Goal: Task Accomplishment & Management: Complete application form

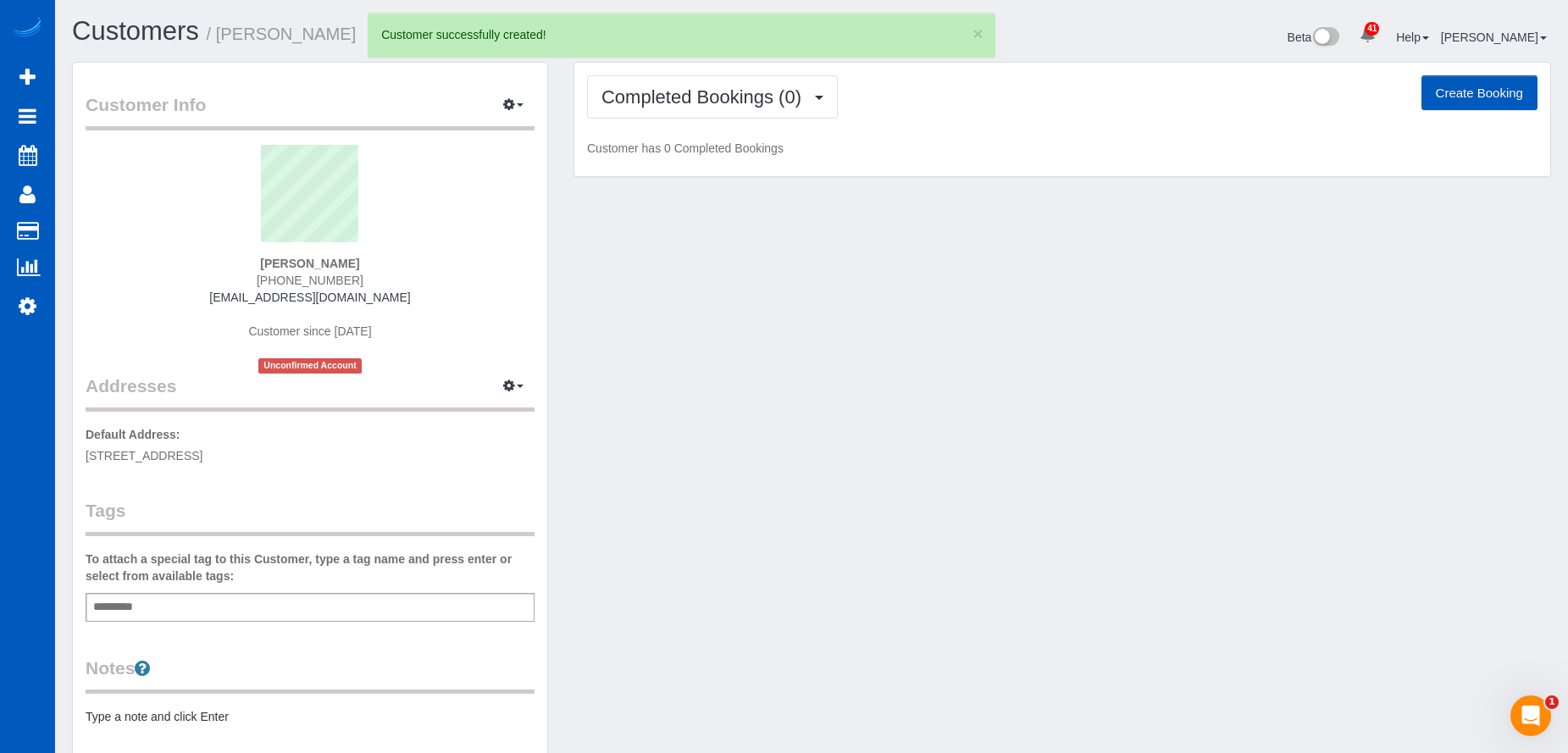
click at [1444, 99] on button "Create Booking" at bounding box center [1479, 93] width 116 height 36
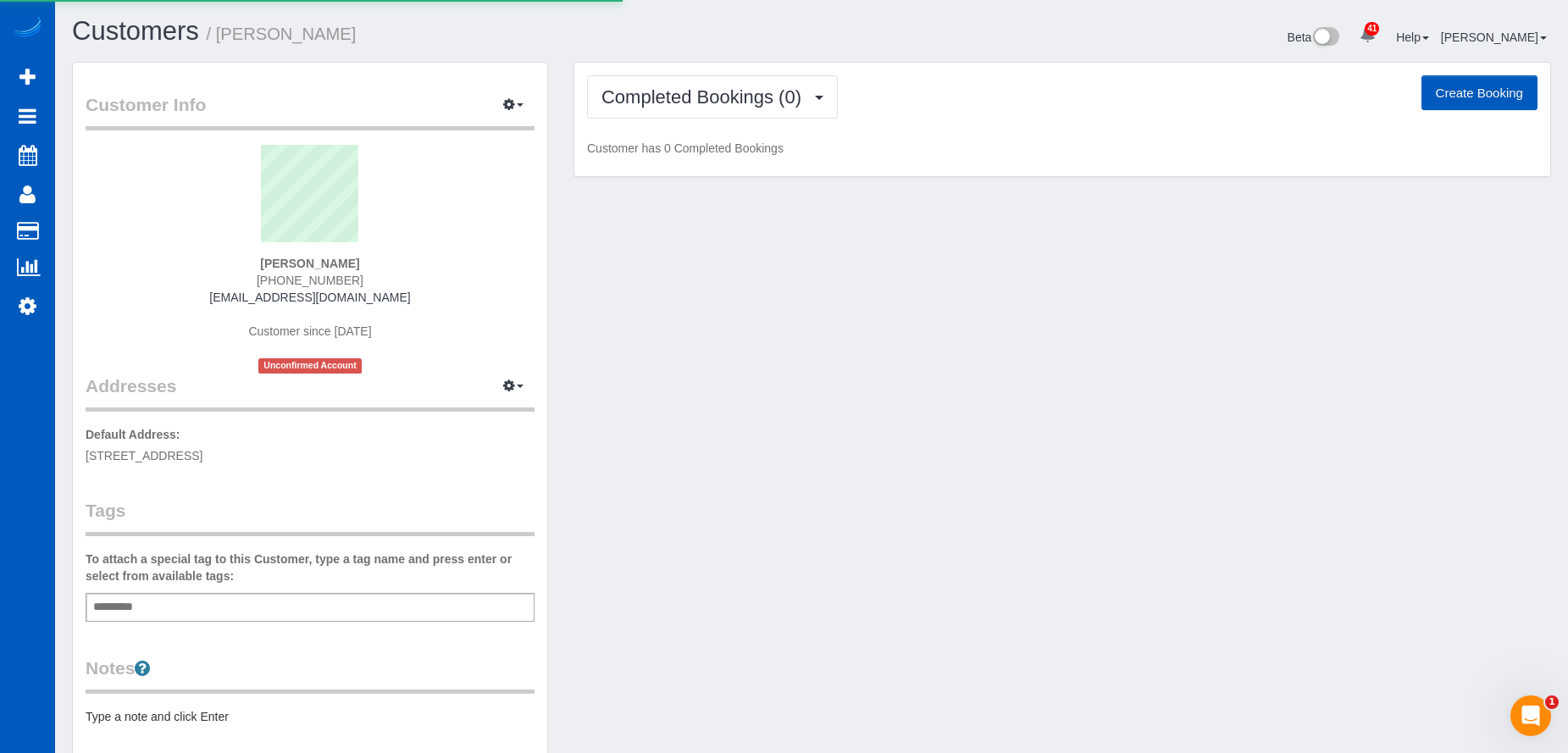
select select "WA"
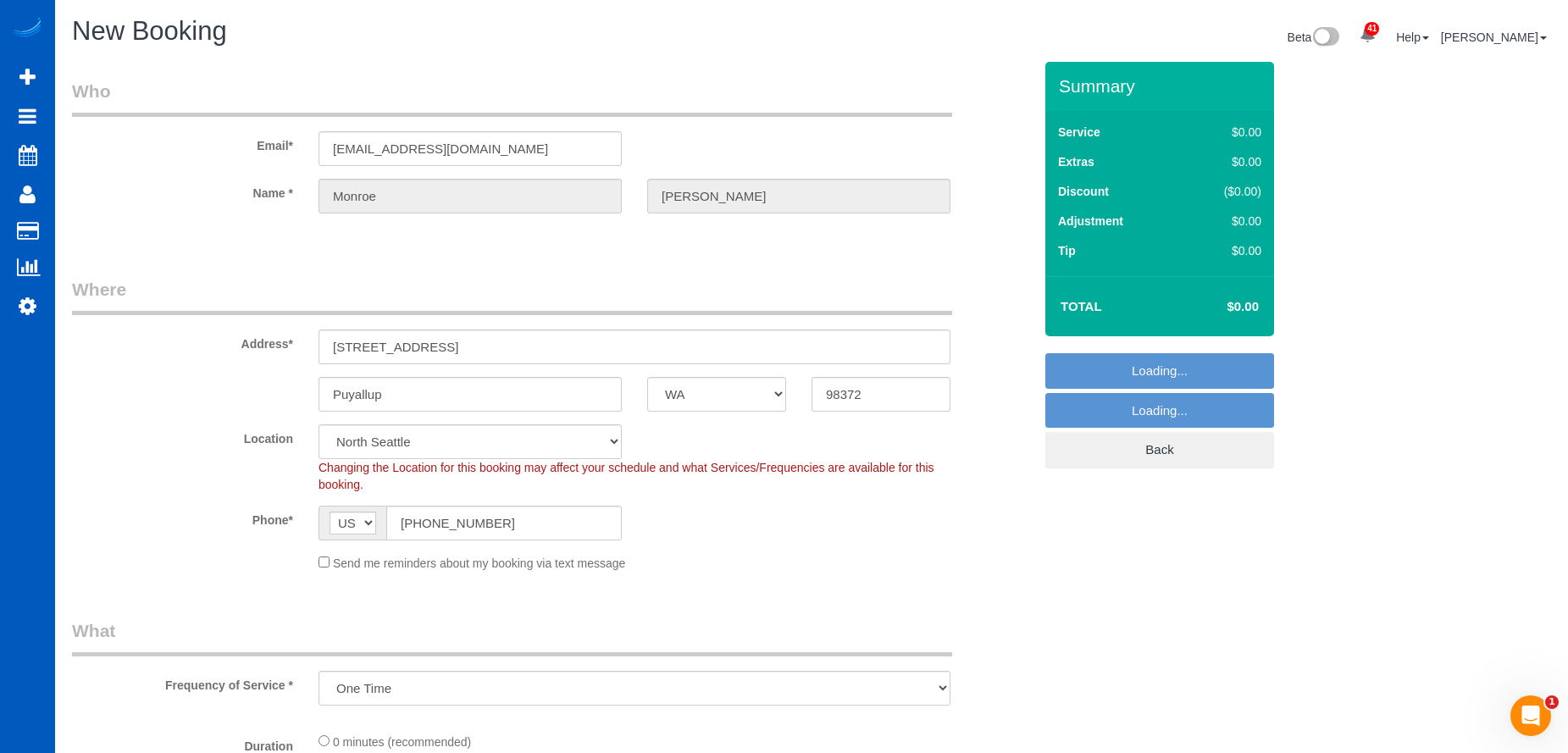
select select "object:5720"
select select "199"
select select "2"
select select "object:5809"
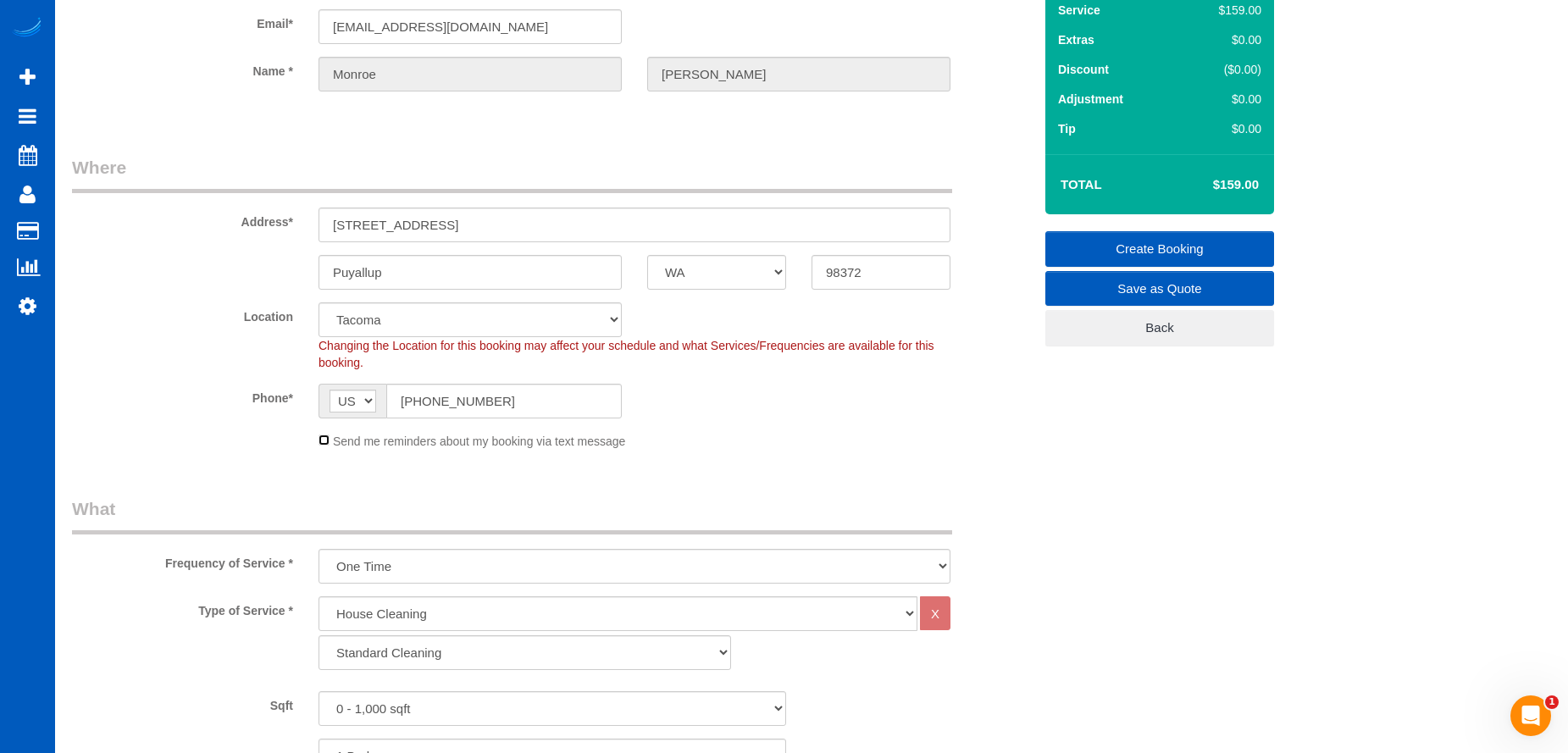
scroll to position [254, 0]
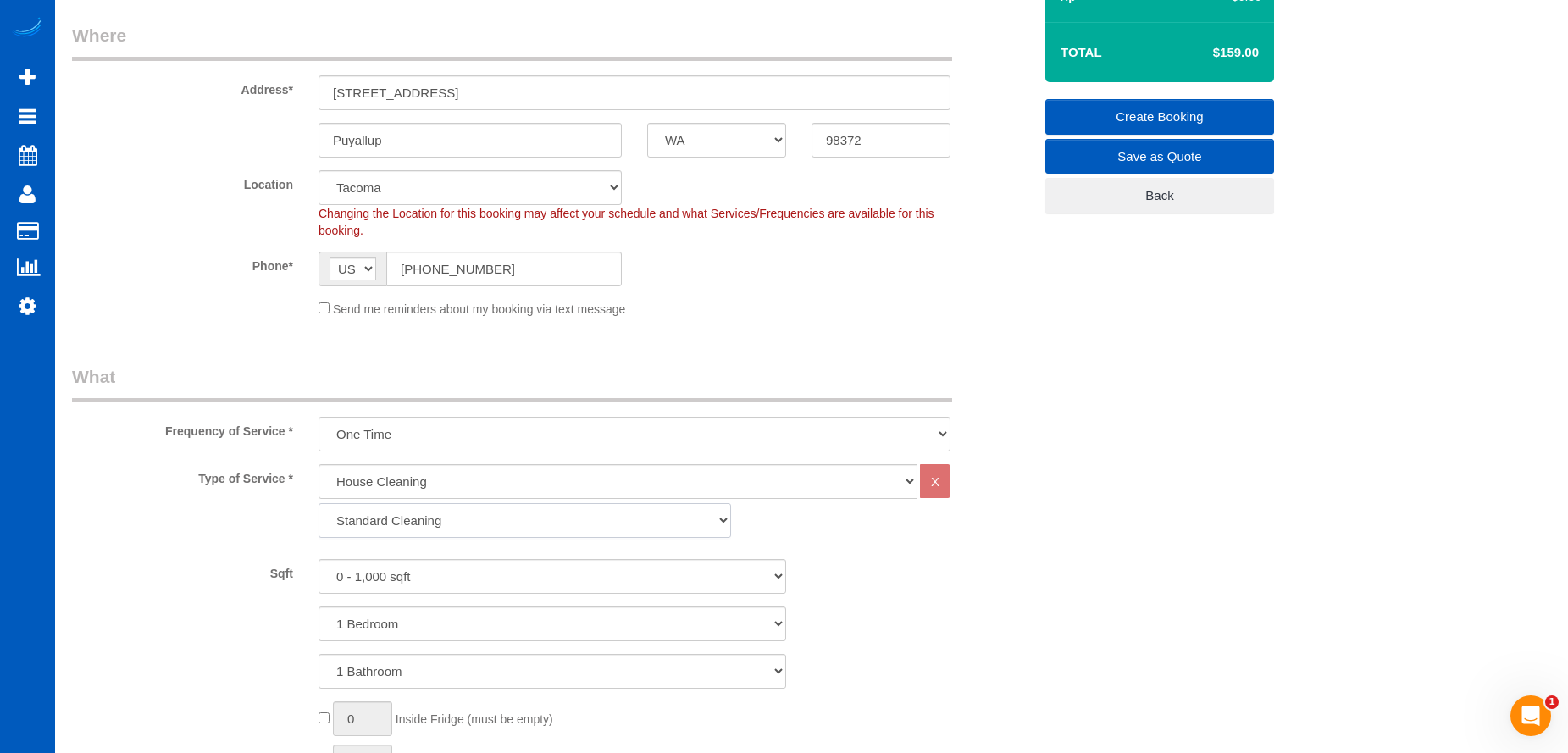
click at [626, 531] on select "Standard Cleaning Deep Cleaning Move In/ Out Cleaning" at bounding box center [525, 521] width 413 height 35
select select "367"
click at [319, 503] on select "Standard Cleaning Deep Cleaning Move In/ Out Cleaning" at bounding box center [525, 521] width 413 height 35
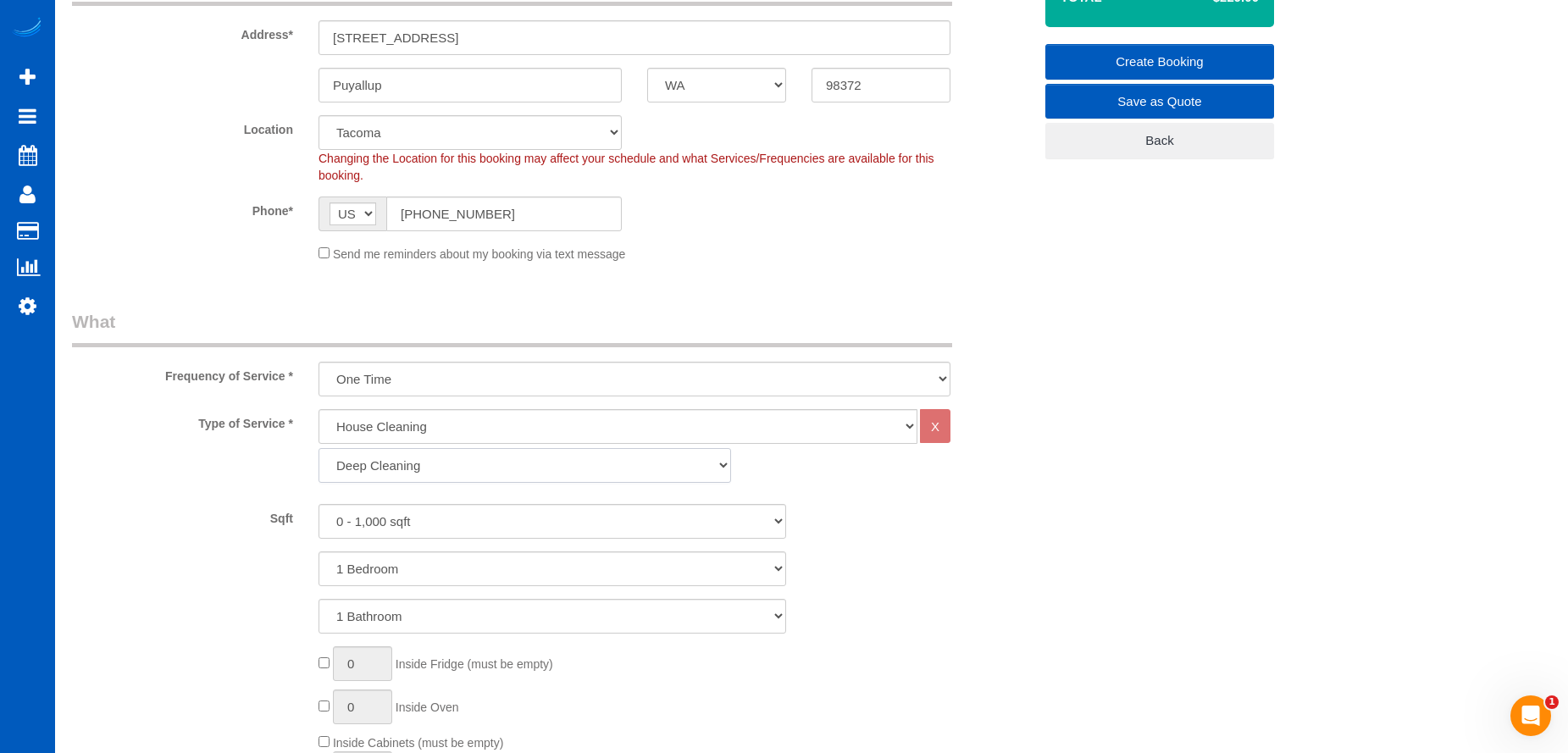
scroll to position [339, 0]
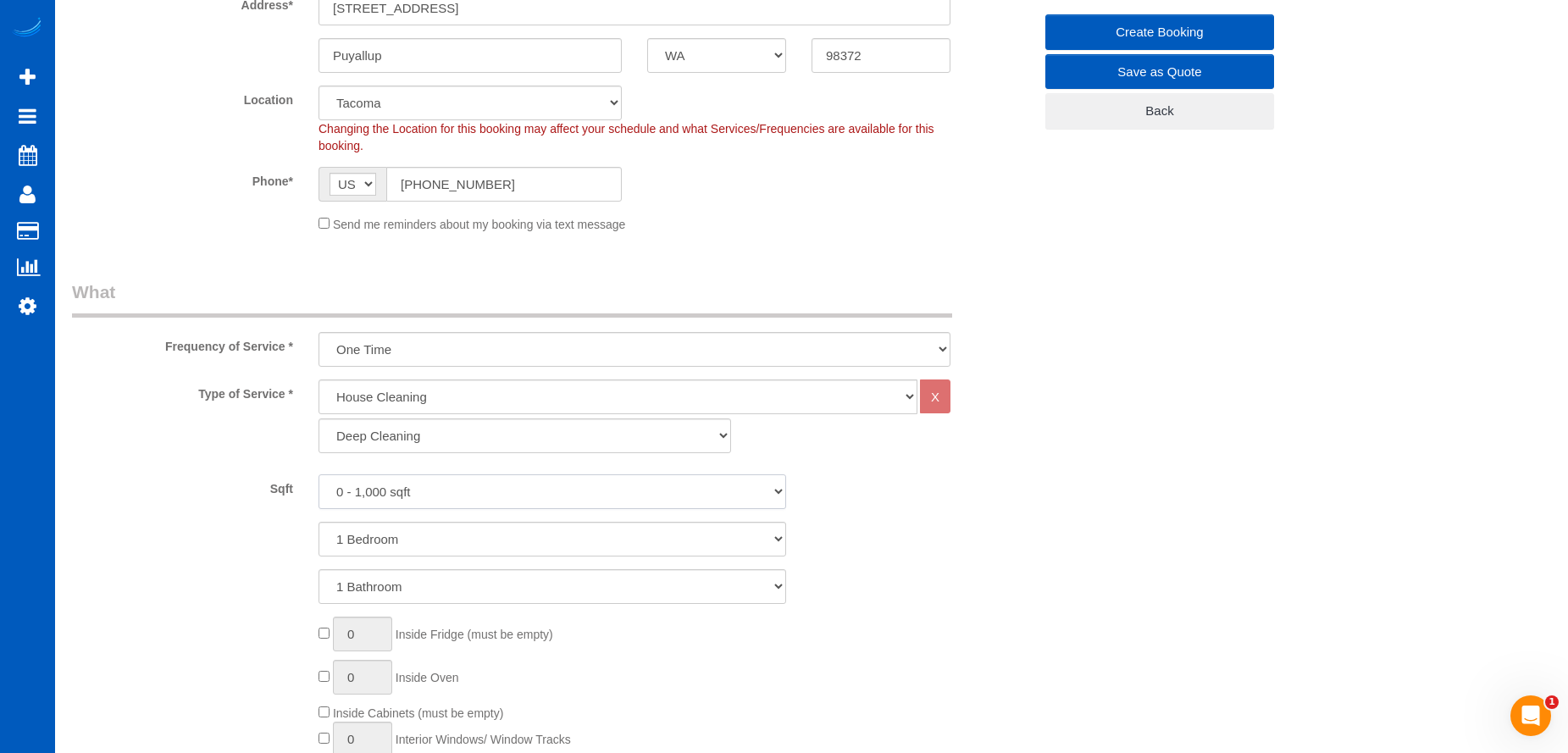
click at [583, 501] on select "0 - 1,000 sqft 1,001 - 1,500 sqft 1,501 - 2,000 sqft 2,001 - 2,500 sqft 2,501 -…" at bounding box center [552, 492] width 468 height 35
select select "1001"
click at [319, 475] on select "0 - 1,000 sqft 1,001 - 1,500 sqft 1,501 - 2,000 sqft 2,001 - 2,500 sqft 2,501 -…" at bounding box center [552, 492] width 468 height 35
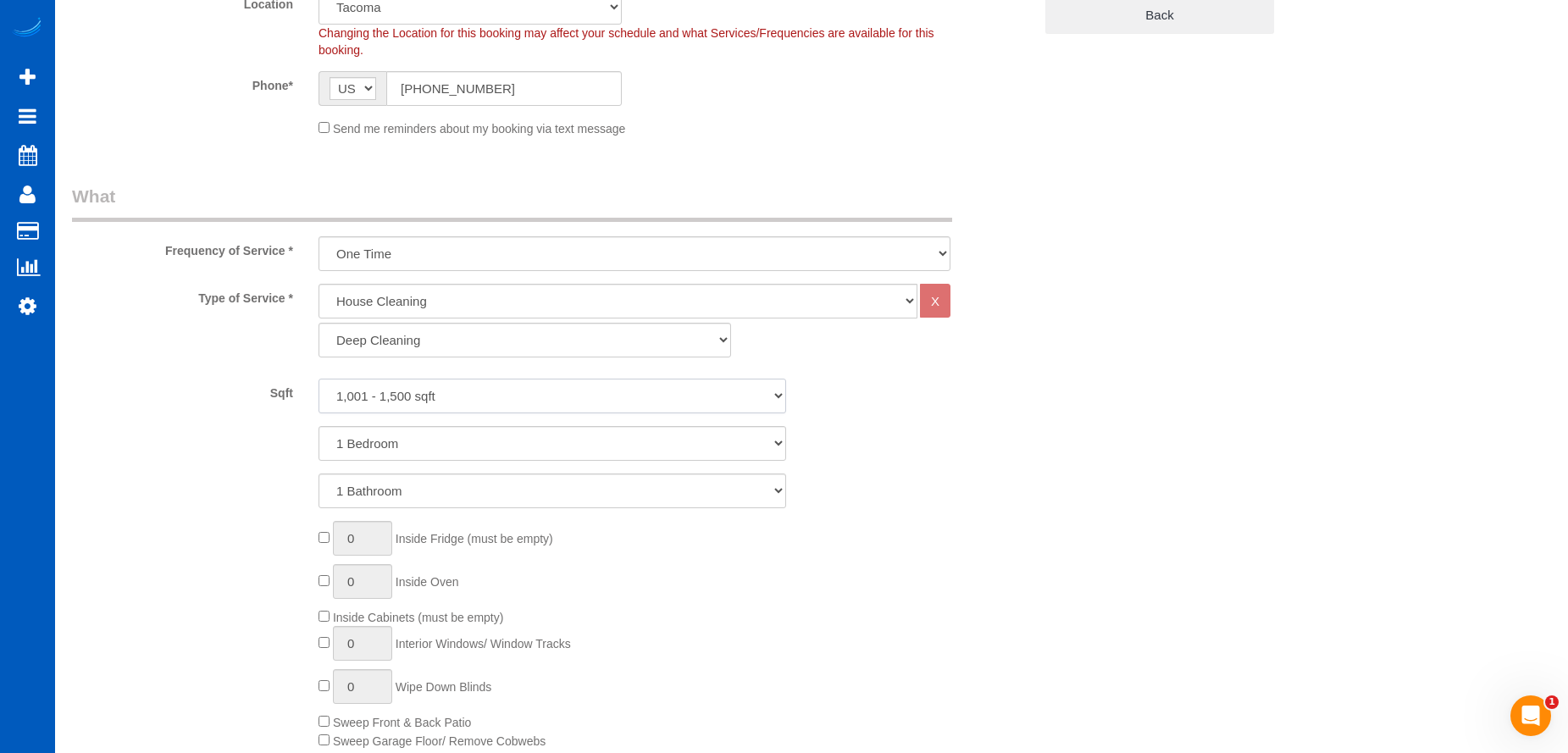
scroll to position [508, 0]
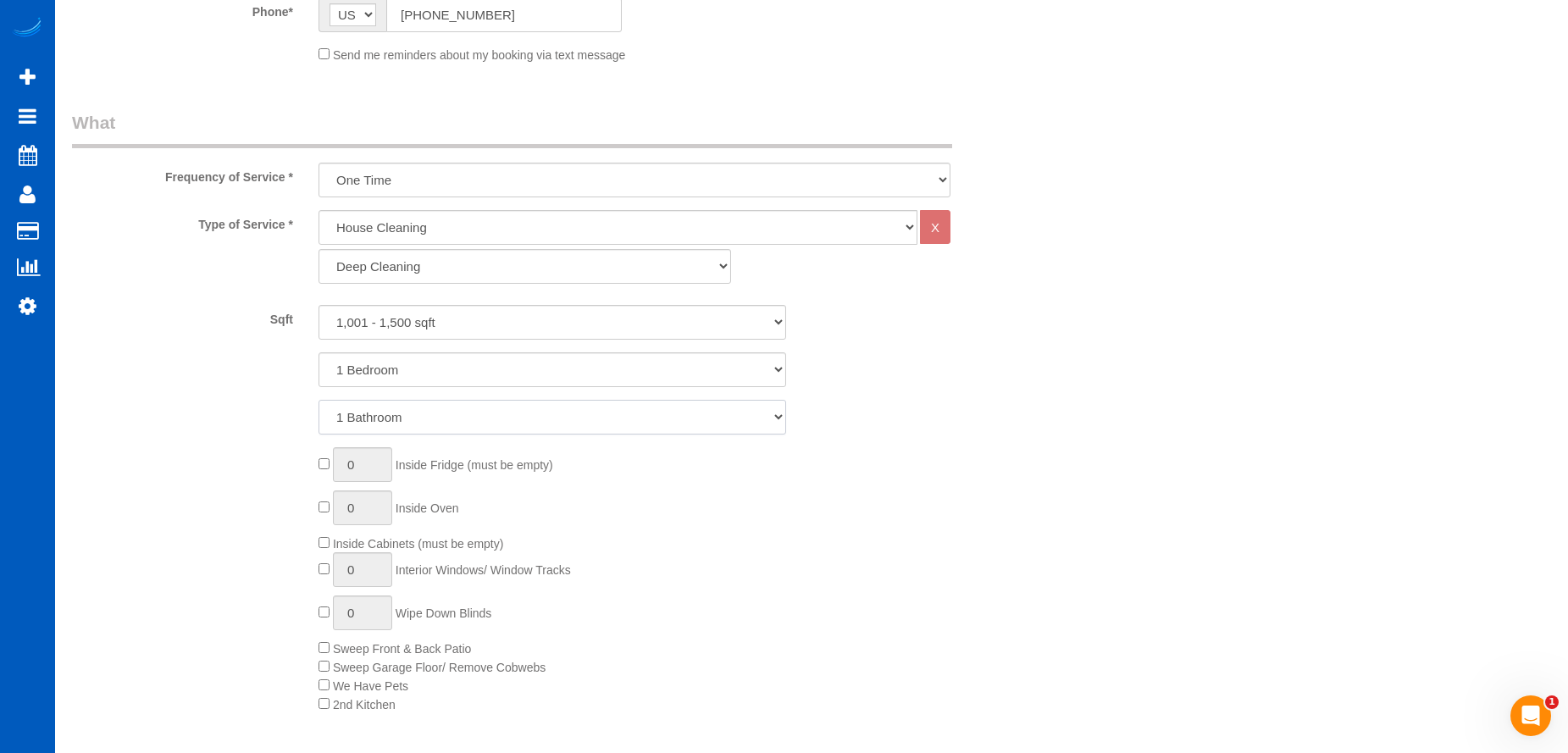
click at [560, 412] on select "1 Bathroom 2 Bathrooms 3 Bathrooms 4 Bathrooms 5 Bathrooms 6 Bathrooms 7 Bathro…" at bounding box center [552, 417] width 468 height 35
click at [574, 363] on select "1 Bedroom 2 Bedrooms 3 Bedrooms 4 Bedrooms 5 Bedrooms 6 Bedrooms 7 Bedrooms" at bounding box center [552, 370] width 468 height 35
select select "2"
click at [319, 353] on select "1 Bedroom 2 Bedrooms 3 Bedrooms 4 Bedrooms 5 Bedrooms 6 Bedrooms 7 Bedrooms" at bounding box center [552, 370] width 468 height 35
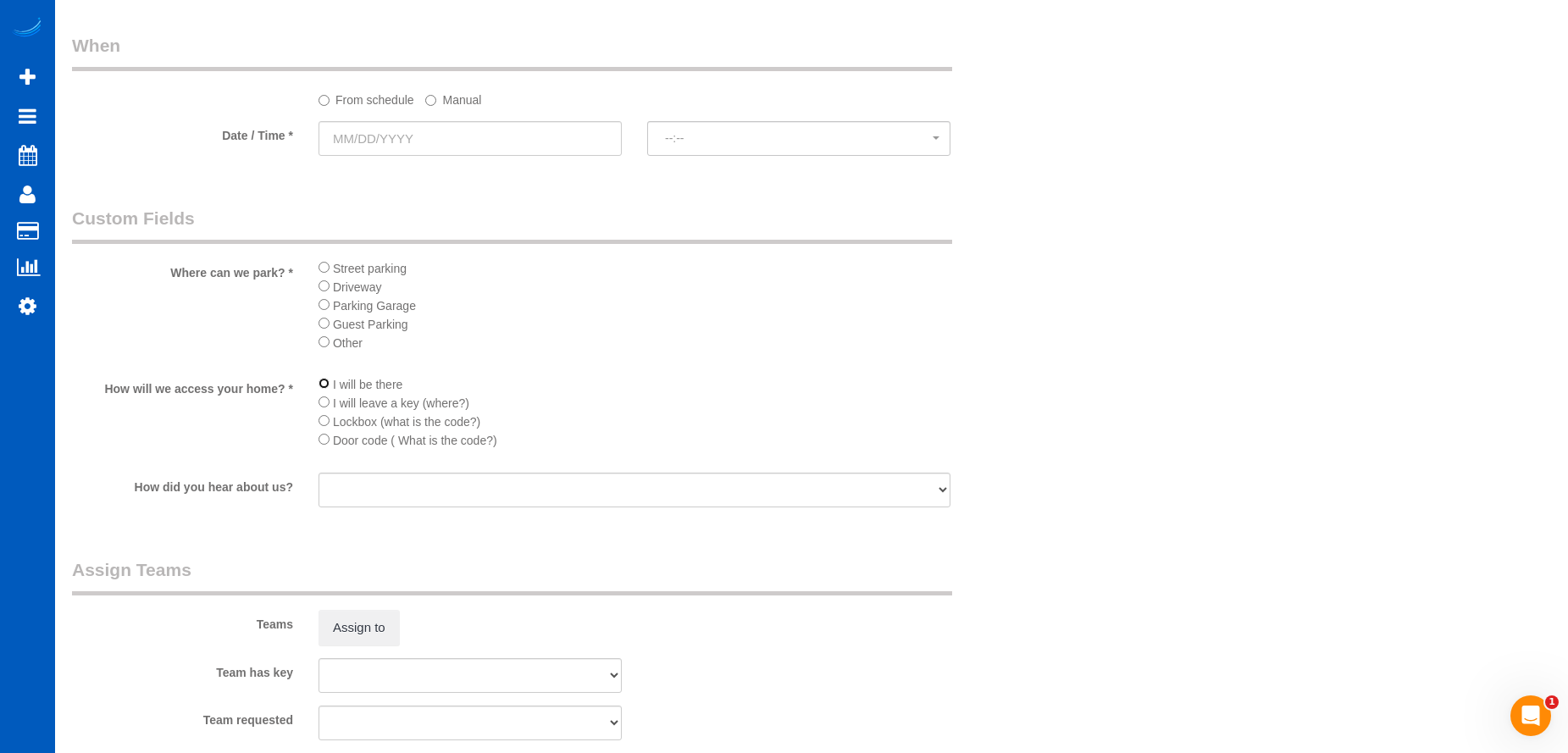
scroll to position [1864, 0]
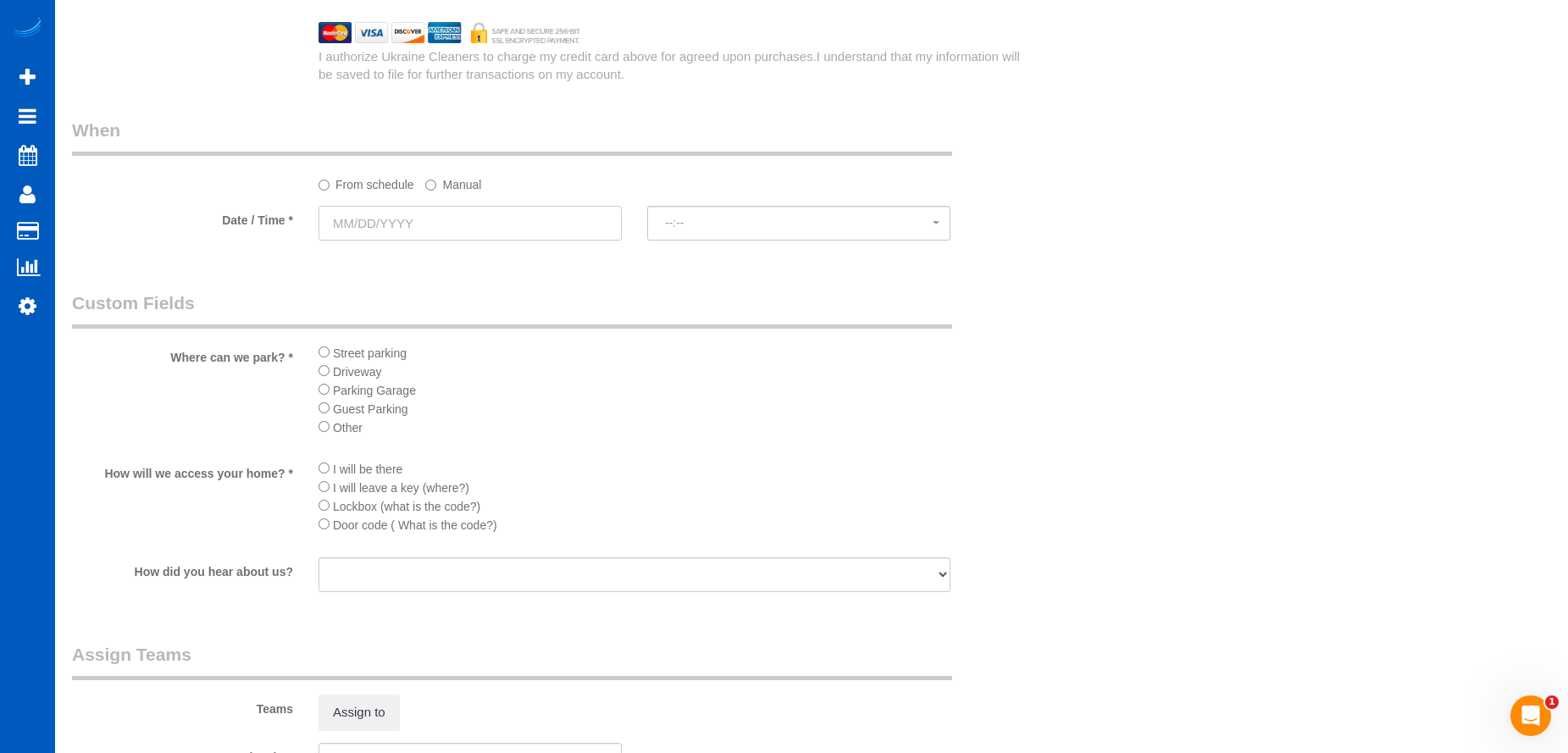
click at [505, 227] on input "text" at bounding box center [470, 223] width 303 height 35
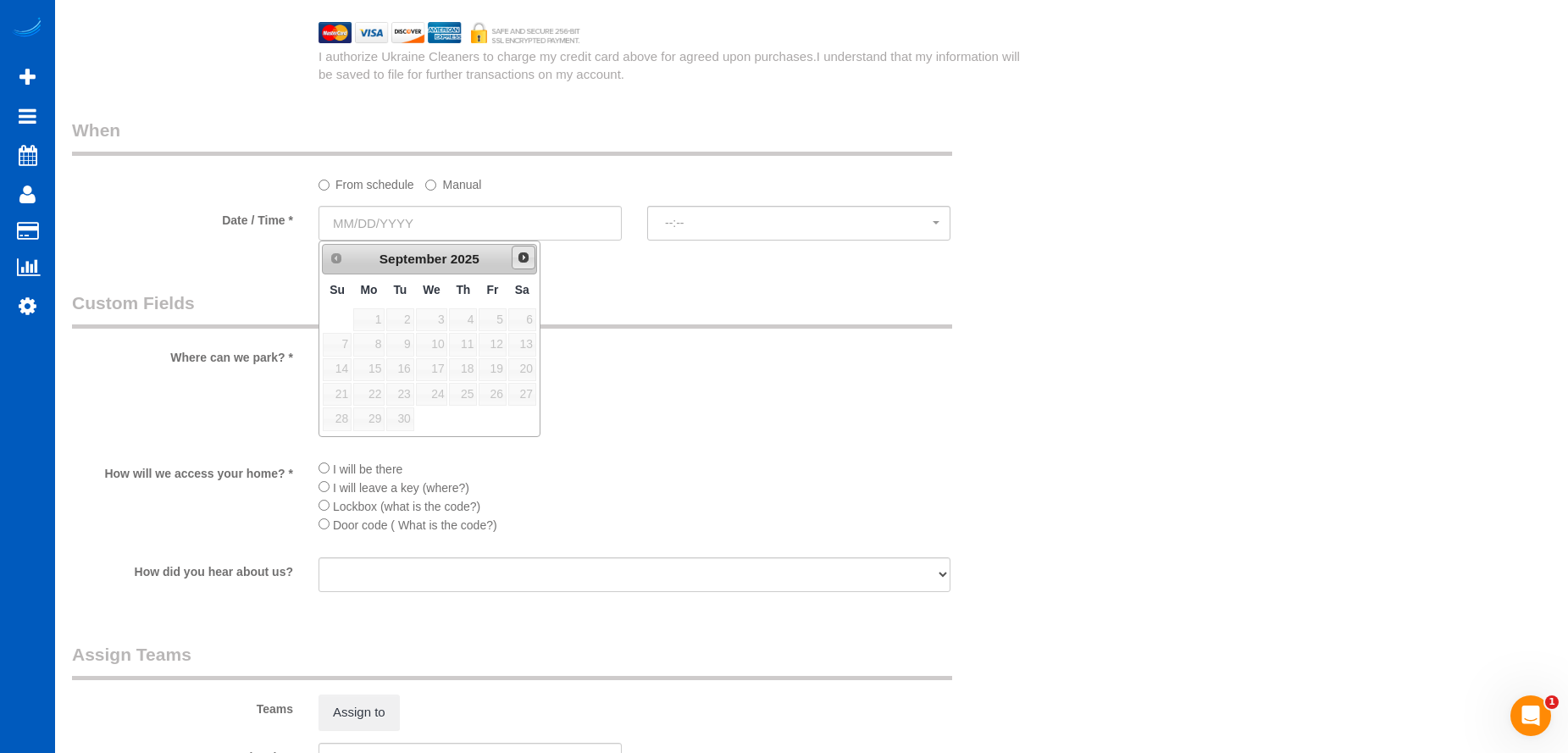
click at [515, 259] on link "Next" at bounding box center [523, 258] width 23 height 23
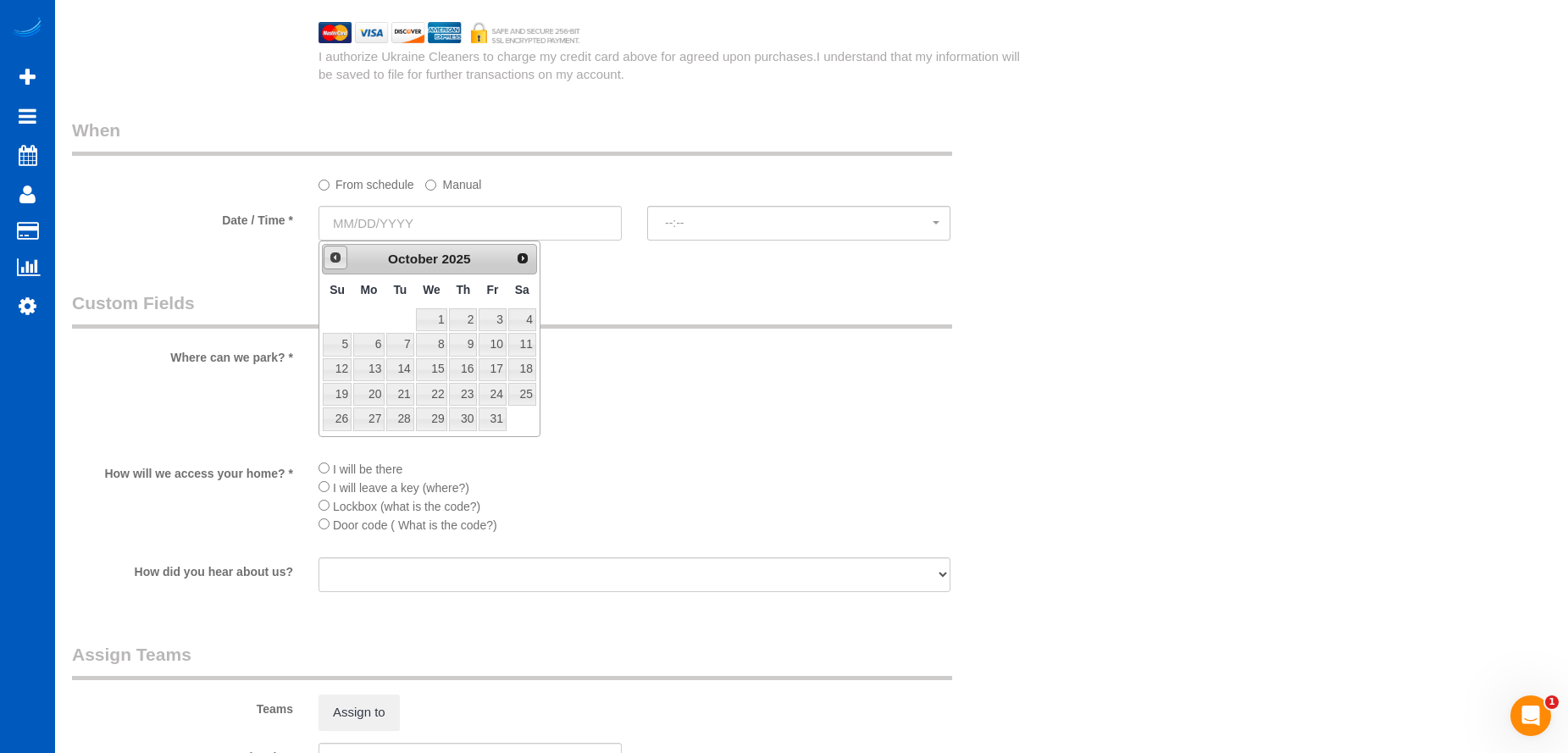
click at [328, 260] on span "Prev" at bounding box center [335, 257] width 13 height 13
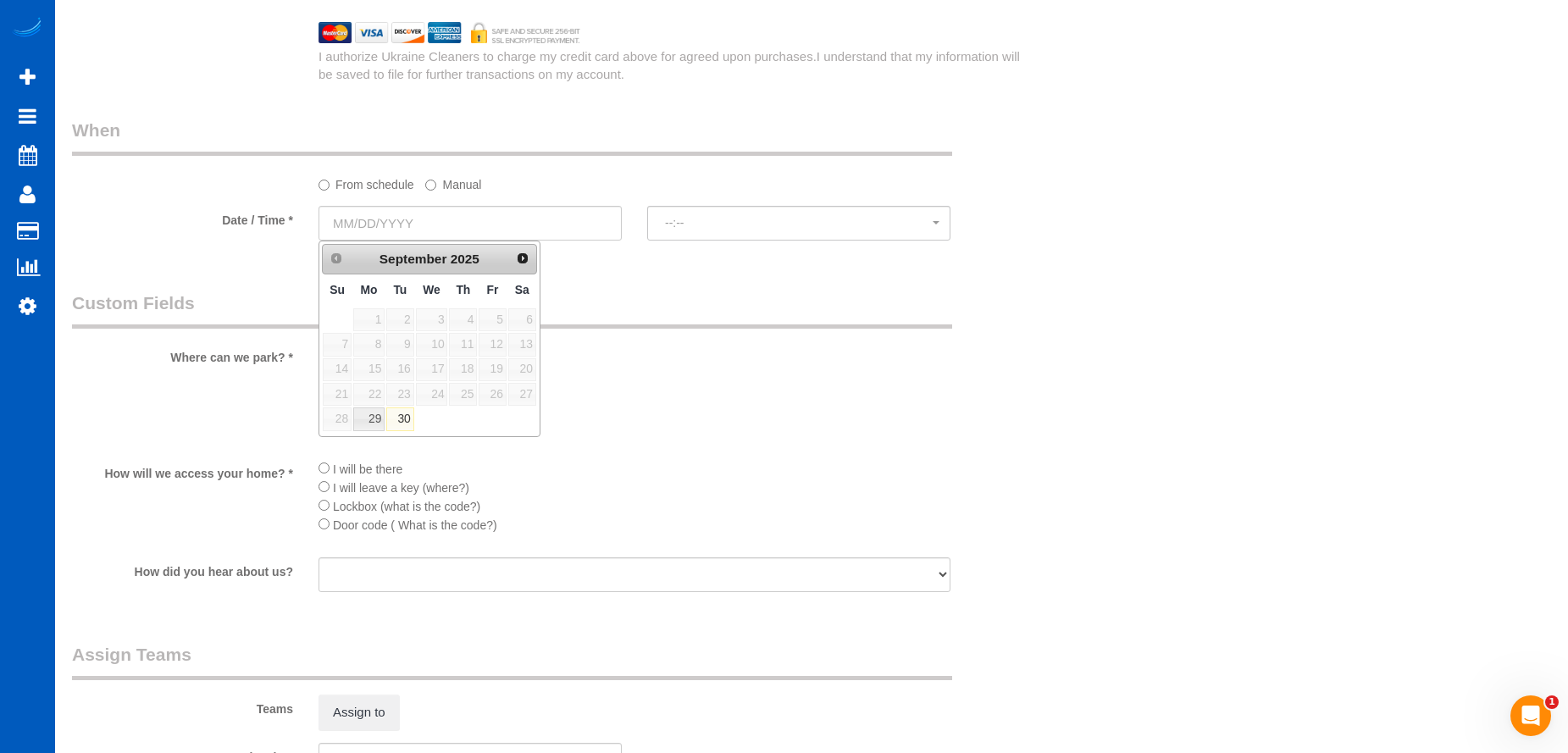
type input "[DATE]"
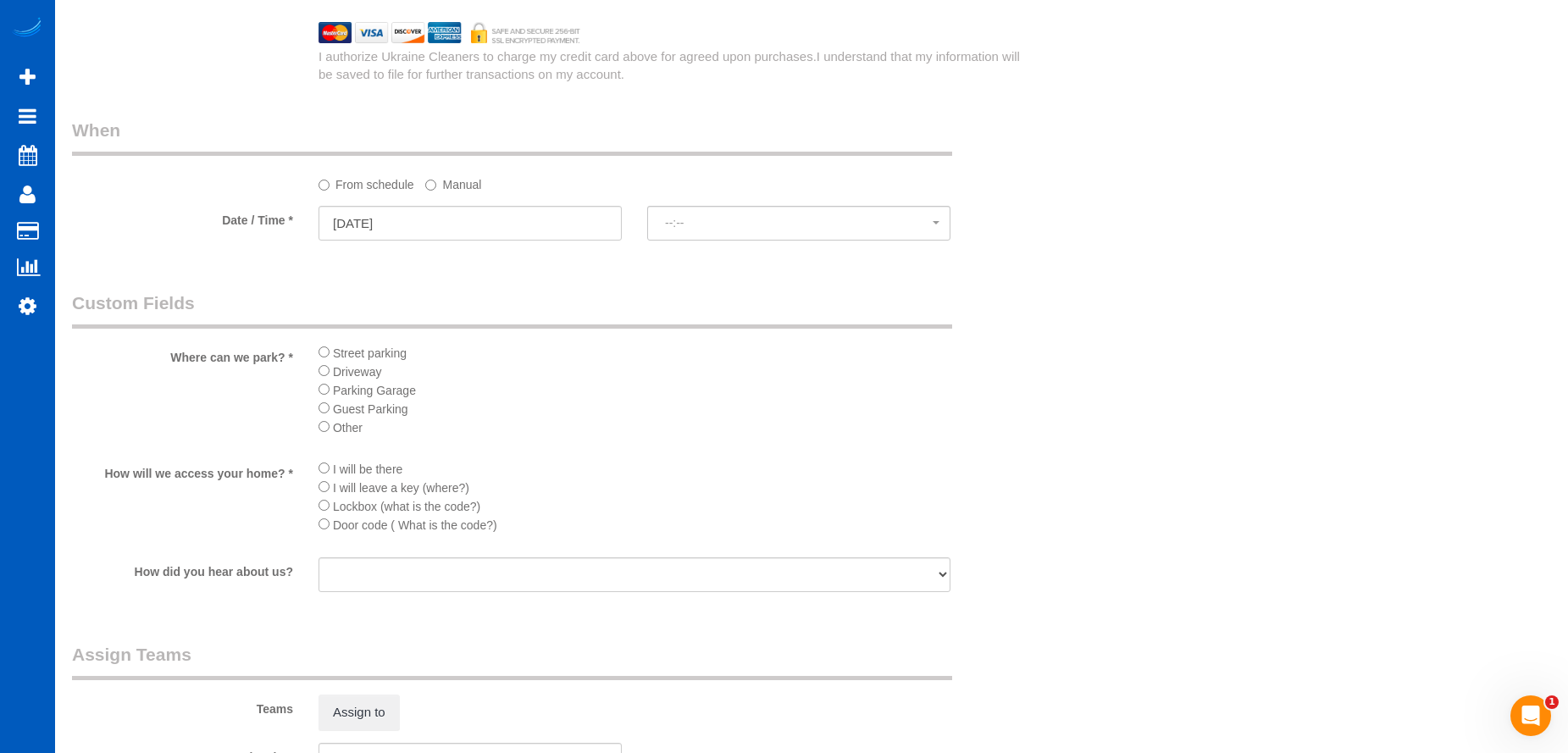
select select "spot31"
click at [485, 188] on div "From schedule Manual" at bounding box center [635, 181] width 658 height 22
click at [468, 182] on label "Manual" at bounding box center [453, 181] width 56 height 22
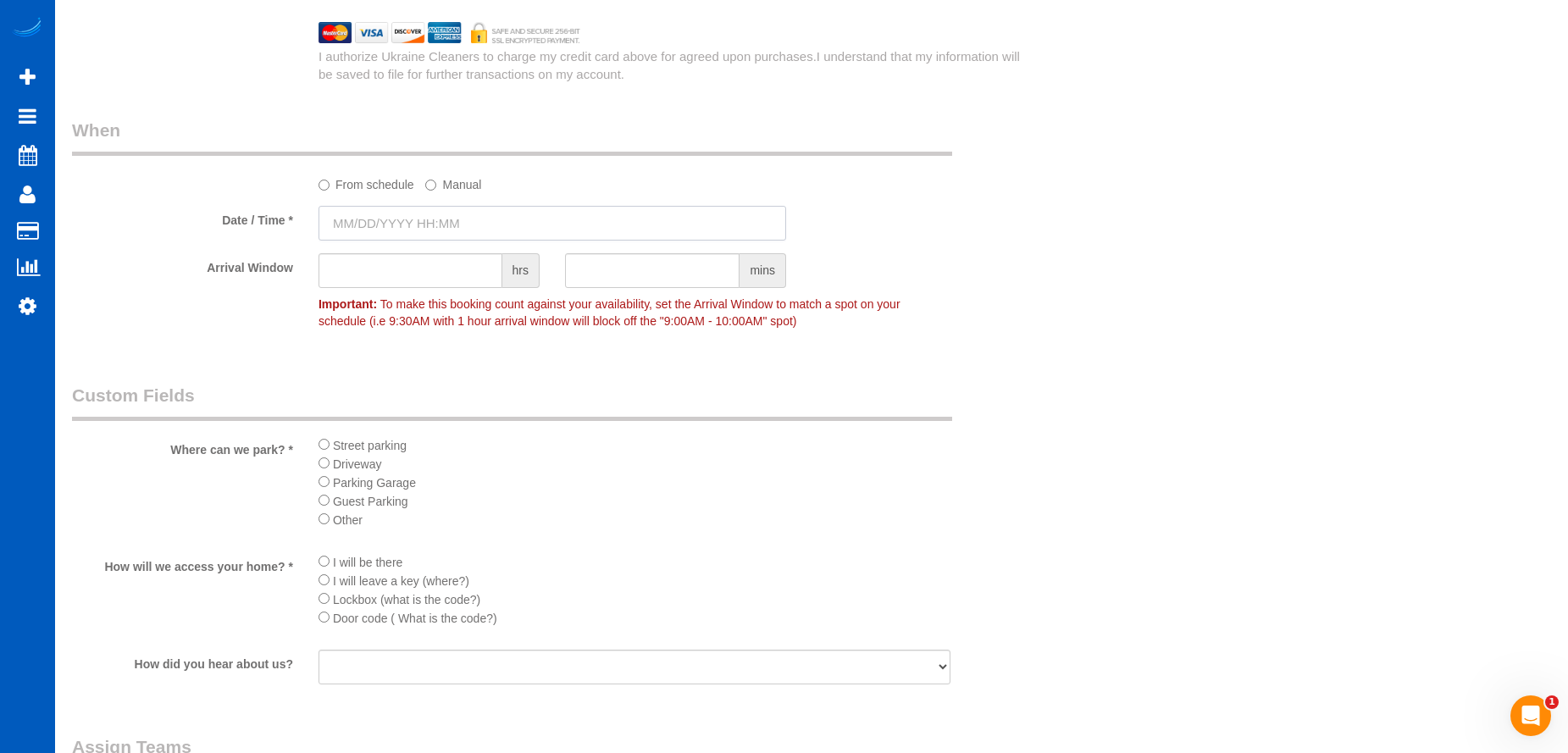
click at [461, 221] on input "text" at bounding box center [552, 223] width 468 height 35
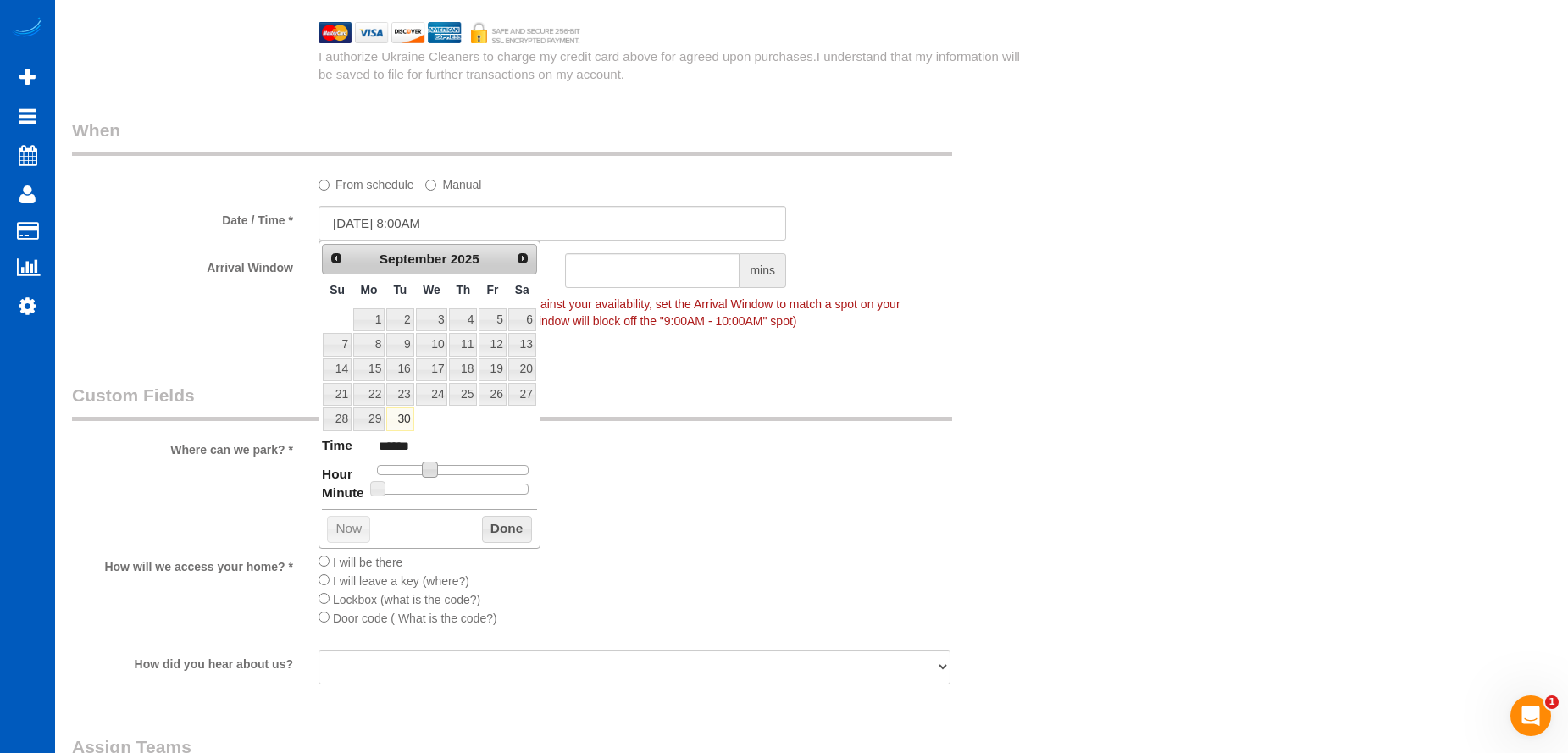
type input "[DATE] 9:00AM"
type input "******"
type input "[DATE] 10:00AM"
type input "*******"
type input "[DATE] 11:00AM"
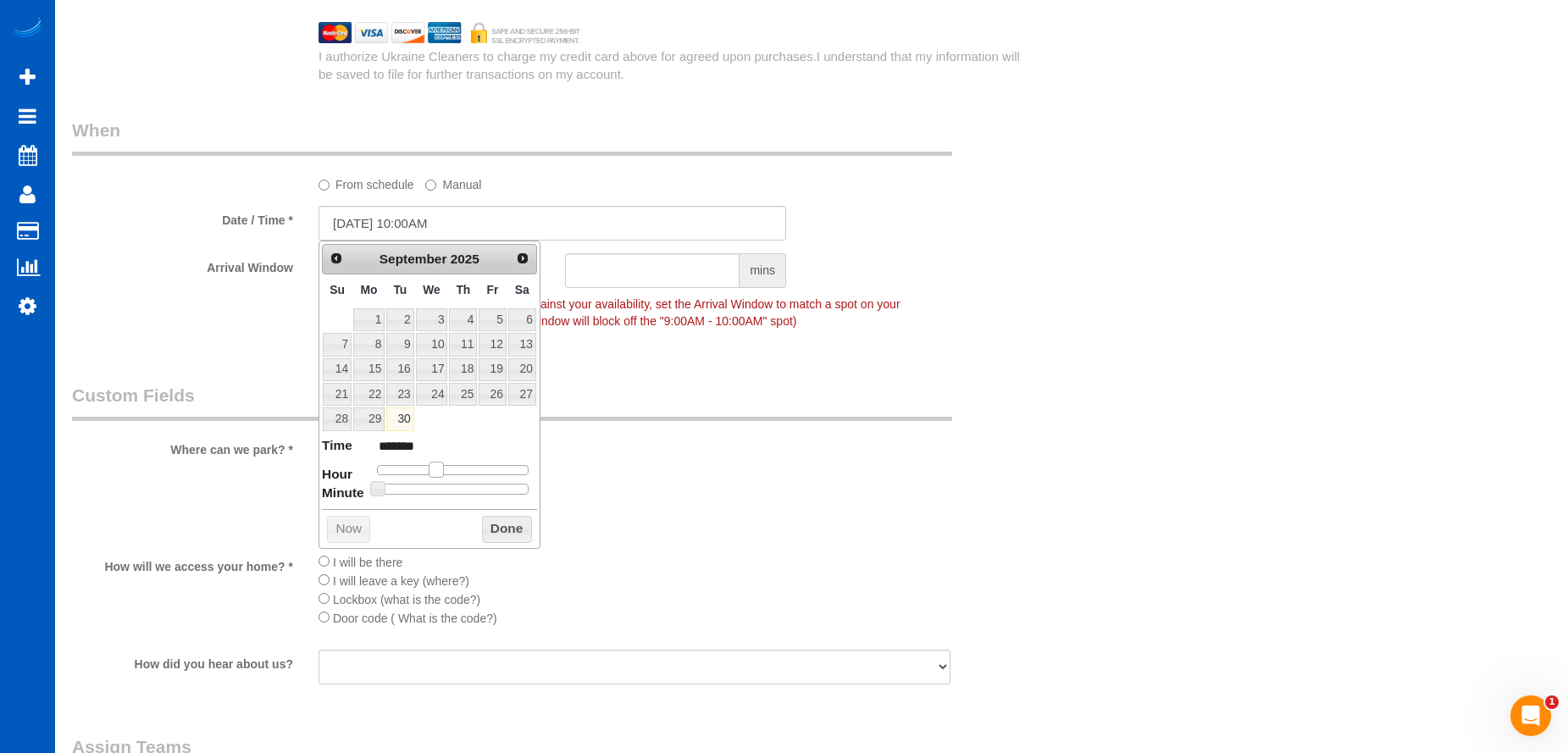
type input "*******"
type input "[DATE] 12:00PM"
type input "*******"
type input "[DATE] 1:00PM"
type input "******"
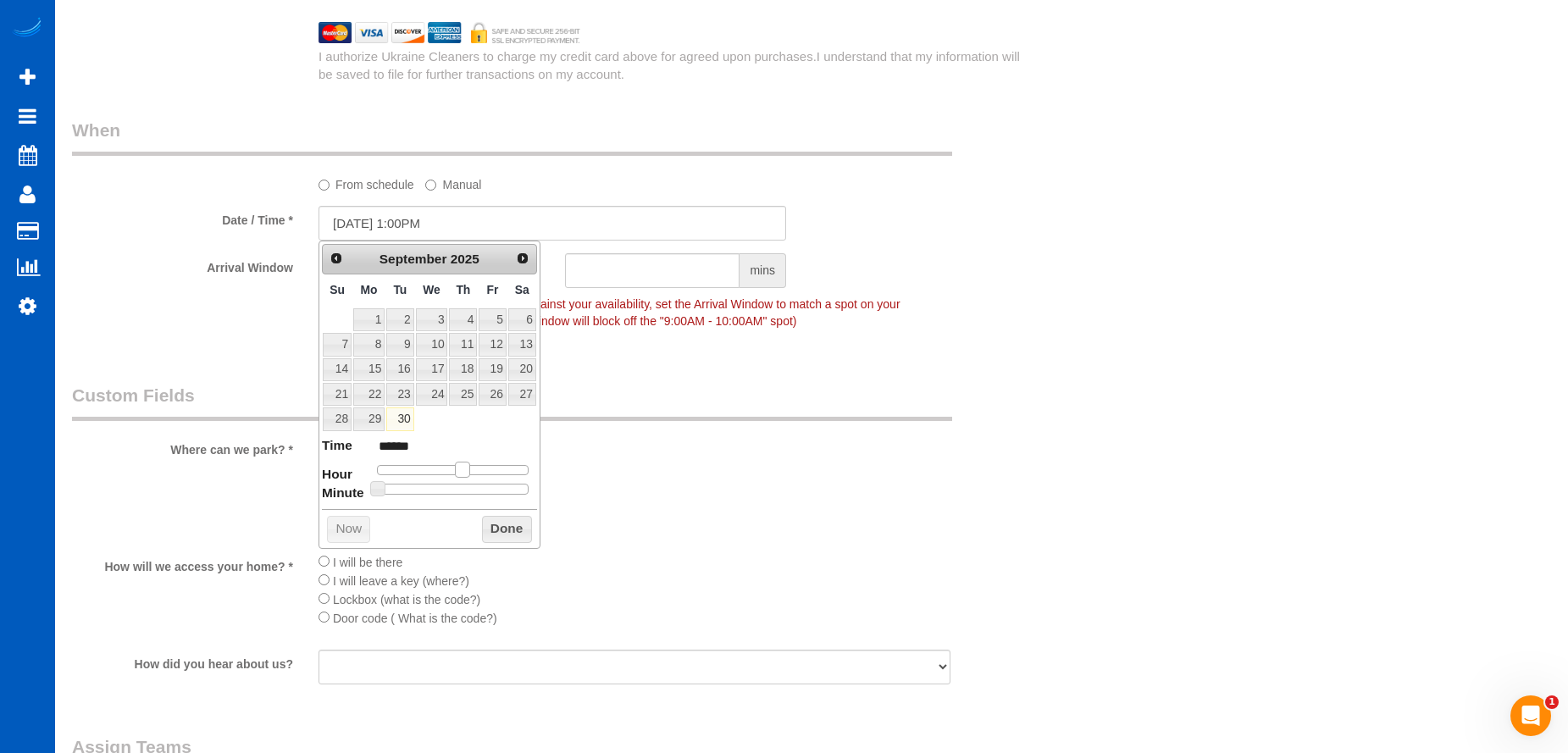
drag, startPoint x: 426, startPoint y: 475, endPoint x: 459, endPoint y: 474, distance: 33.0
click at [459, 474] on span at bounding box center [462, 468] width 15 height 15
click at [509, 524] on button "Done" at bounding box center [507, 530] width 50 height 27
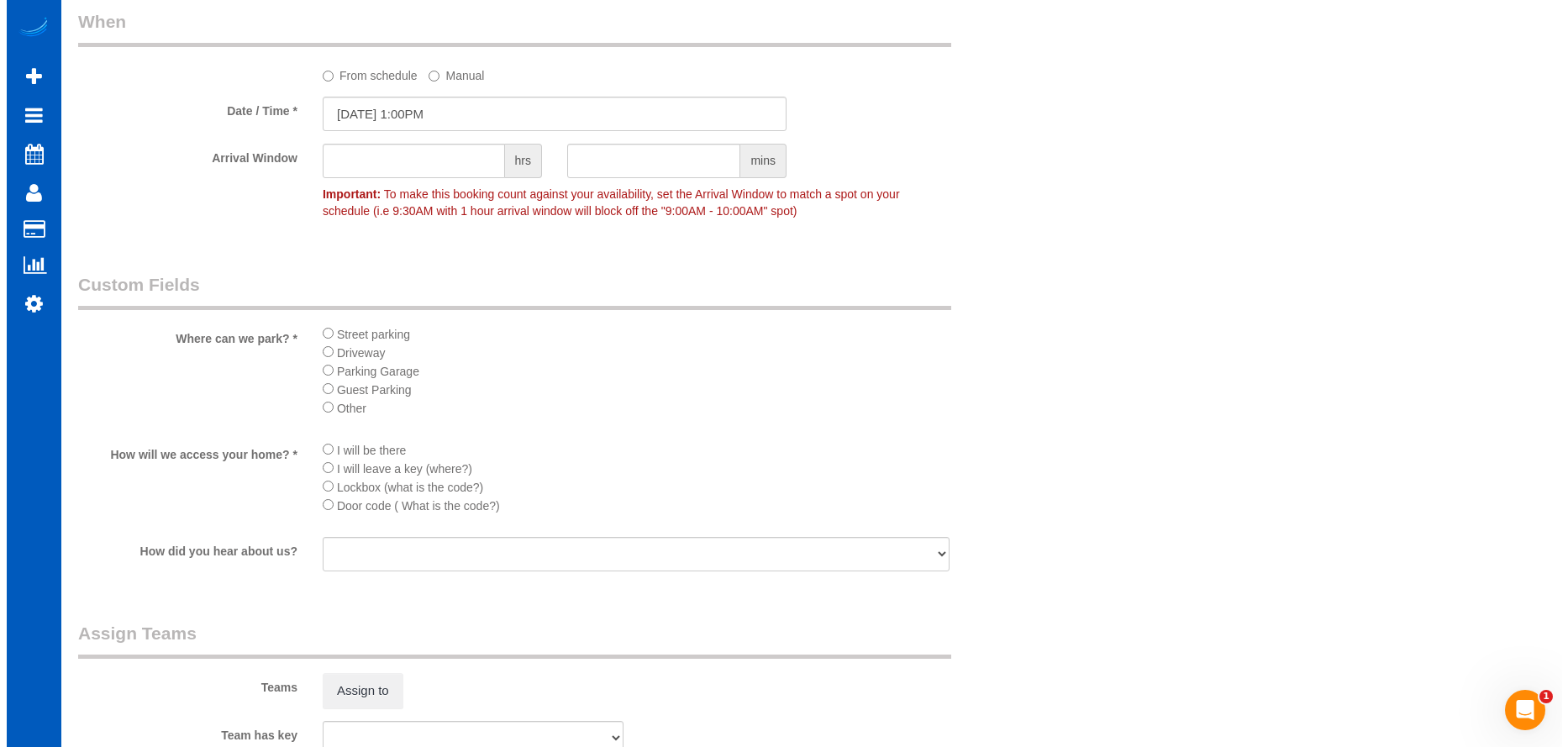
scroll to position [2101, 0]
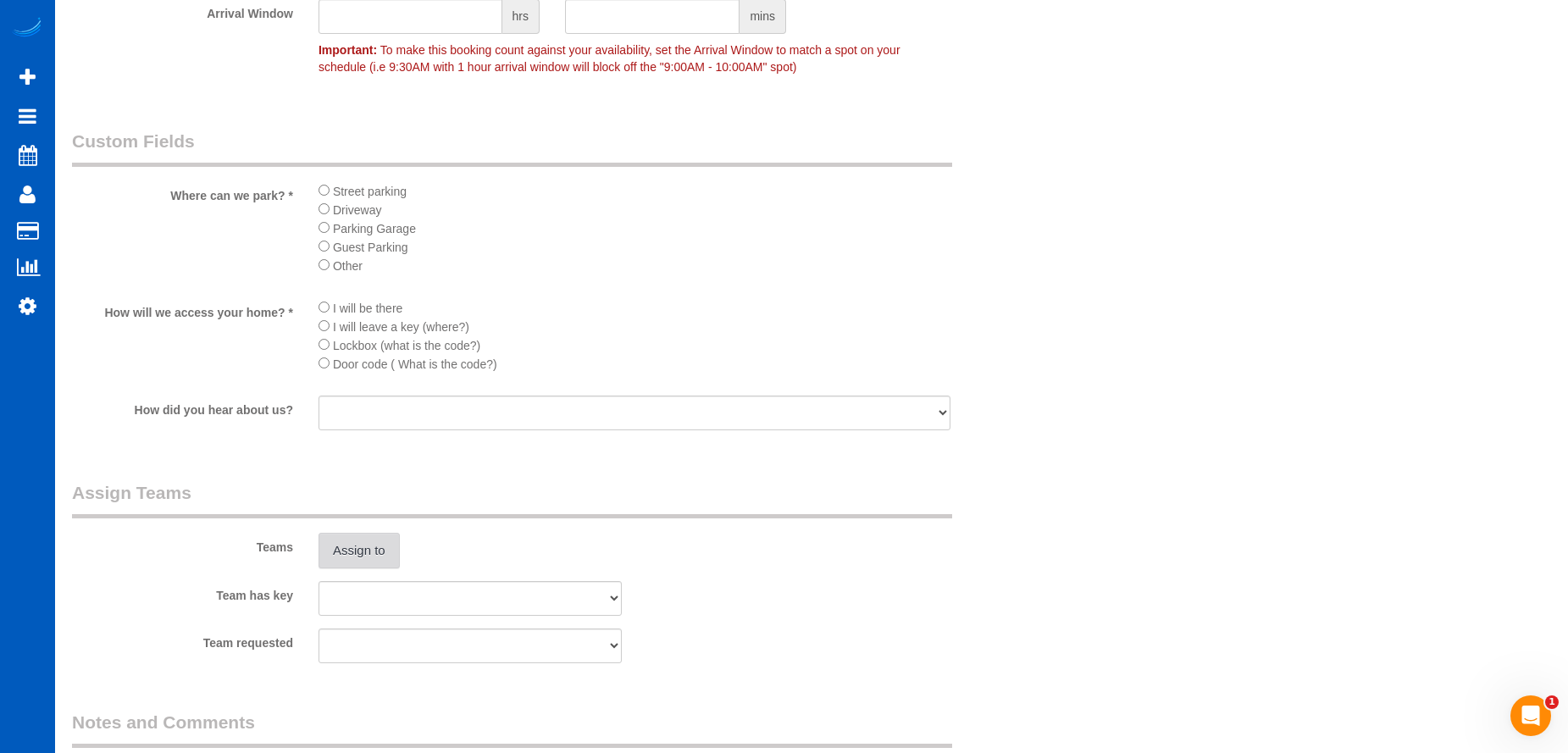
click at [382, 547] on button "Assign to" at bounding box center [359, 551] width 82 height 36
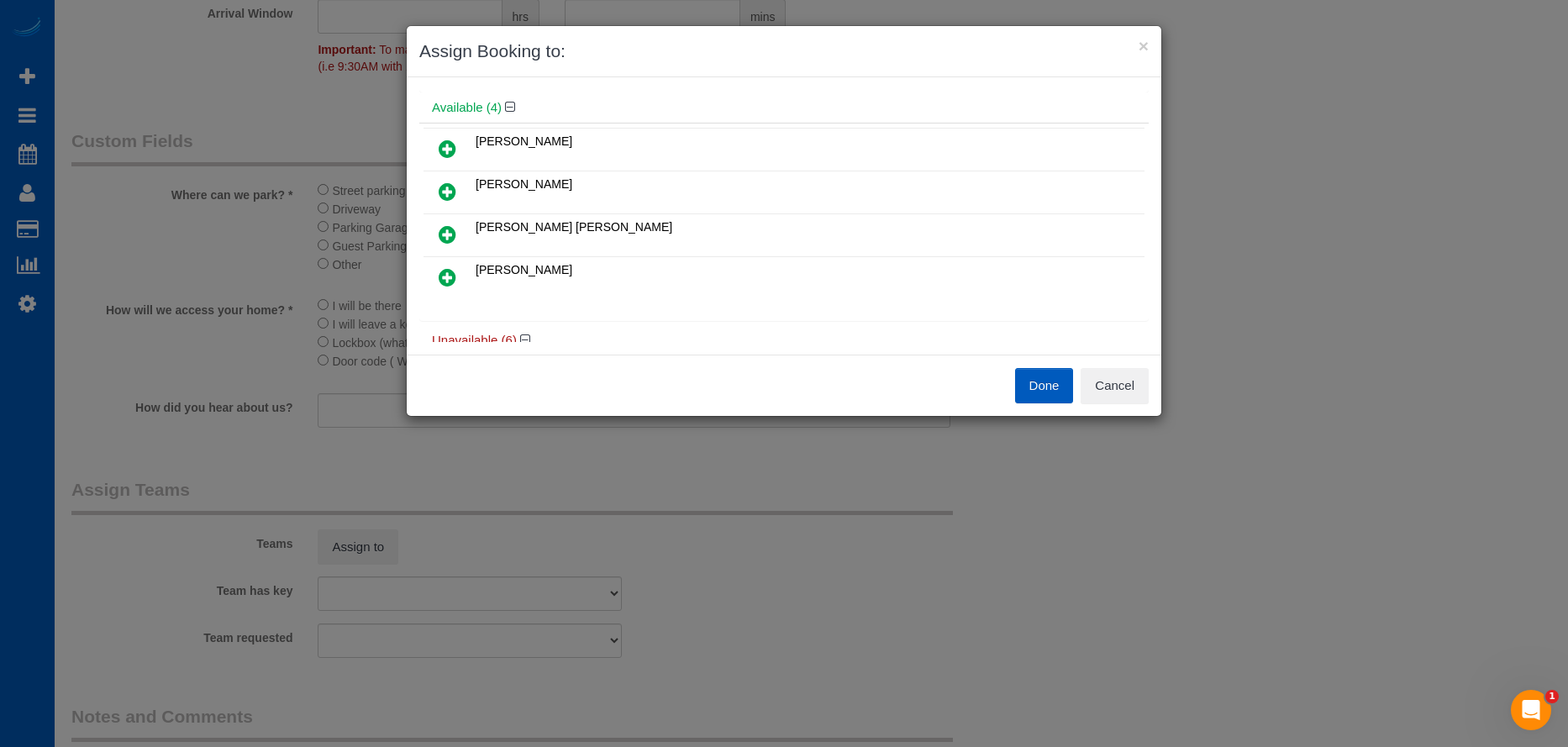
scroll to position [84, 0]
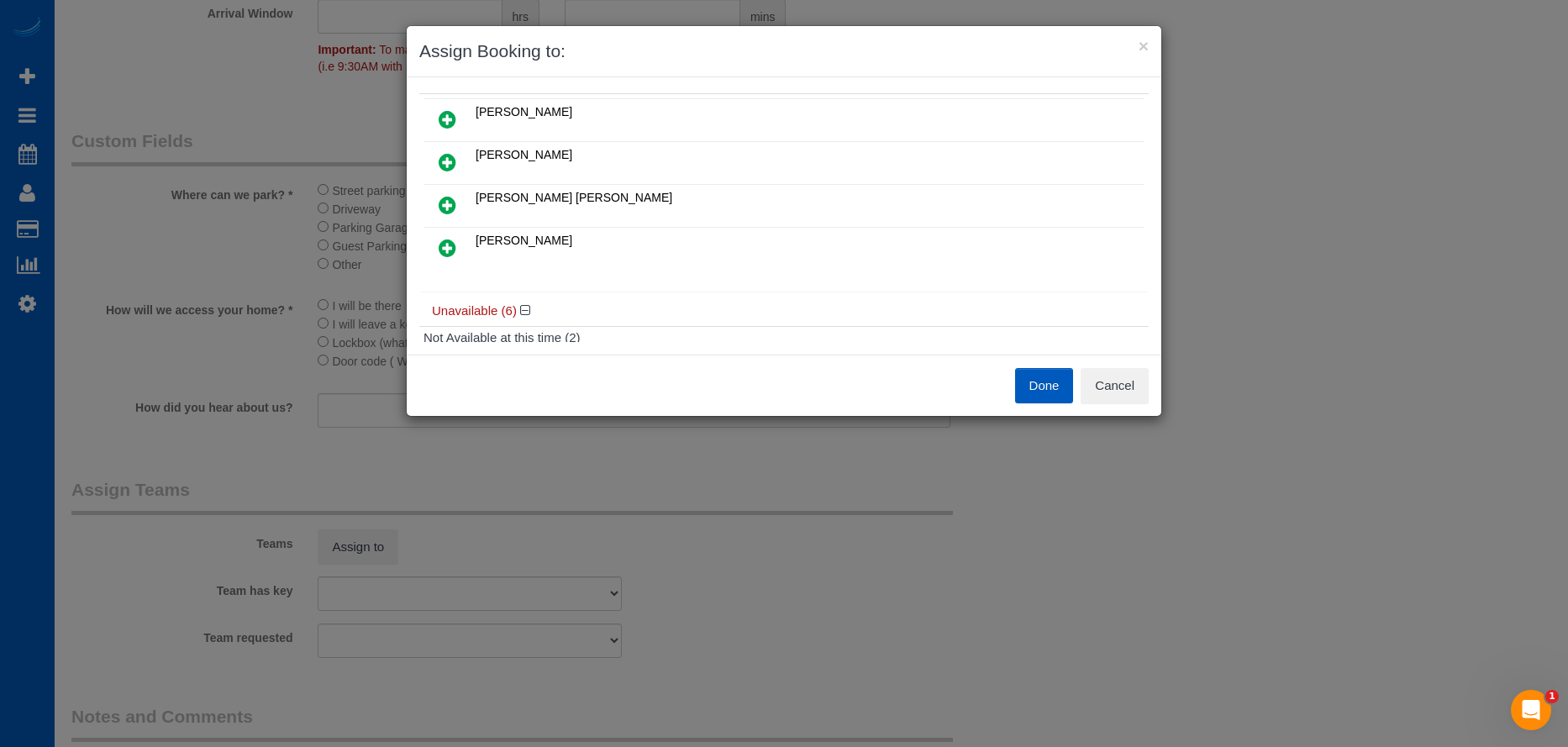
click at [452, 248] on icon at bounding box center [448, 248] width 18 height 20
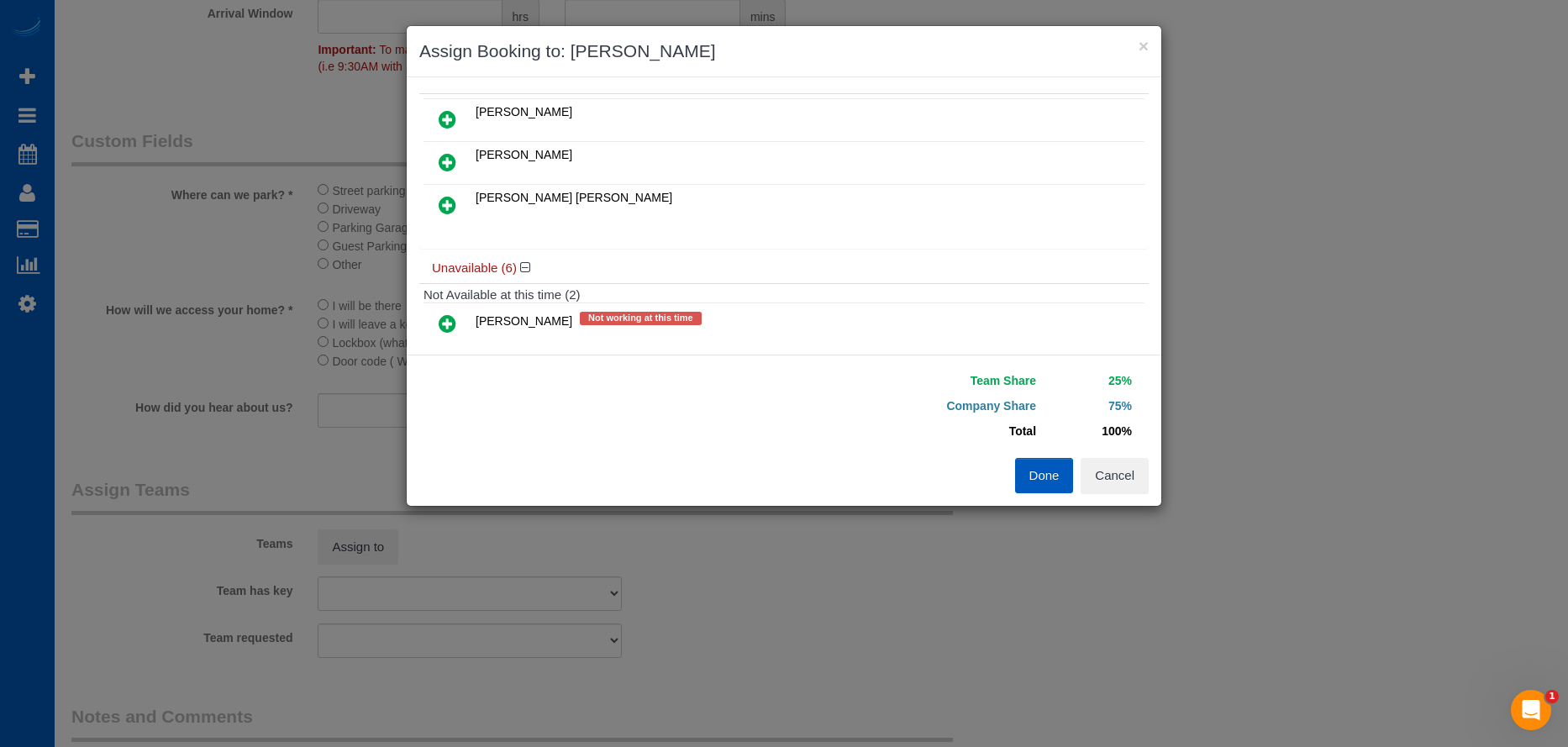
click at [451, 170] on icon at bounding box center [448, 162] width 18 height 20
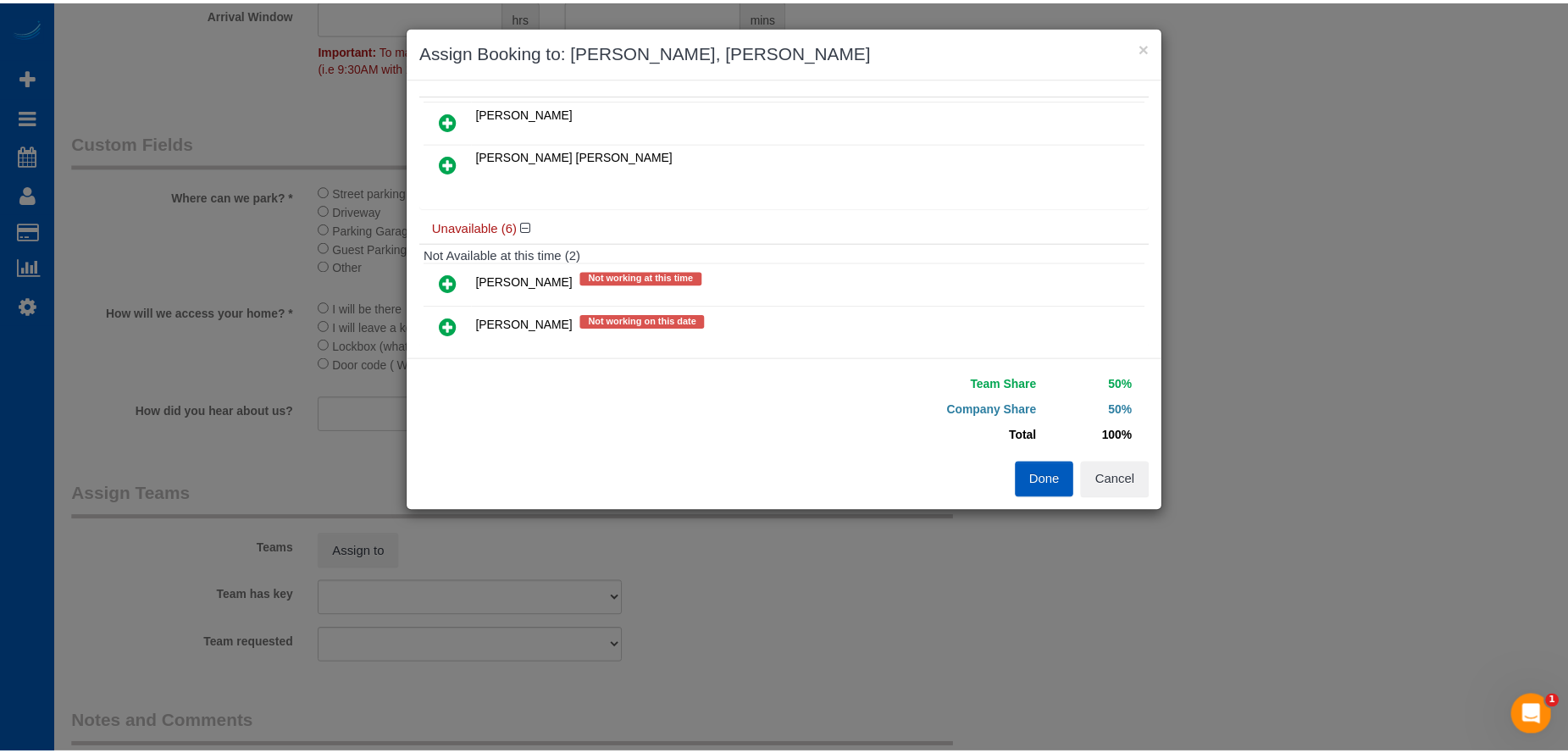
scroll to position [0, 0]
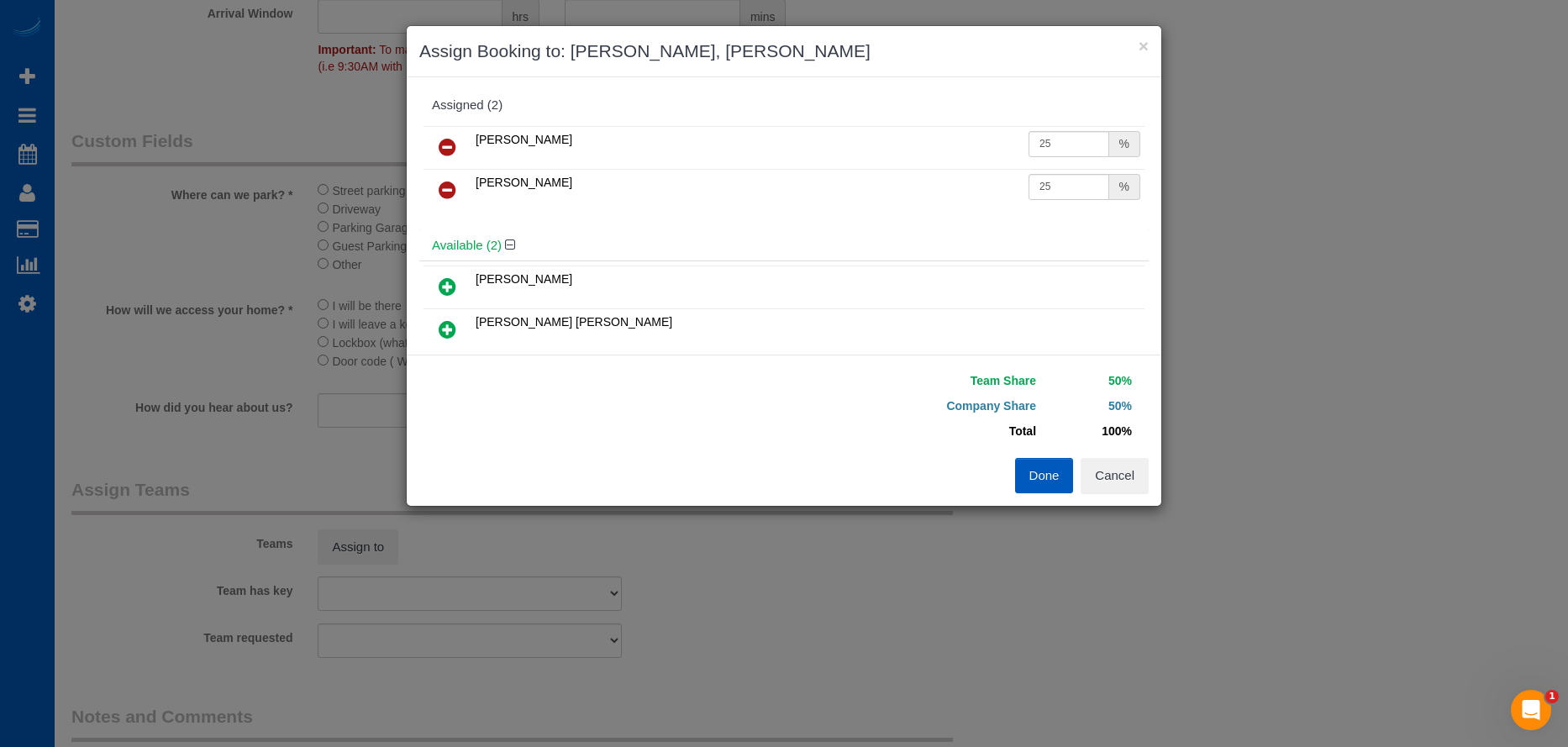
click at [1041, 483] on button "Done" at bounding box center [1044, 475] width 59 height 36
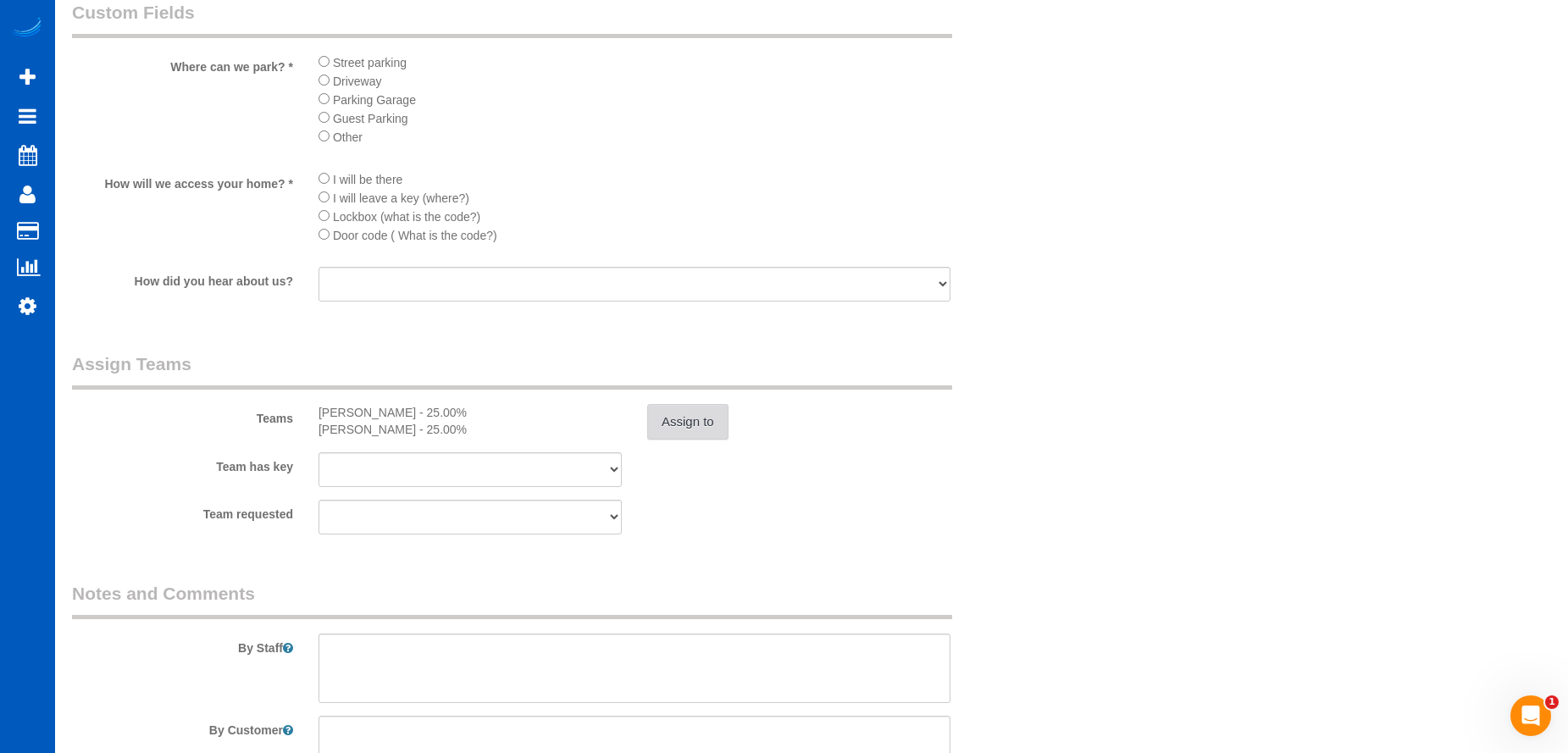
scroll to position [2421, 0]
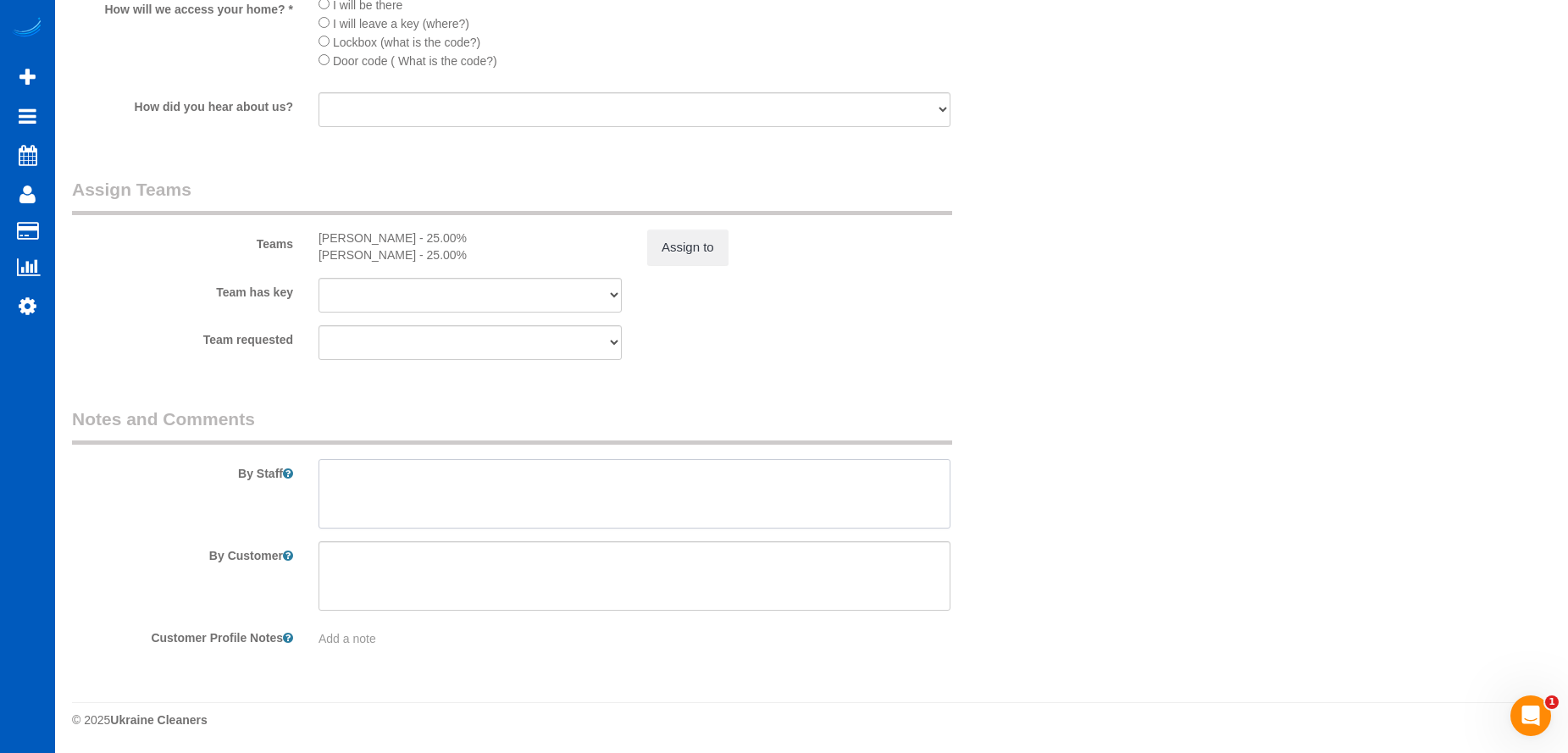
click at [718, 472] on textarea at bounding box center [635, 494] width 632 height 69
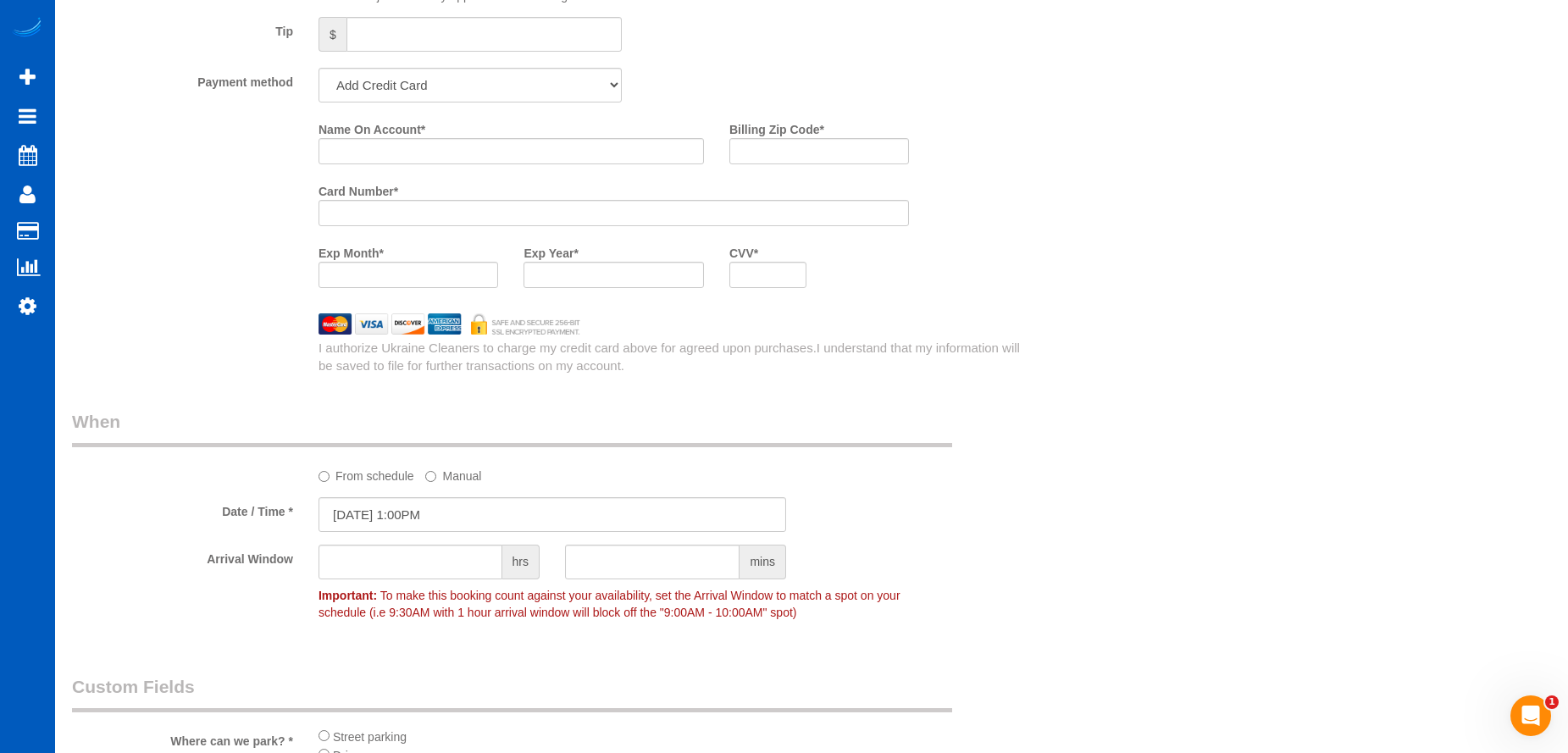
scroll to position [1490, 0]
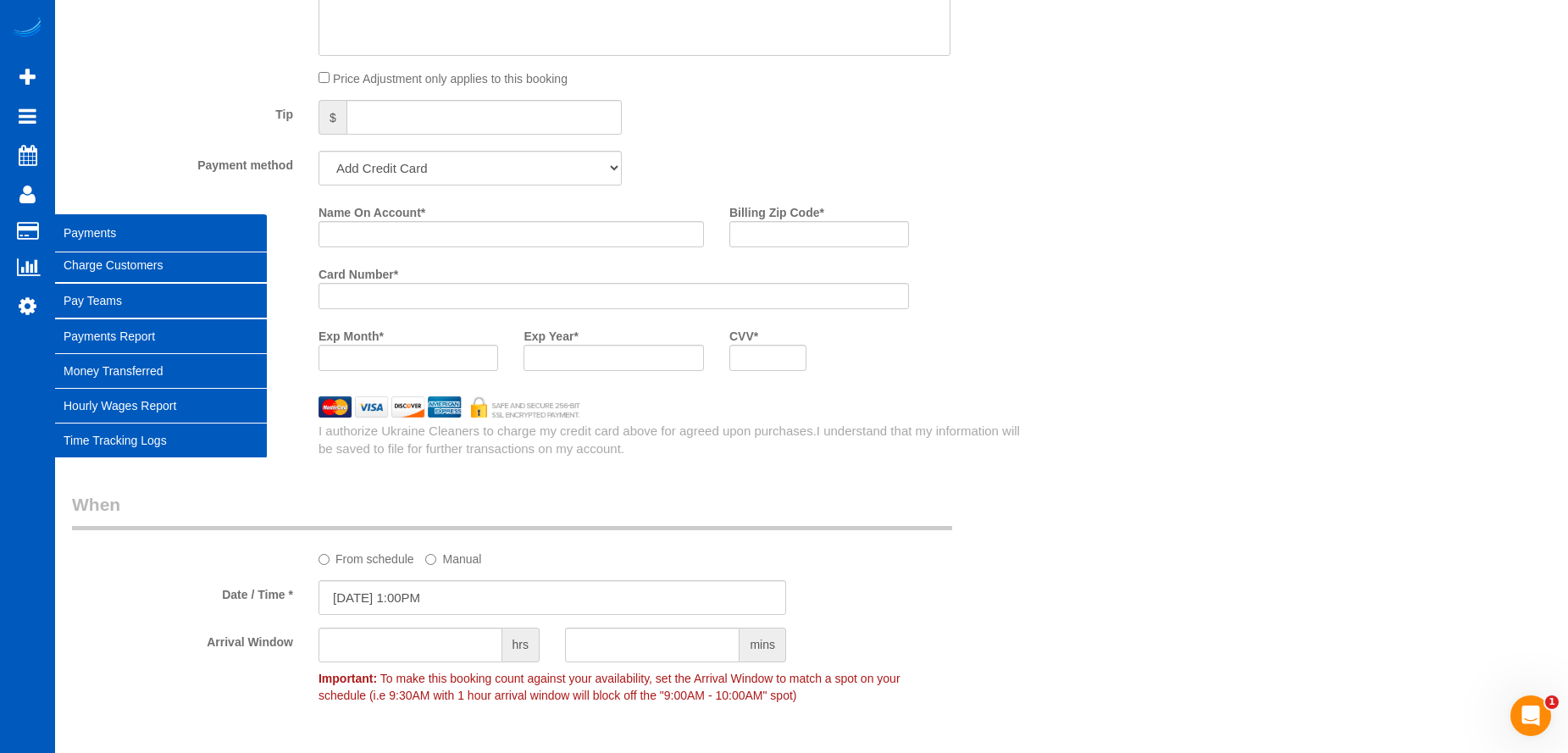
type textarea "Booked by [PERSON_NAME]."
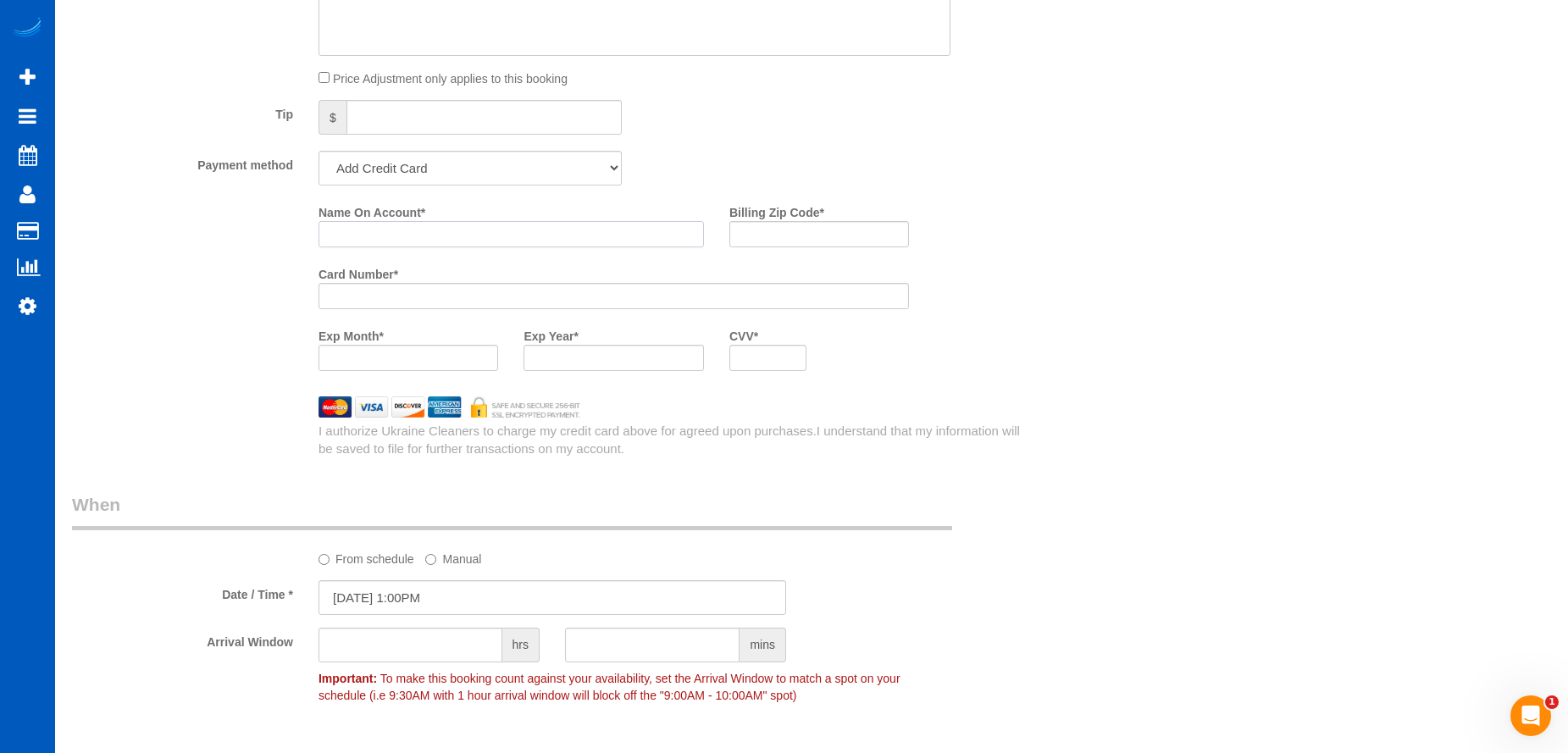
click at [521, 234] on input "Name On Account *" at bounding box center [512, 233] width 386 height 26
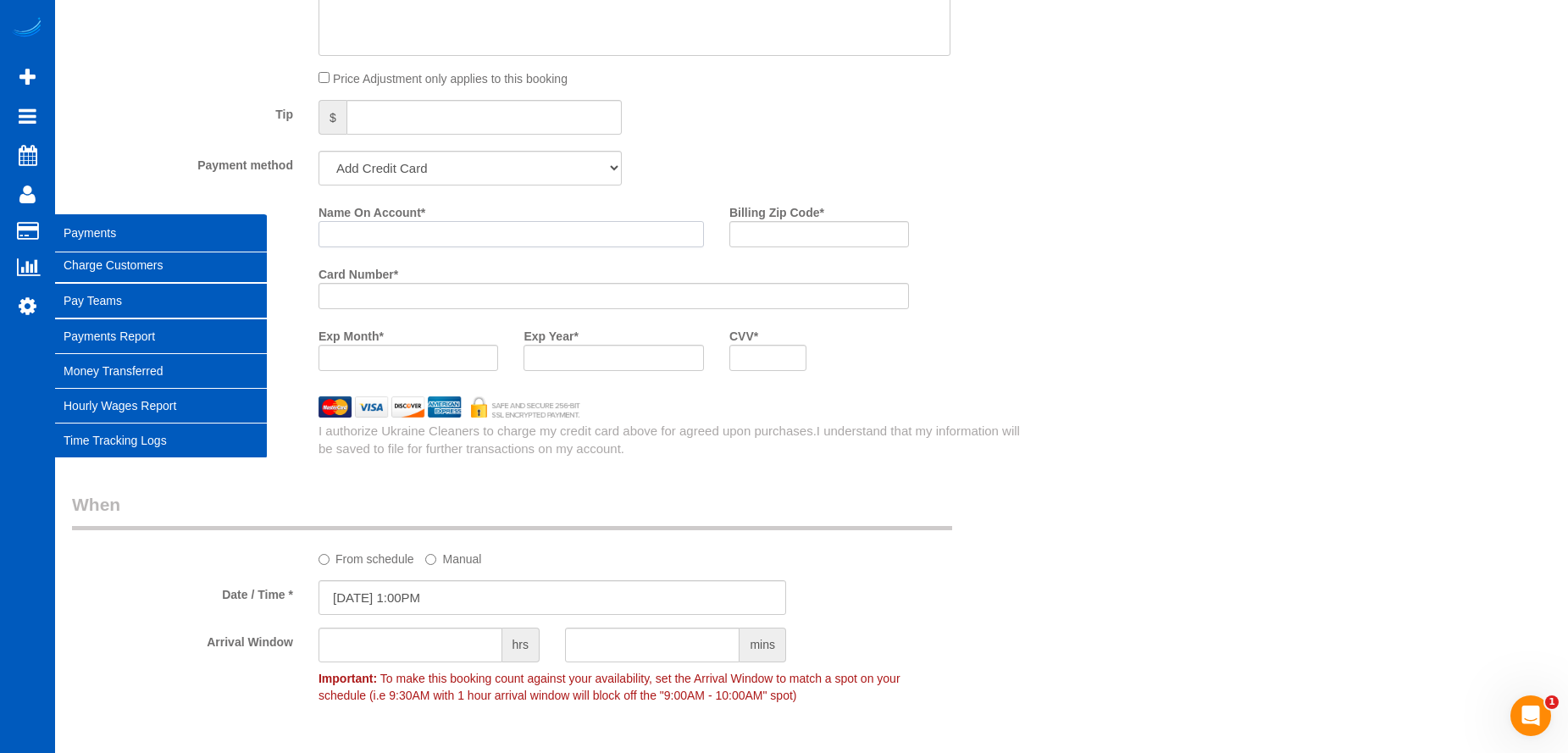
paste input "[PERSON_NAME]"
type input "[PERSON_NAME]"
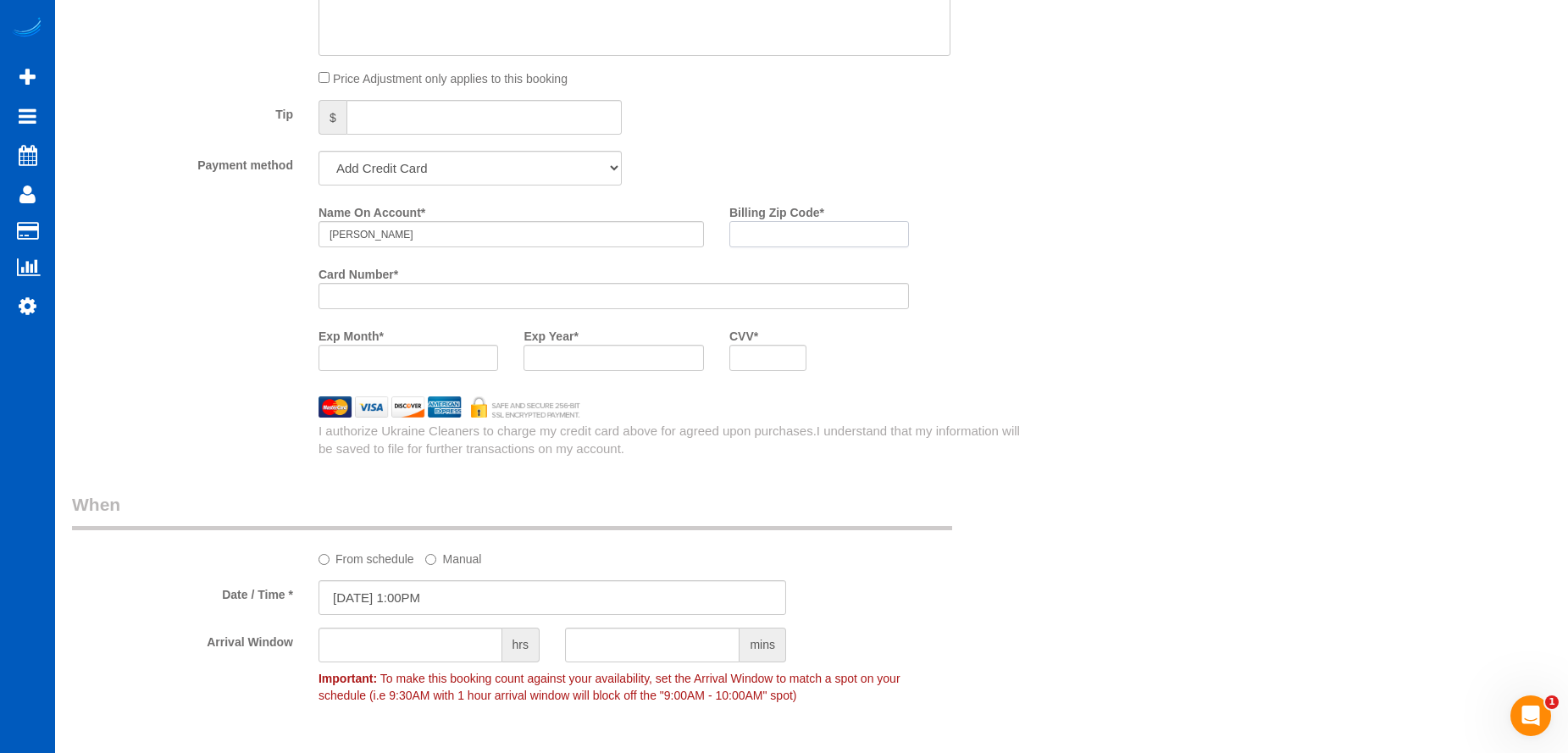
click at [844, 240] on input "Billing Zip Code *" at bounding box center [819, 233] width 180 height 26
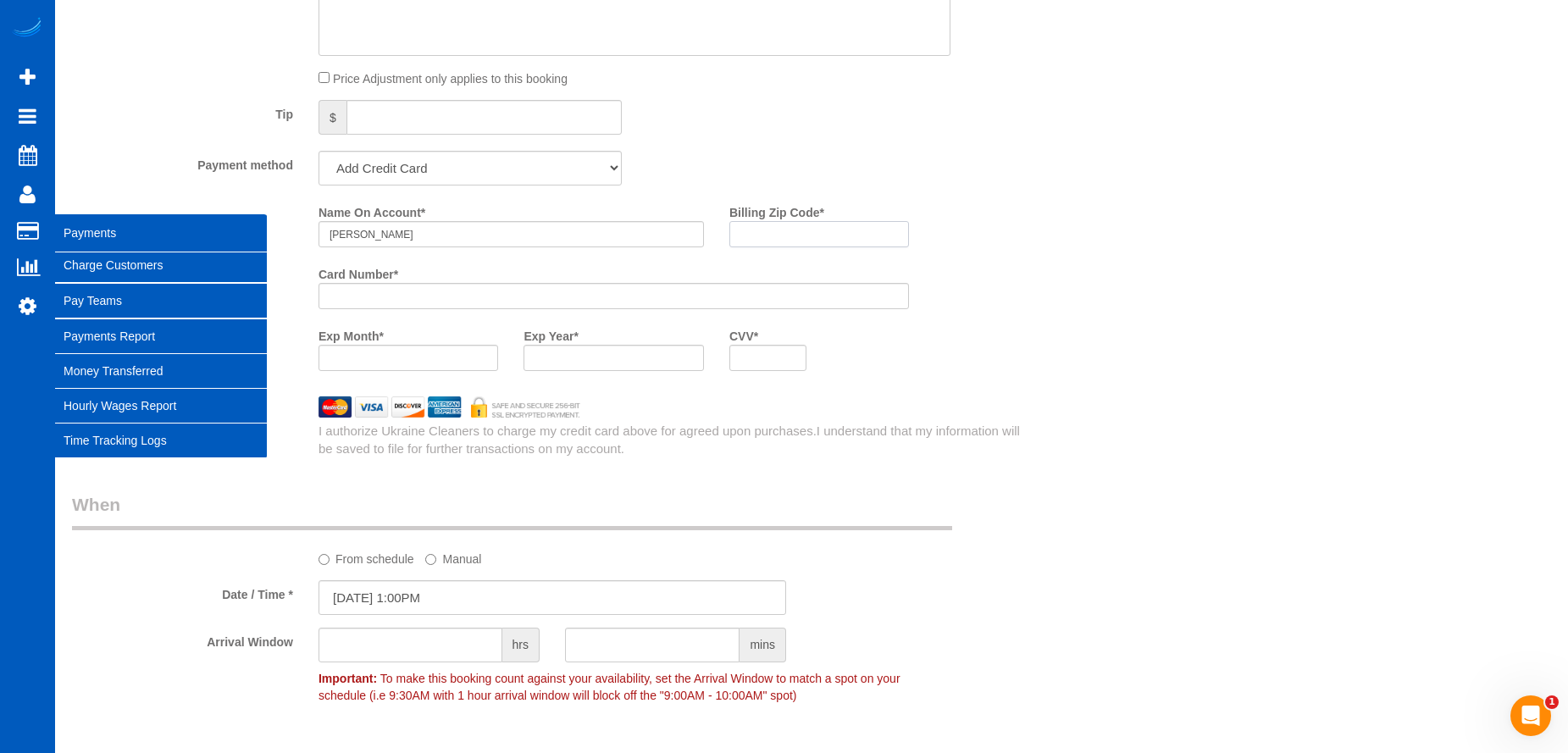
paste input "98503"
type input "98503"
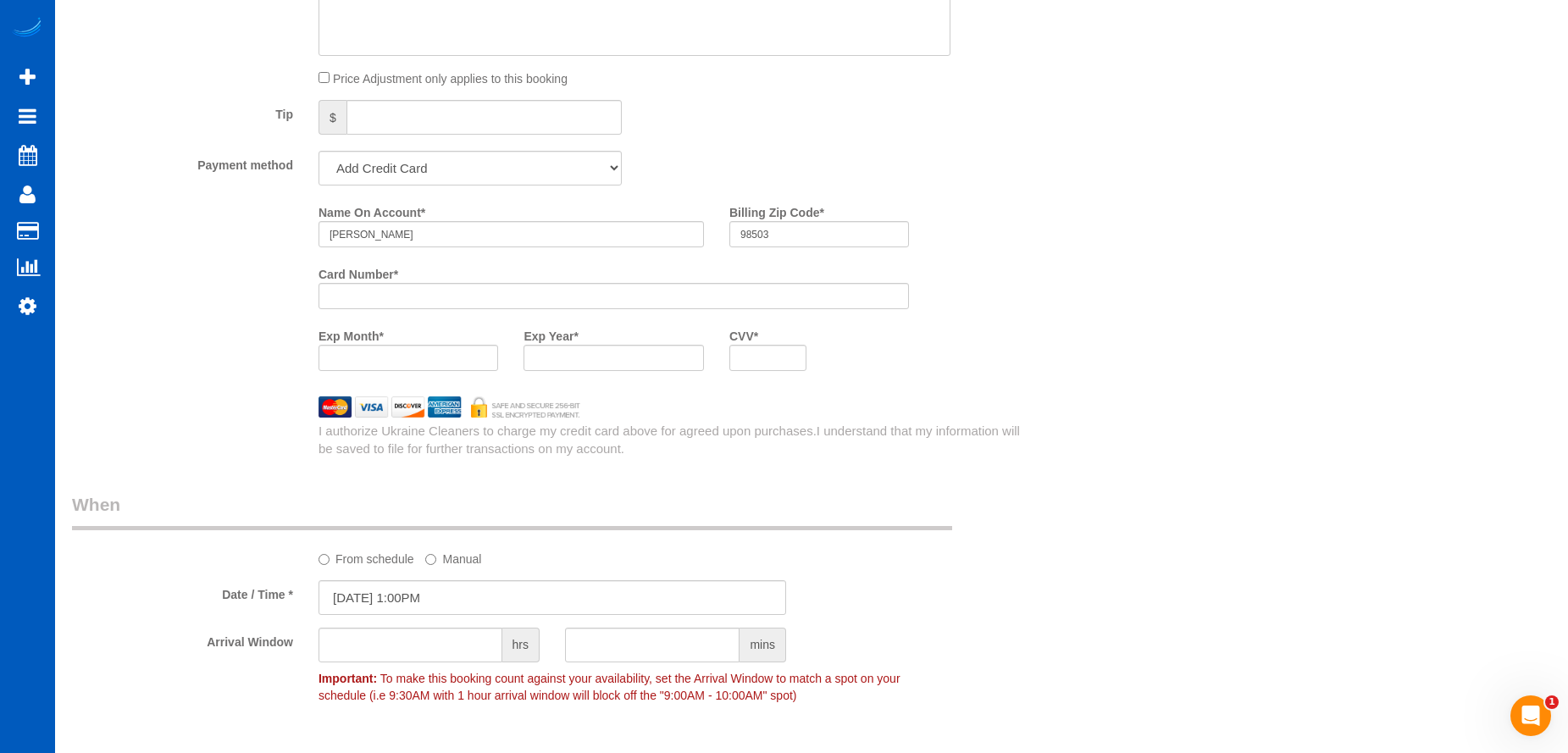
click at [575, 303] on iframe at bounding box center [613, 296] width 568 height 14
click at [1193, 386] on div "Who Email* [EMAIL_ADDRESS][DOMAIN_NAME] Name * [GEOGRAPHIC_DATA][PERSON_NAME] W…" at bounding box center [811, 99] width 1479 height 3053
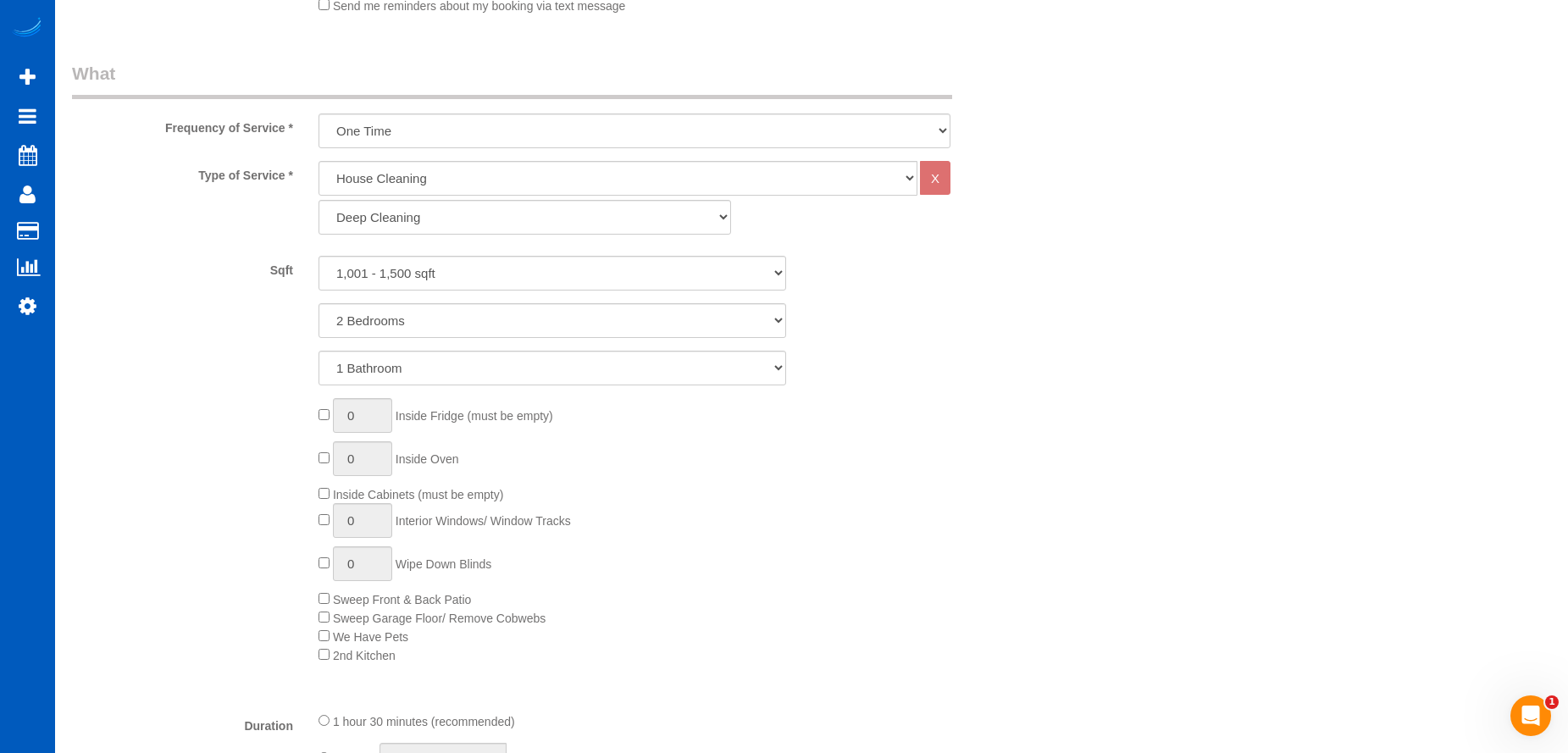
scroll to position [897, 0]
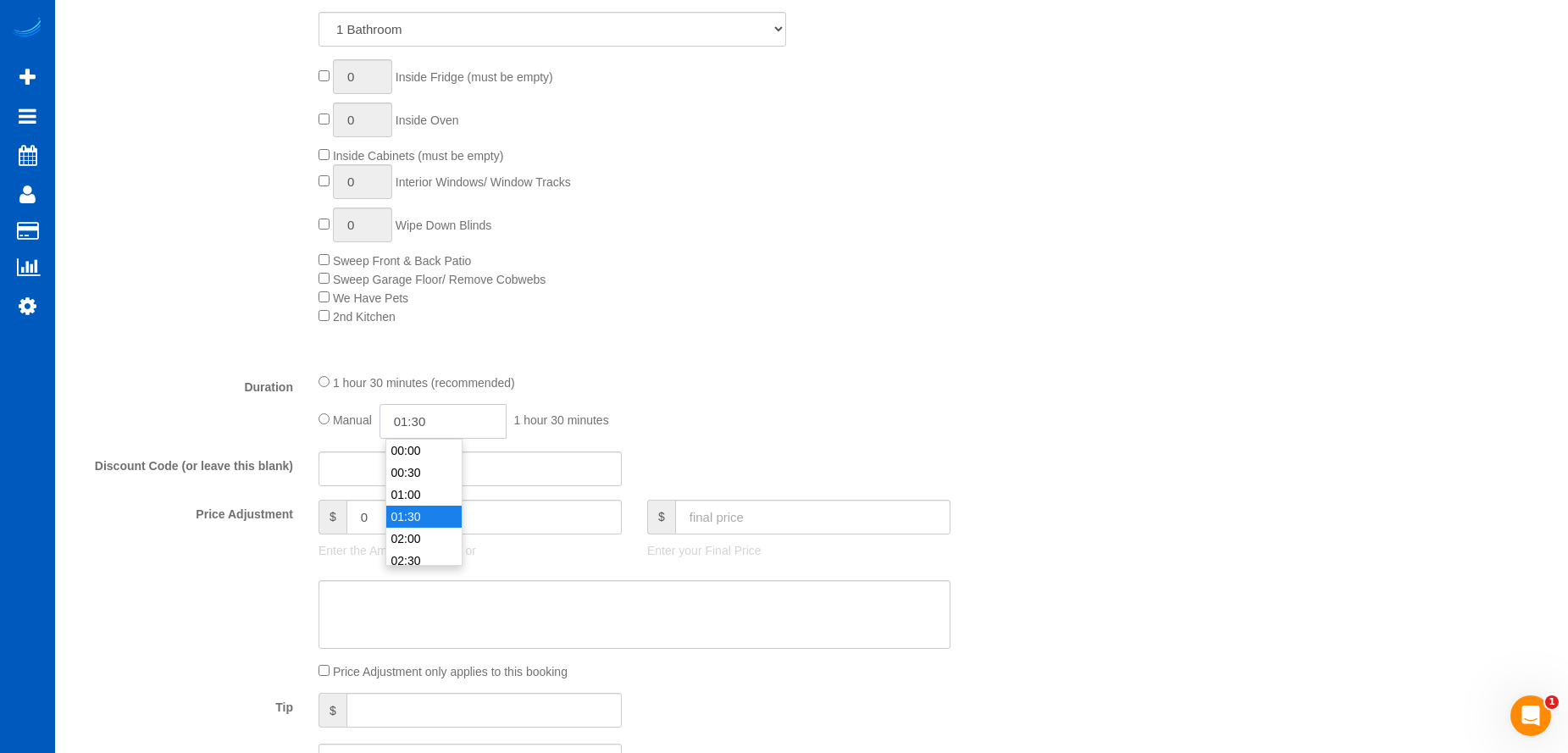
drag, startPoint x: 448, startPoint y: 419, endPoint x: 442, endPoint y: 433, distance: 15.2
click at [449, 419] on input "01:30" at bounding box center [443, 421] width 127 height 35
type input "04:00"
click at [417, 492] on li "04:00" at bounding box center [424, 498] width 75 height 22
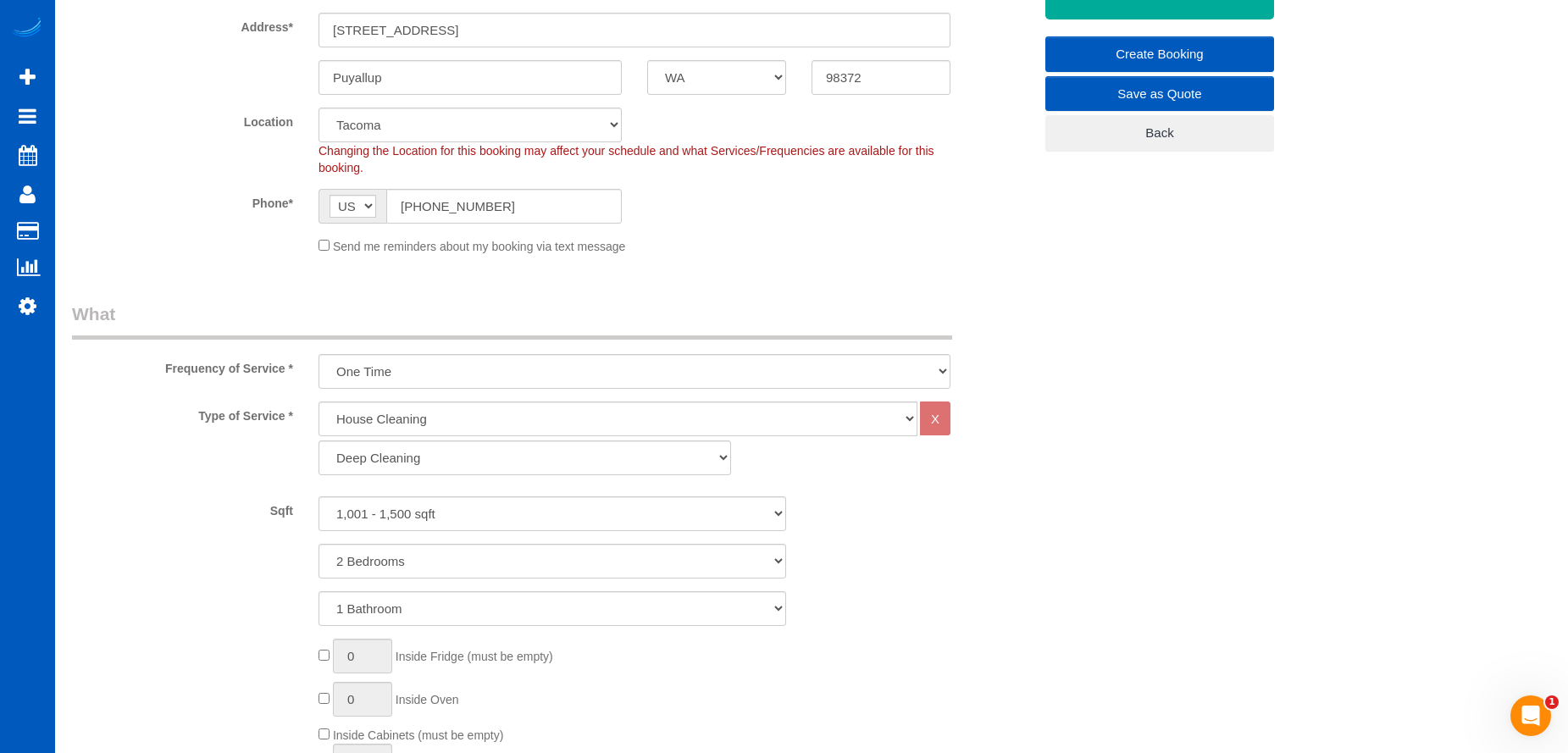
scroll to position [219, 0]
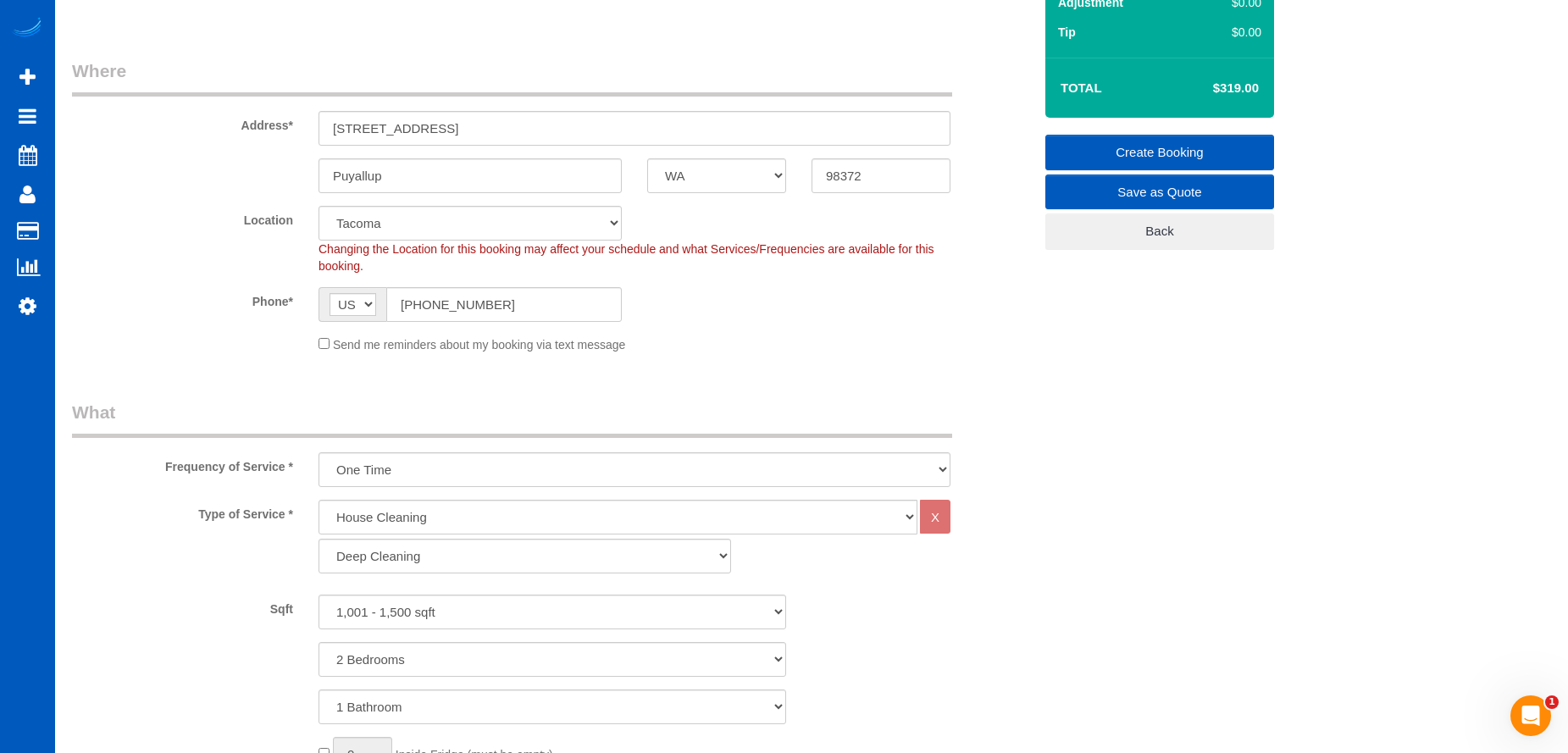
click at [1098, 150] on link "Create Booking" at bounding box center [1160, 153] width 229 height 36
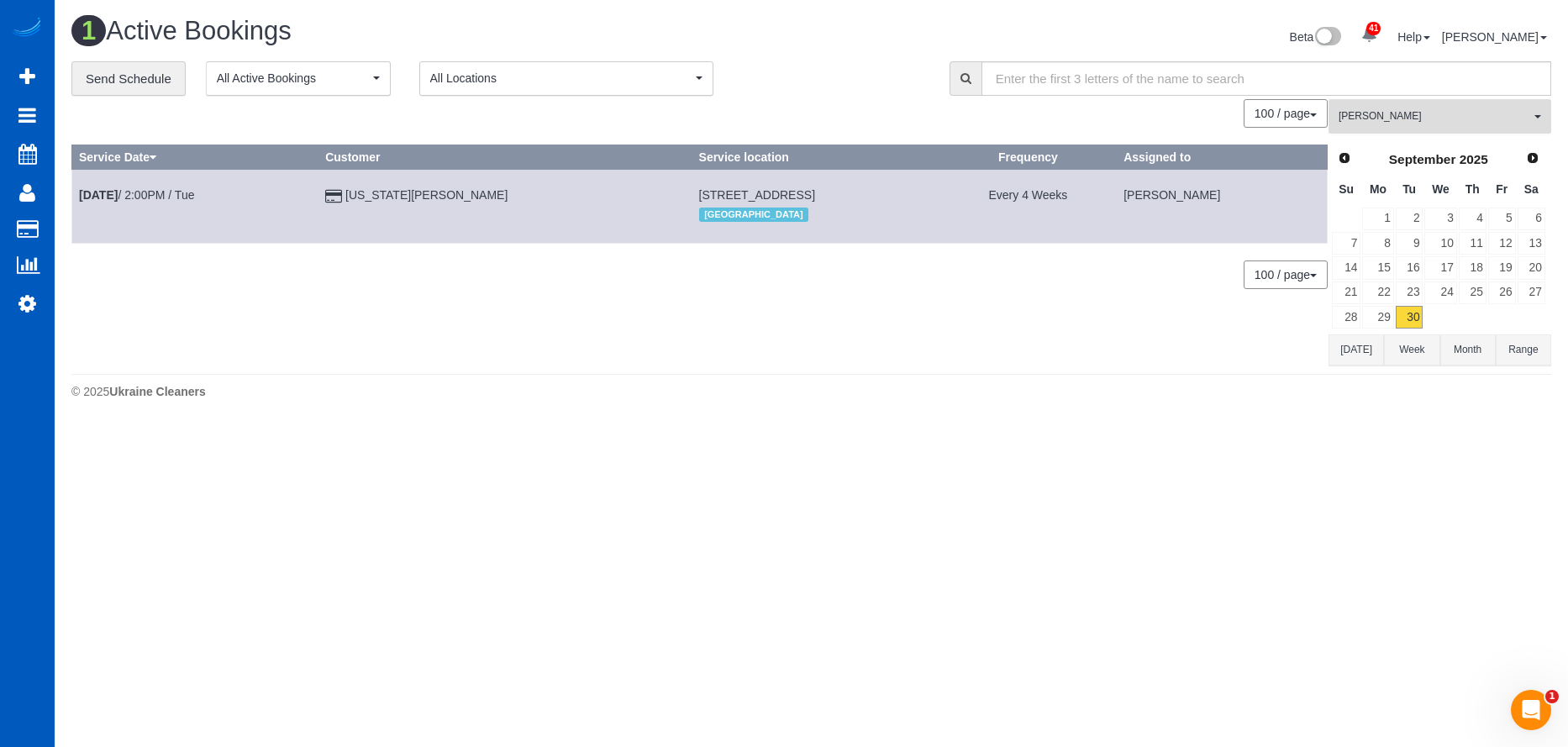
click at [1426, 112] on span "[PERSON_NAME]" at bounding box center [1434, 117] width 191 height 14
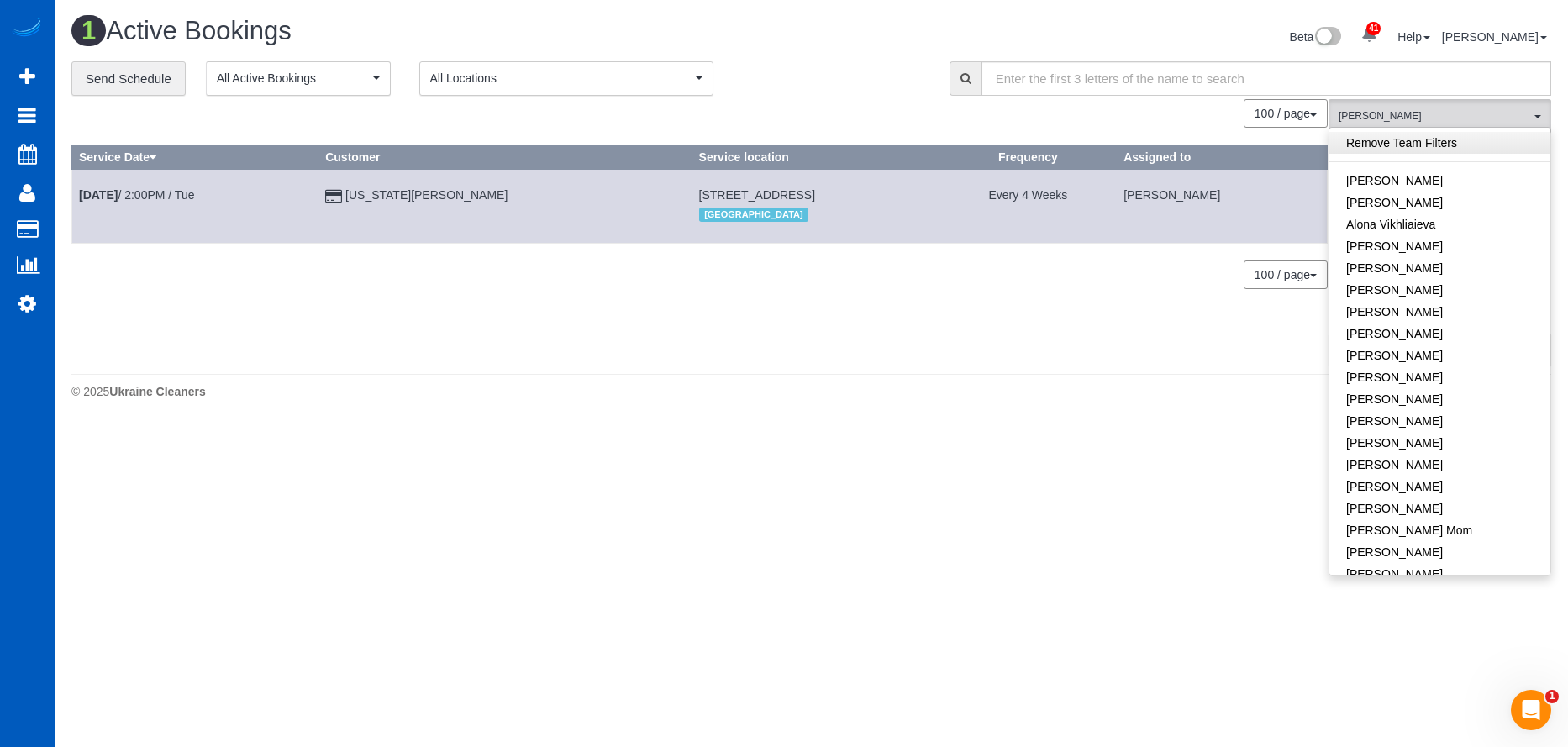
click at [1437, 145] on link "Remove Team Filters" at bounding box center [1440, 142] width 221 height 22
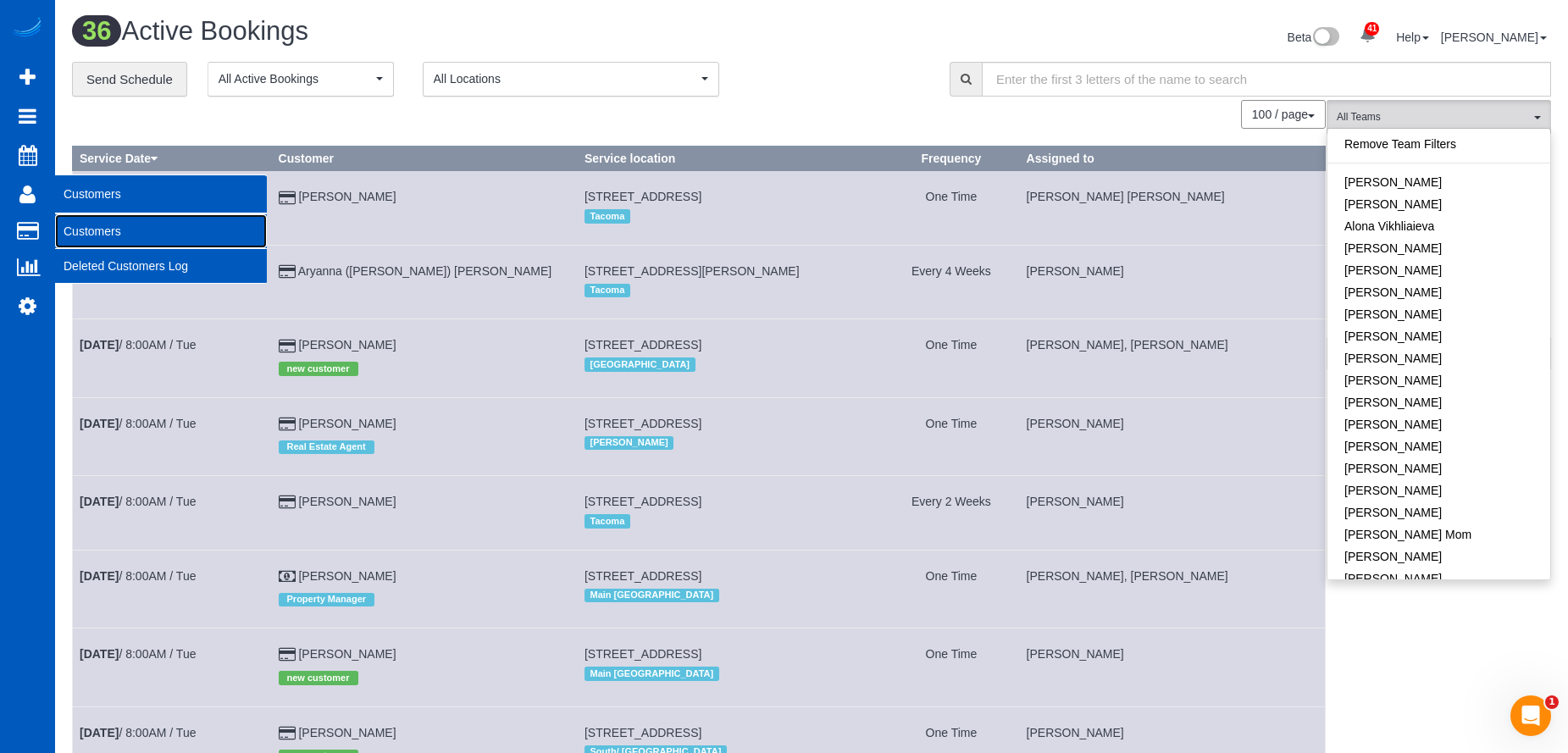
click at [83, 224] on link "Customers" at bounding box center [161, 232] width 212 height 34
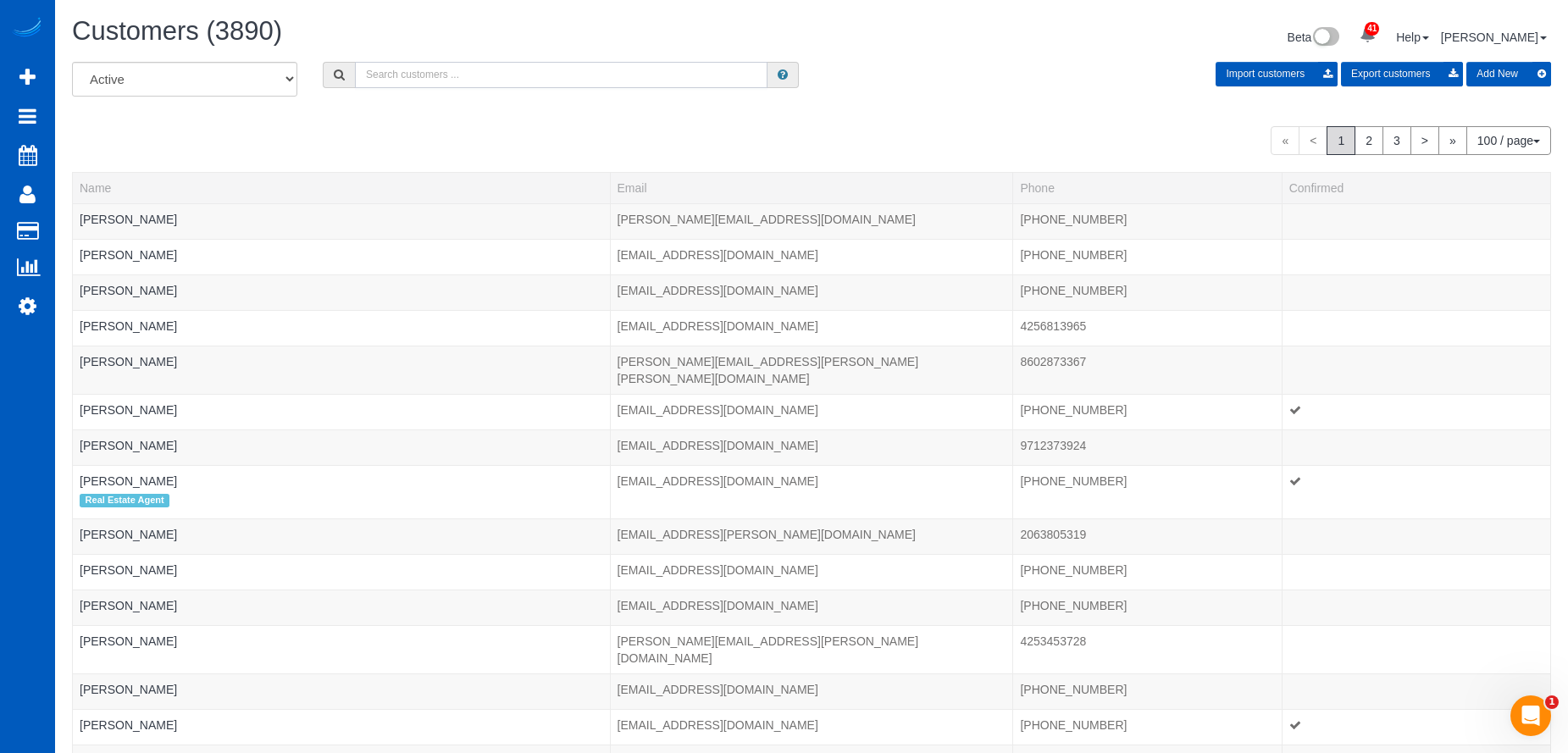
click at [437, 66] on input "text" at bounding box center [562, 74] width 413 height 26
paste input "[EMAIL_ADDRESS][DOMAIN_NAME]"
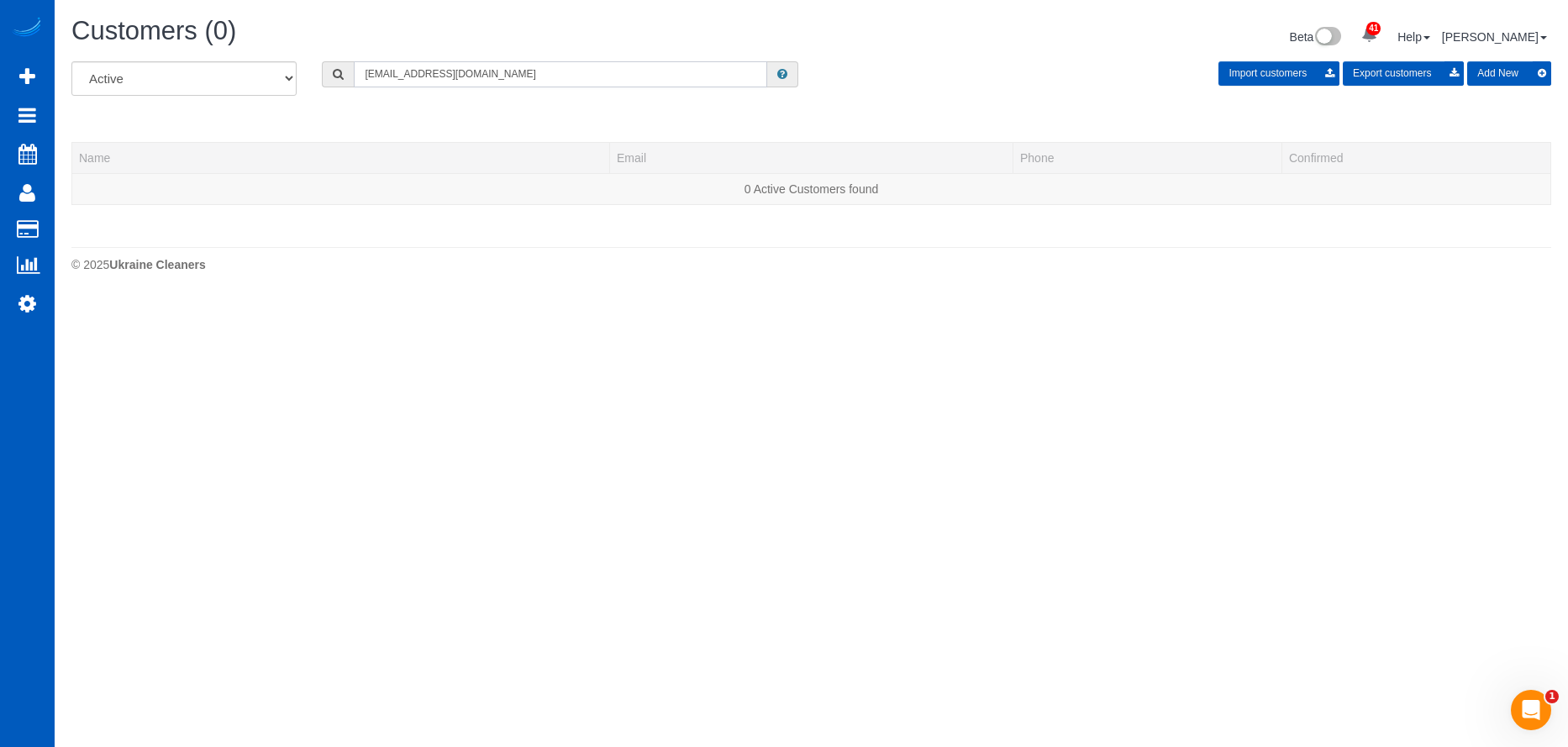
type input "[EMAIL_ADDRESS][DOMAIN_NAME]"
click at [1524, 80] on button "Add New" at bounding box center [1509, 73] width 84 height 24
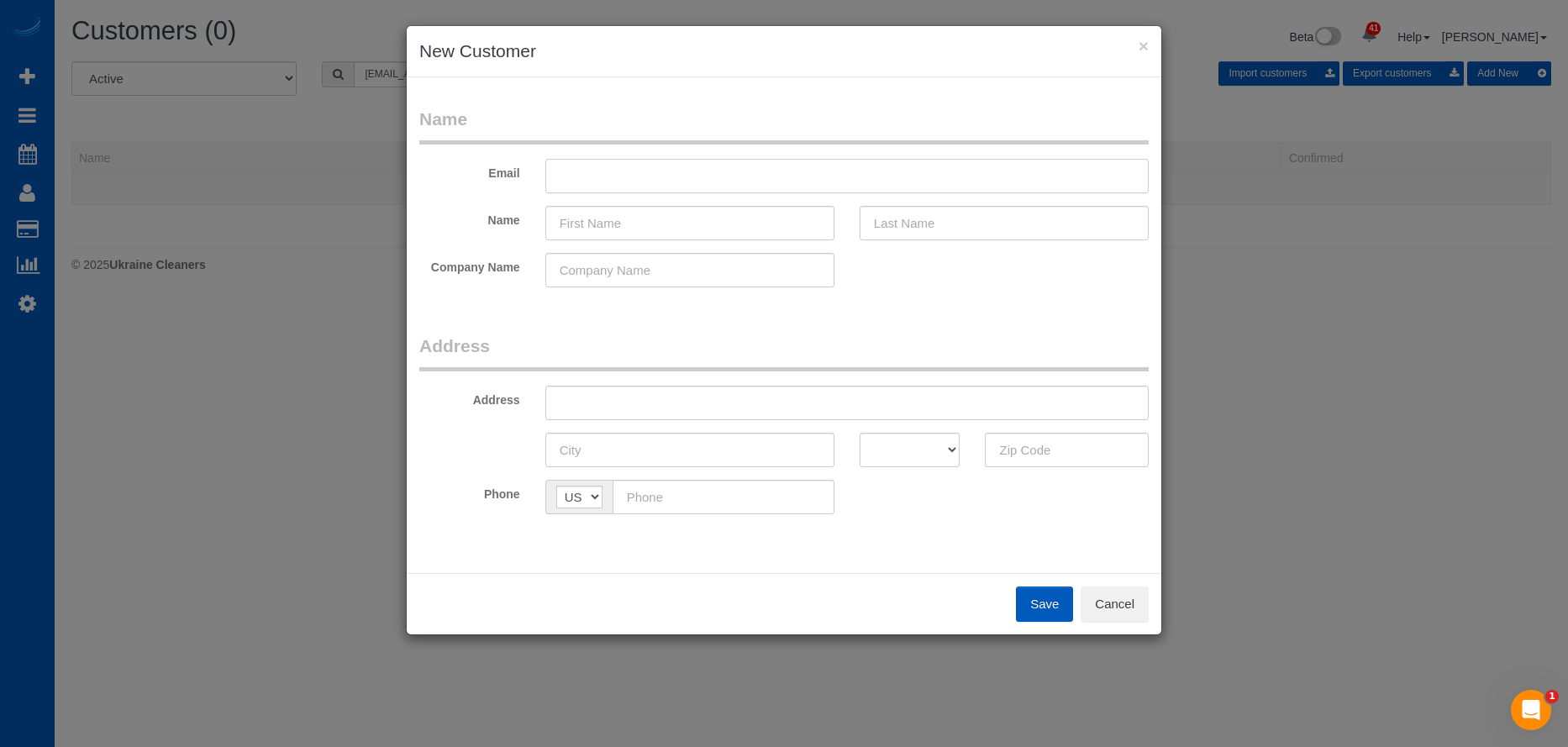
click at [573, 187] on input "text" at bounding box center [848, 175] width 604 height 35
paste input "[EMAIL_ADDRESS][DOMAIN_NAME]"
type input "[EMAIL_ADDRESS][DOMAIN_NAME]"
click at [743, 216] on input "text" at bounding box center [690, 223] width 289 height 35
paste input "[PERSON_NAME]"
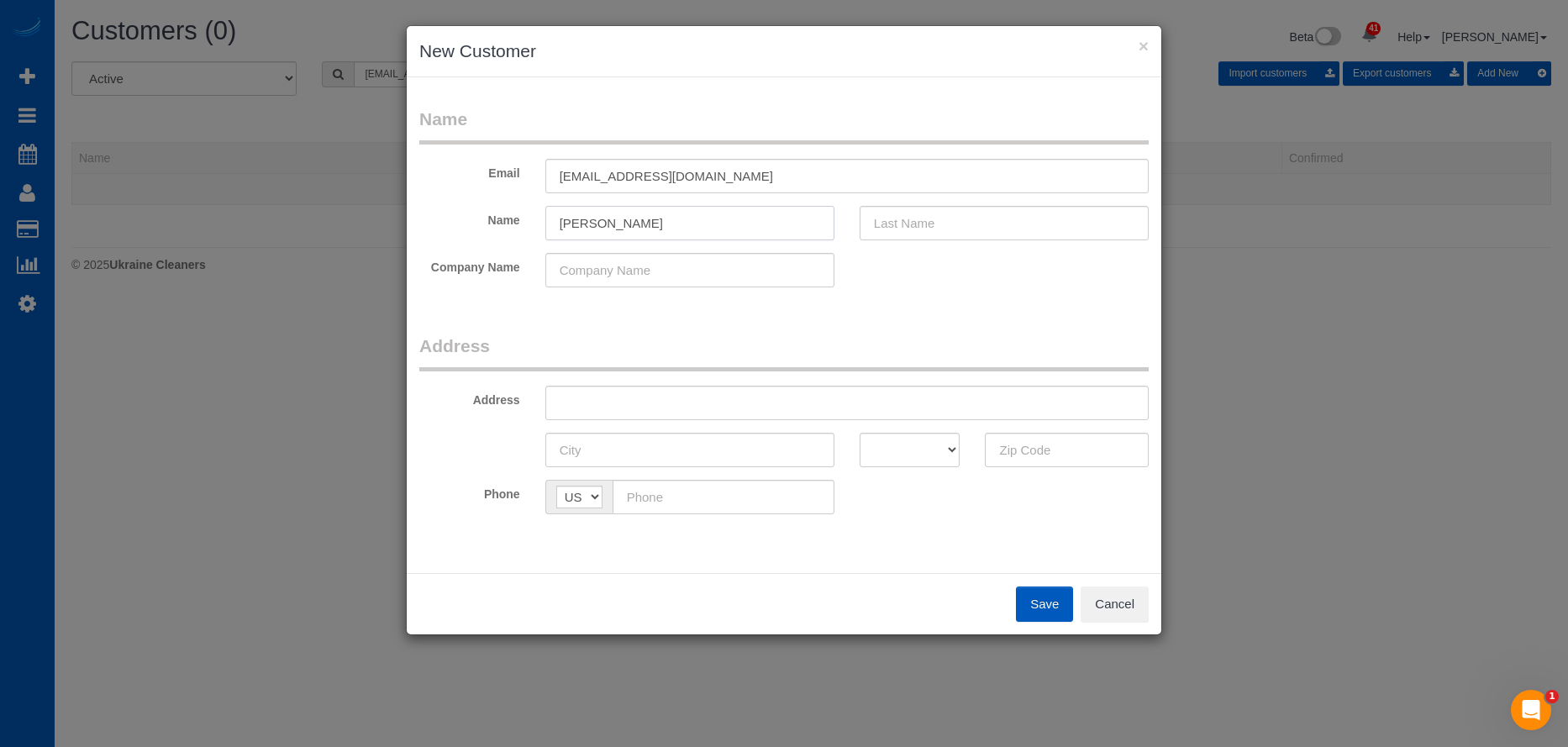
drag, startPoint x: 593, startPoint y: 224, endPoint x: 920, endPoint y: 223, distance: 327.0
click at [857, 231] on div "Name [PERSON_NAME]" at bounding box center [784, 223] width 755 height 35
type input "[PERSON_NAME]"
click at [922, 221] on input "text" at bounding box center [1004, 223] width 289 height 35
paste input "Joon"
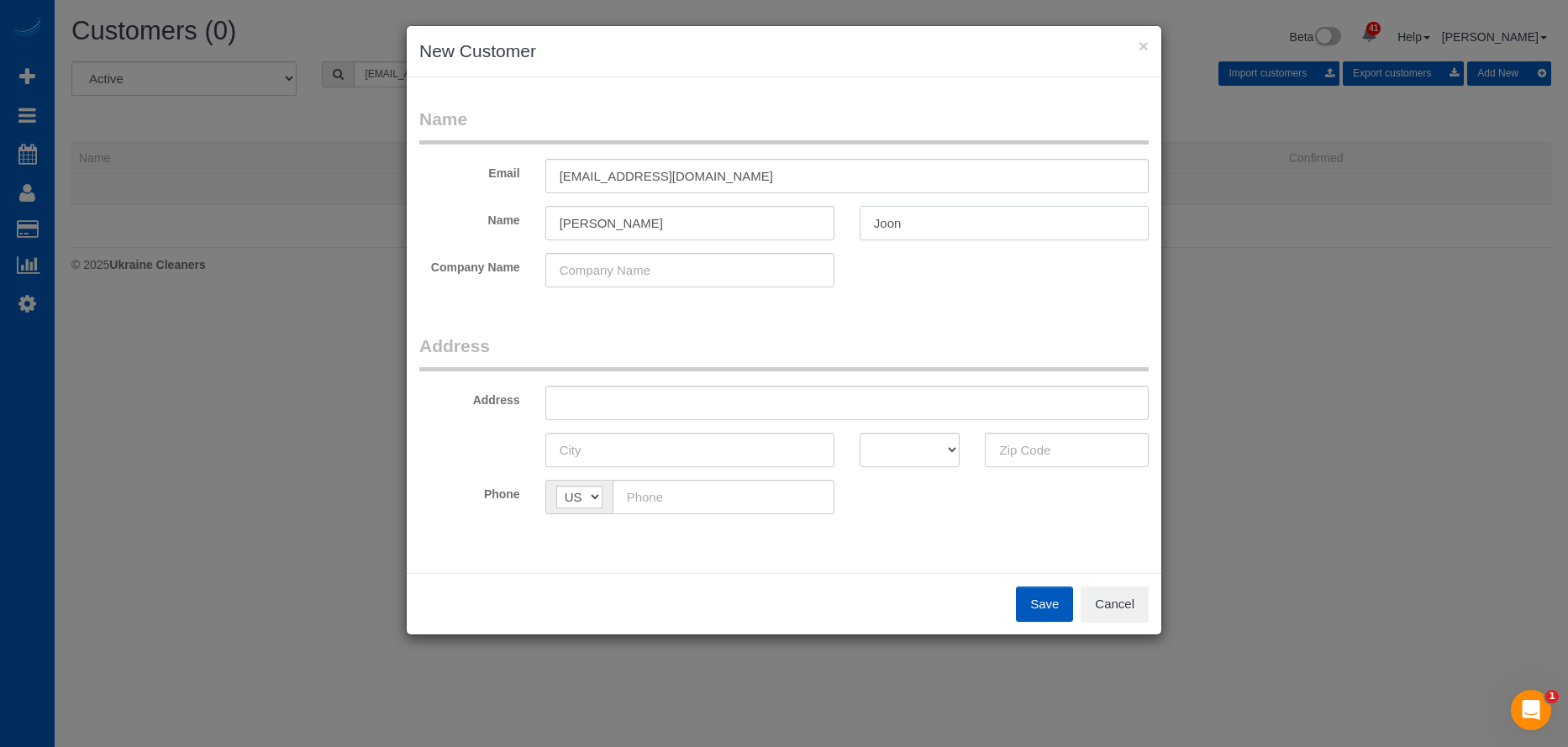
type input "Joon"
click at [754, 223] on input "[PERSON_NAME]" at bounding box center [690, 223] width 289 height 35
type input "[PERSON_NAME]"
click at [687, 403] on input "text" at bounding box center [848, 402] width 604 height 35
paste input "[STREET_ADDRESS][PERSON_NAME]"
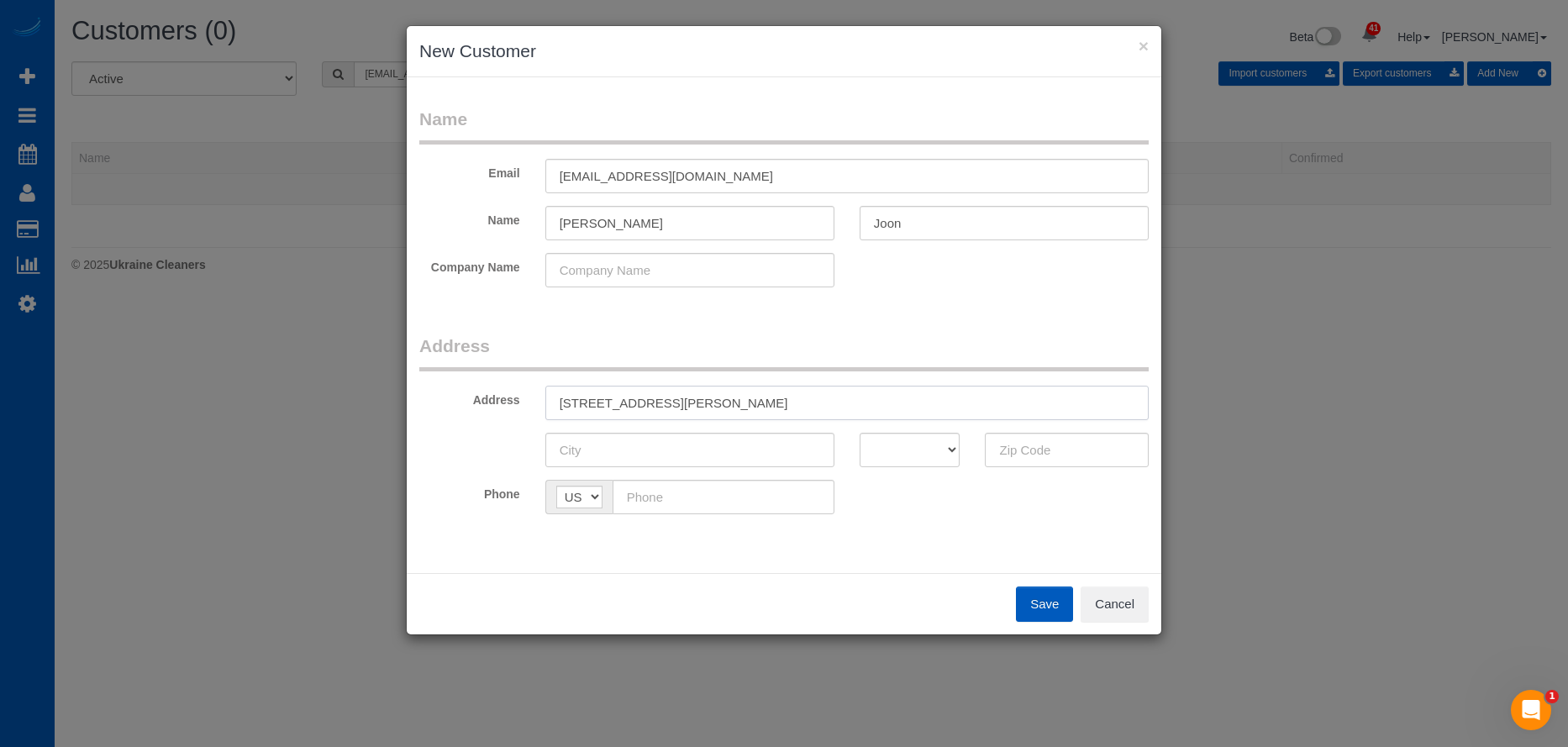
drag, startPoint x: 719, startPoint y: 402, endPoint x: 846, endPoint y: 414, distance: 127.6
click at [810, 402] on input "[STREET_ADDRESS][PERSON_NAME]" at bounding box center [848, 402] width 604 height 35
type input "[STREET_ADDRESS][PERSON_NAME]"
click at [1031, 458] on input "text" at bounding box center [1067, 450] width 164 height 35
paste input "30024"
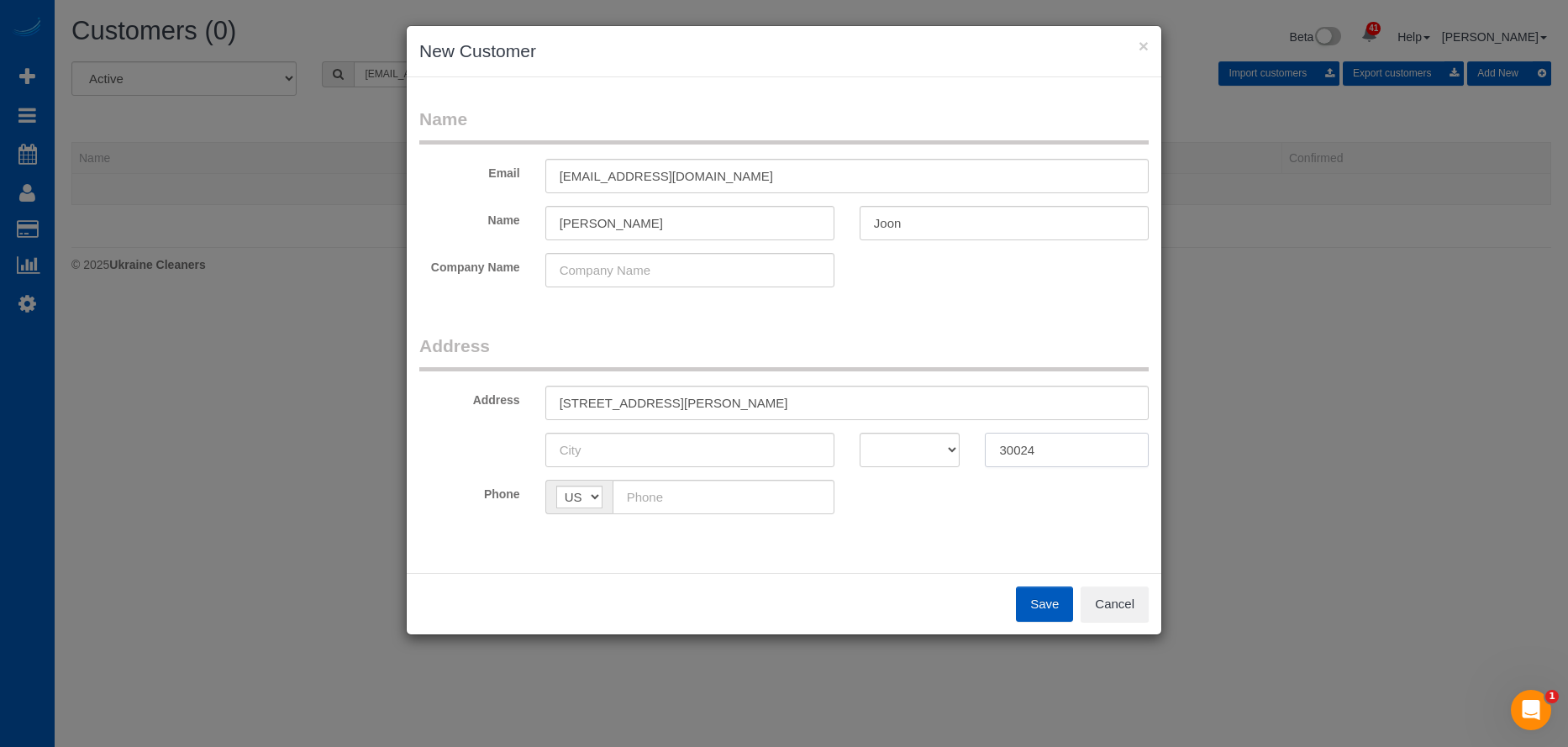
type input "30024"
click at [925, 452] on select "AK AL AR AZ CA CO CT DC DE FL [GEOGRAPHIC_DATA] HI IA ID IL IN KS [GEOGRAPHIC_D…" at bounding box center [910, 450] width 101 height 35
select select "GA"
click at [860, 433] on select "AK AL AR AZ CA CO CT DC DE FL [GEOGRAPHIC_DATA] HI IA ID IL IN KS [GEOGRAPHIC_D…" at bounding box center [910, 450] width 101 height 35
drag, startPoint x: 638, startPoint y: 409, endPoint x: 690, endPoint y: 405, distance: 52.2
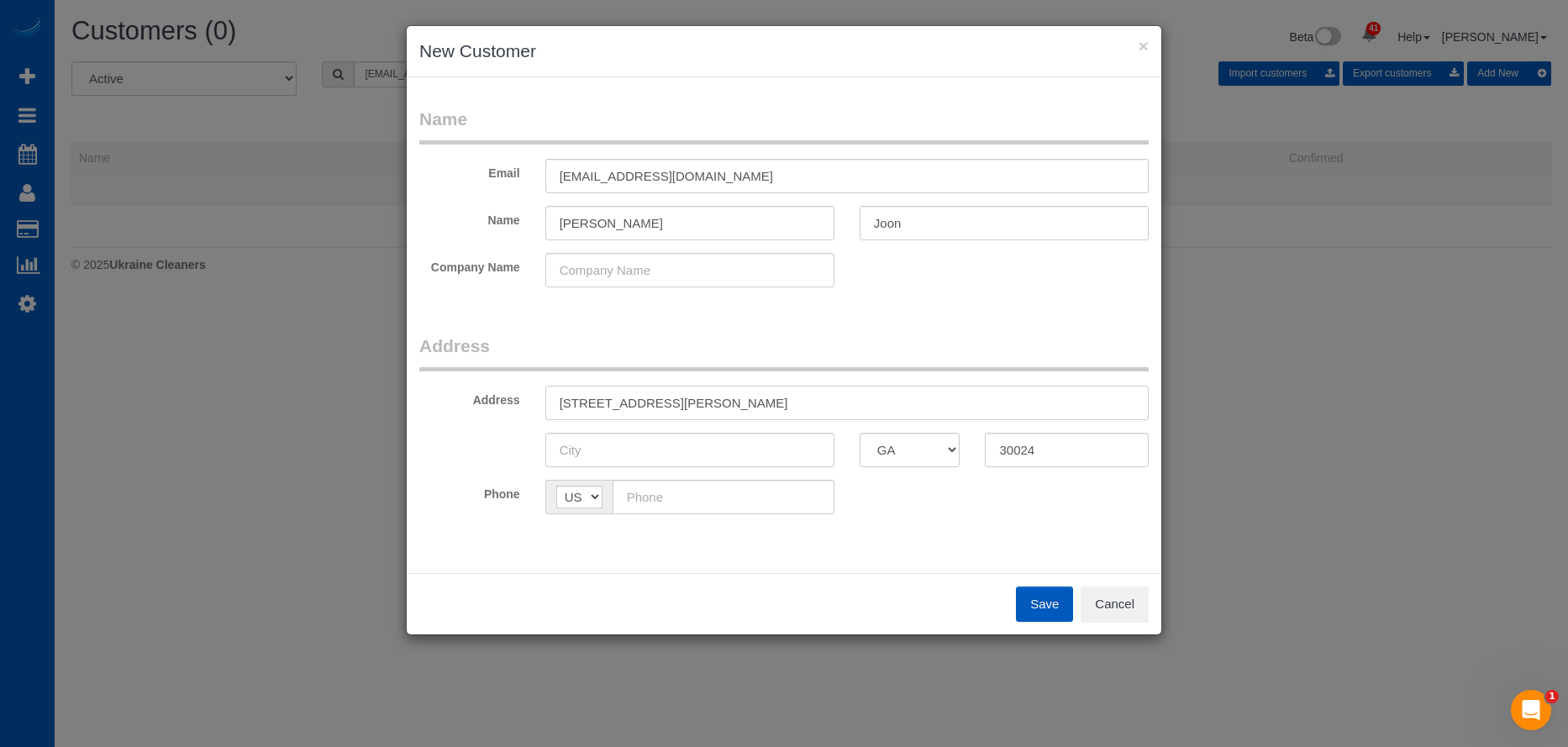
click at [690, 405] on input "[STREET_ADDRESS][PERSON_NAME]" at bounding box center [848, 402] width 604 height 35
type input "[STREET_ADDRESS][PERSON_NAME]"
drag, startPoint x: 626, startPoint y: 453, endPoint x: 633, endPoint y: 428, distance: 26.0
click at [626, 453] on input "text" at bounding box center [690, 450] width 289 height 35
paste input "Suwanee"
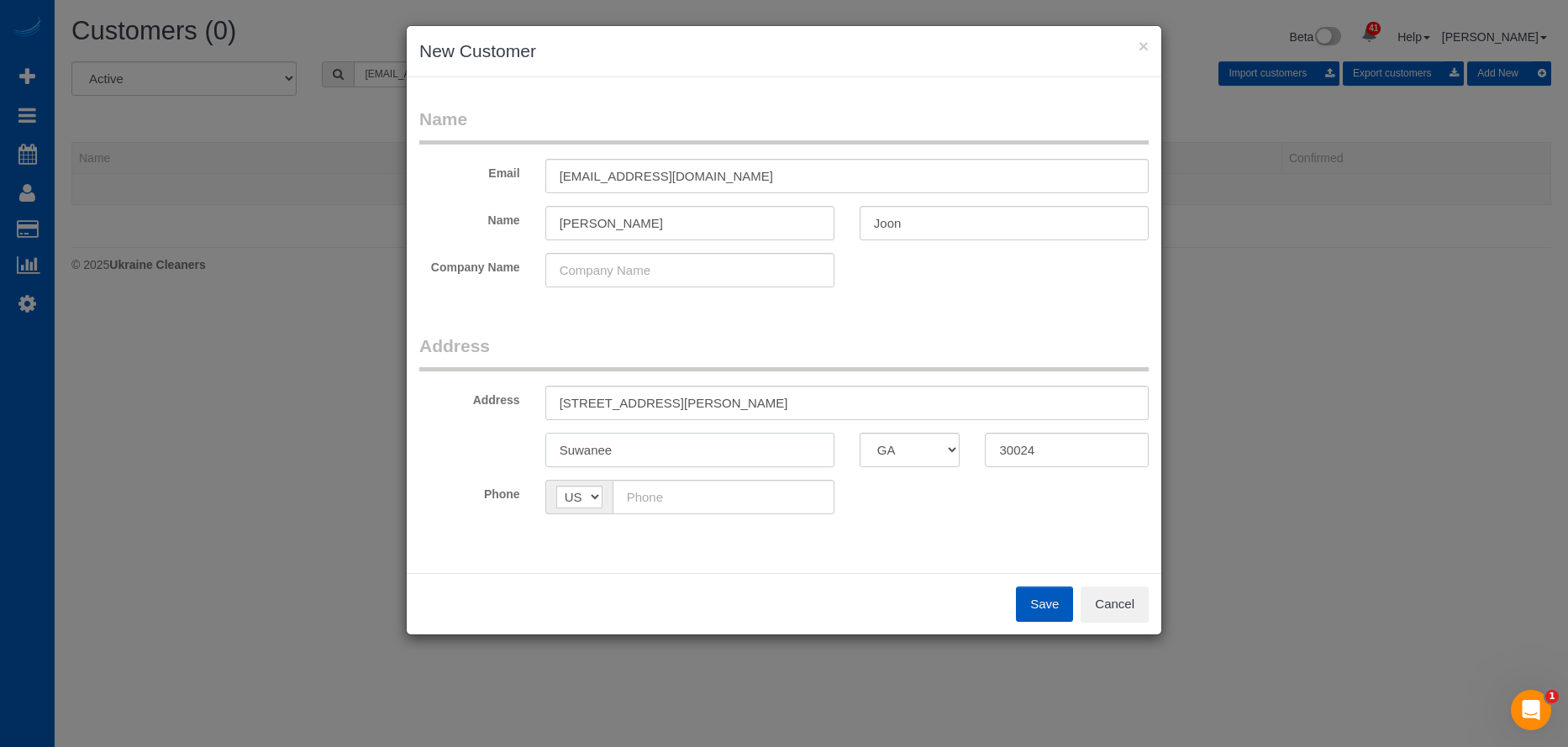
type input "Suwanee"
drag, startPoint x: 634, startPoint y: 402, endPoint x: 876, endPoint y: 380, distance: 243.0
click at [871, 383] on fieldset "Address Address [STREET_ADDRESS][PERSON_NAME] [GEOGRAPHIC_DATA] AK AL AR AZ CA …" at bounding box center [784, 430] width 729 height 193
type input "[STREET_ADDRESS][PERSON_NAME]"
click at [784, 488] on input "text" at bounding box center [723, 497] width 222 height 35
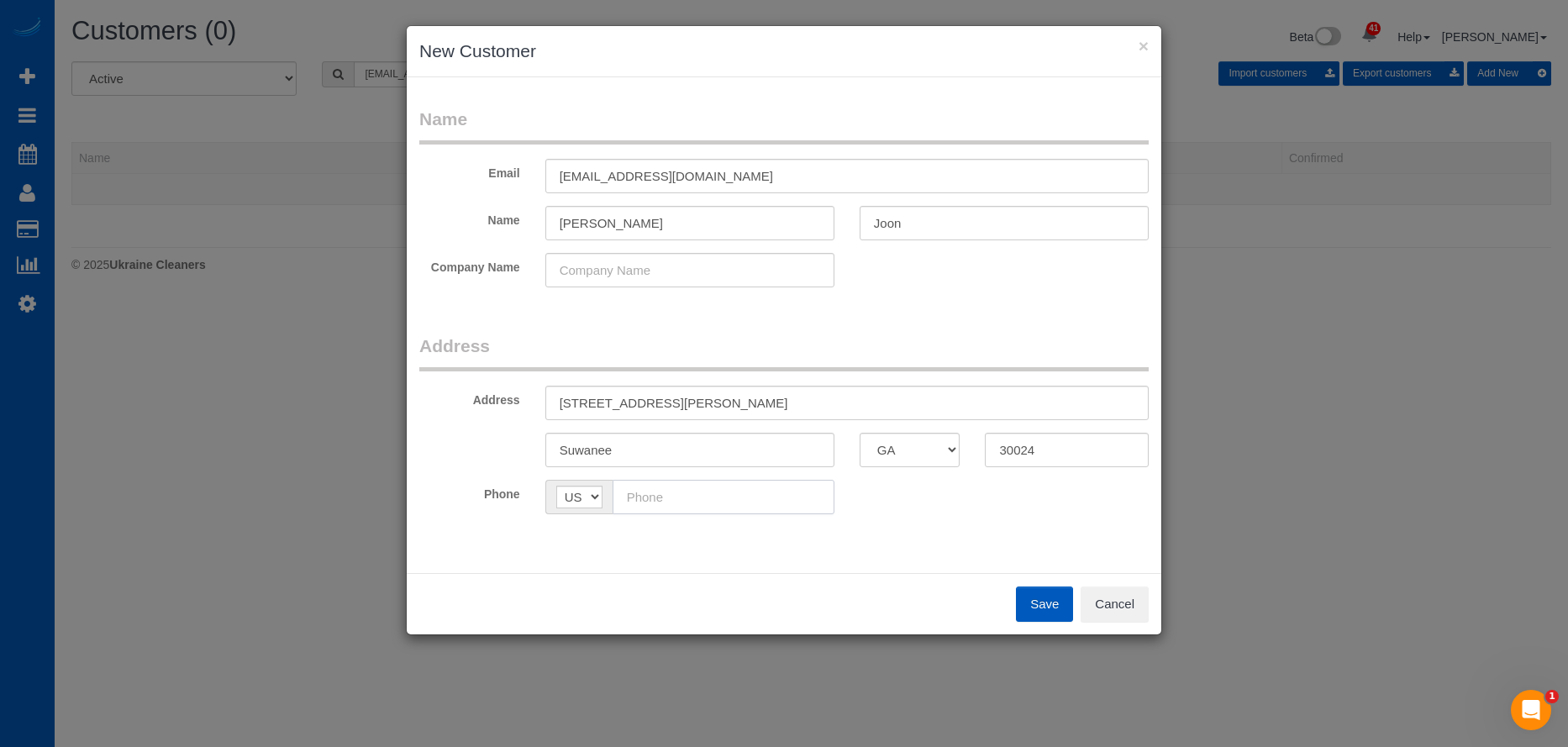
paste input "[PHONE_NUMBER]"
type input "[PHONE_NUMBER]"
click at [1047, 595] on button "Save" at bounding box center [1044, 605] width 57 height 36
type input "[EMAIL_ADDRESS][DOMAIN_NAME]"
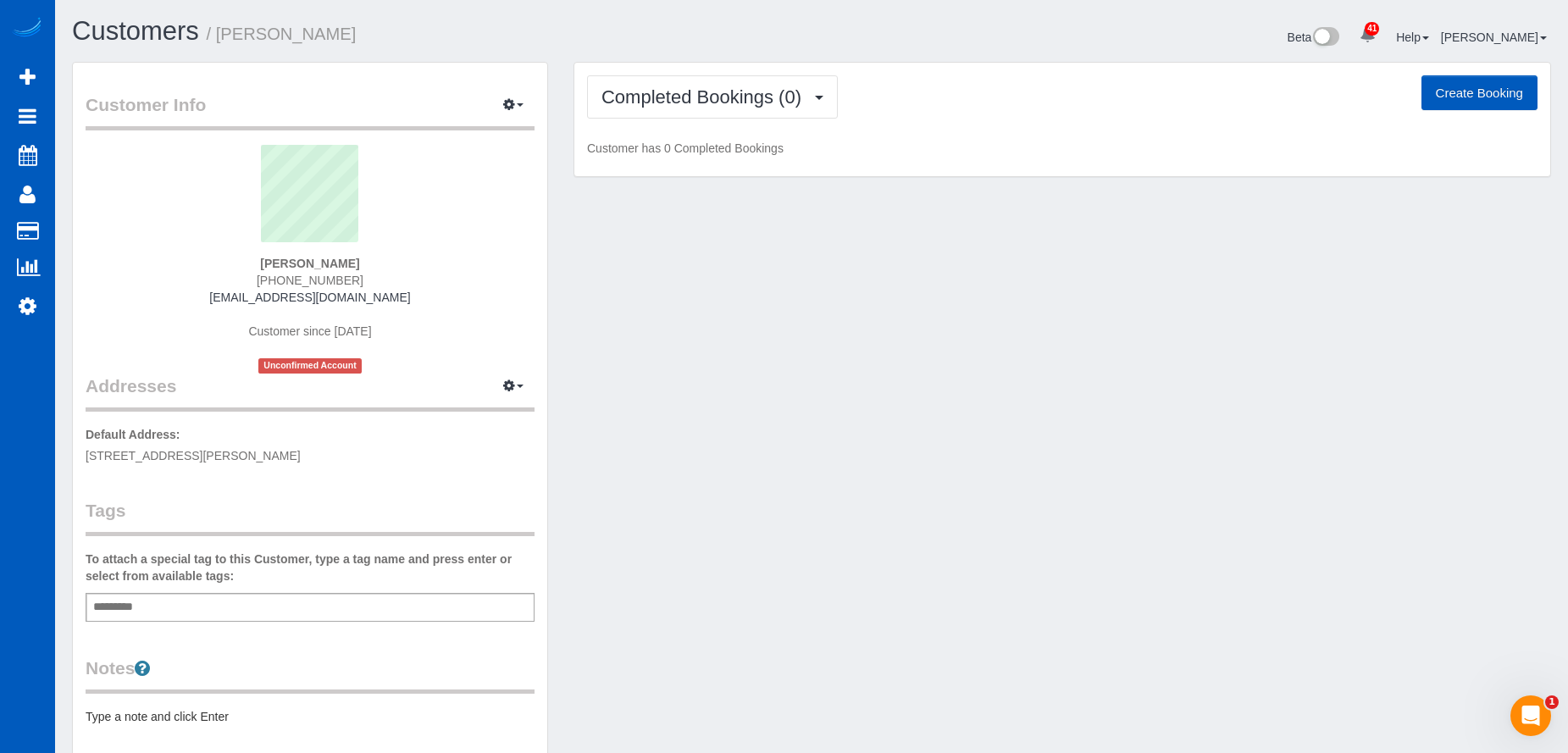
click at [1448, 92] on button "Create Booking" at bounding box center [1479, 93] width 116 height 36
select select "GA"
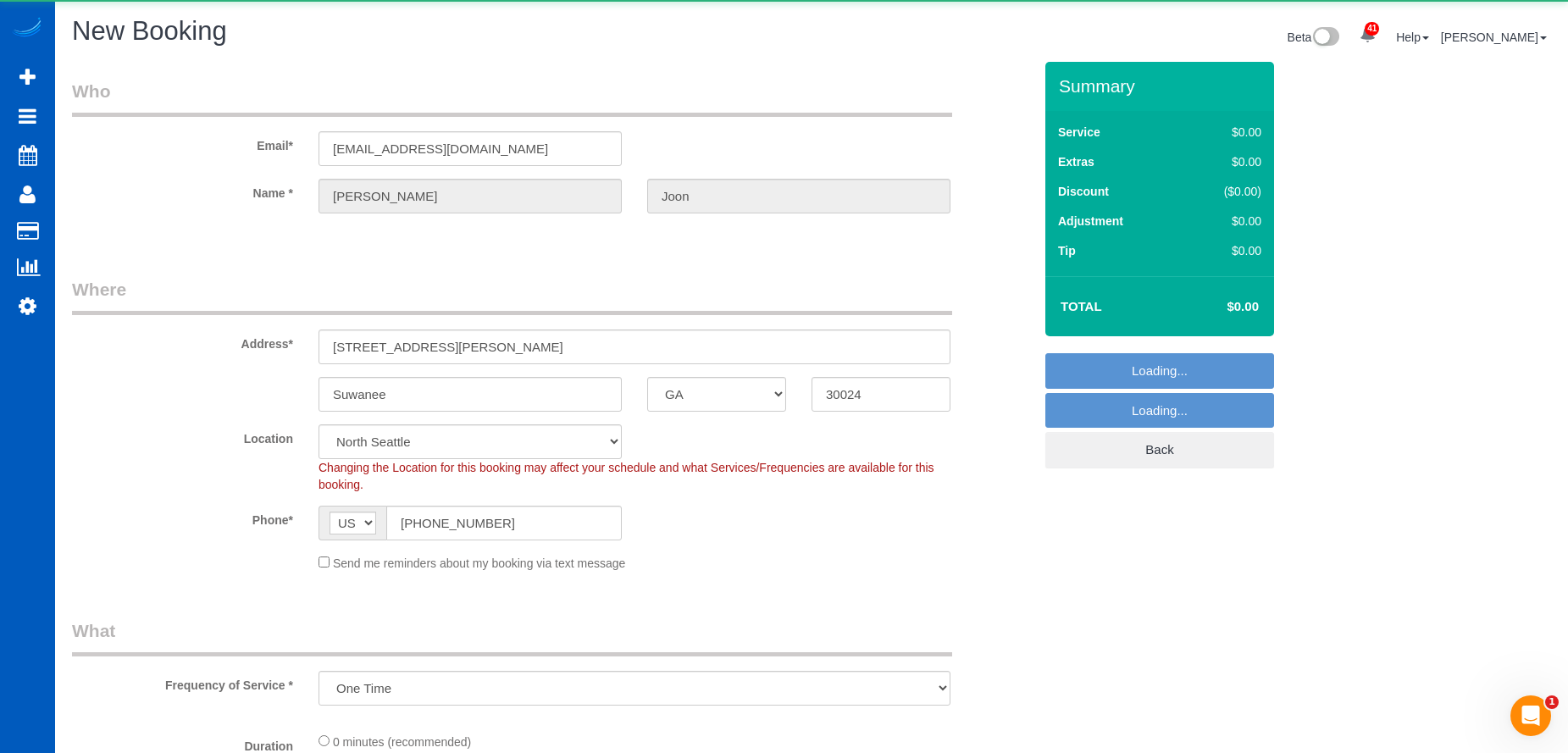
select select "object:8323"
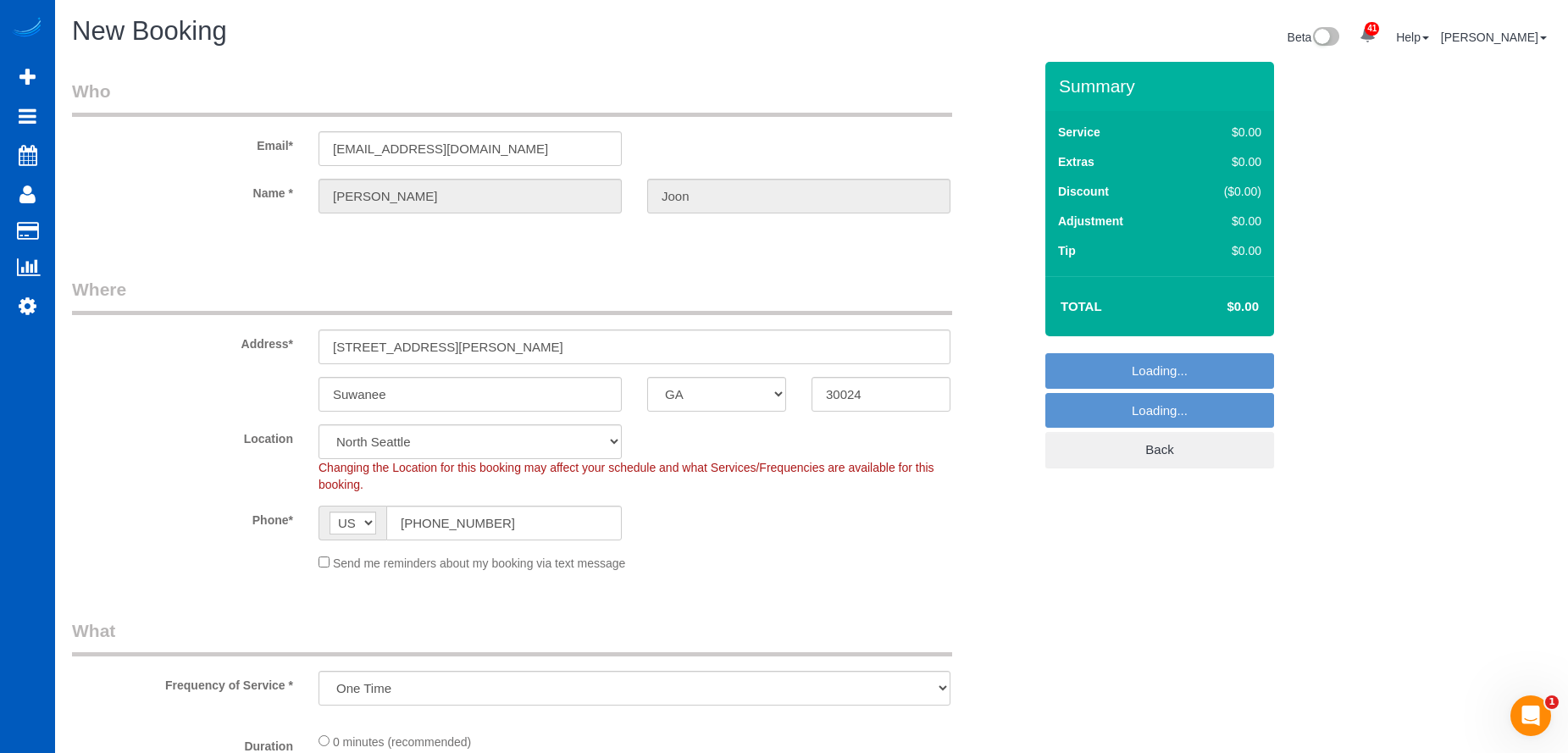
select select "199"
select select "369"
select select "object:8668"
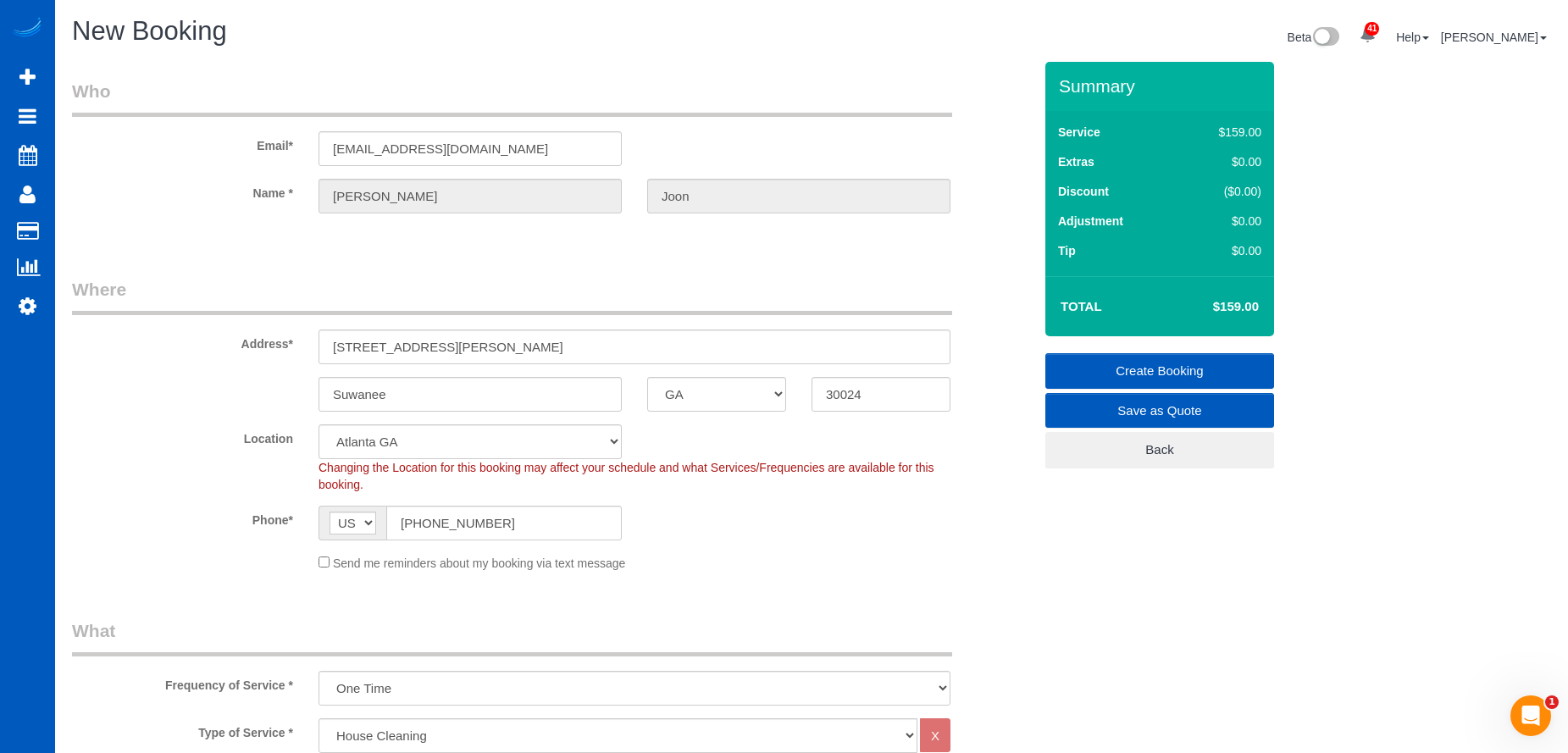
scroll to position [254, 0]
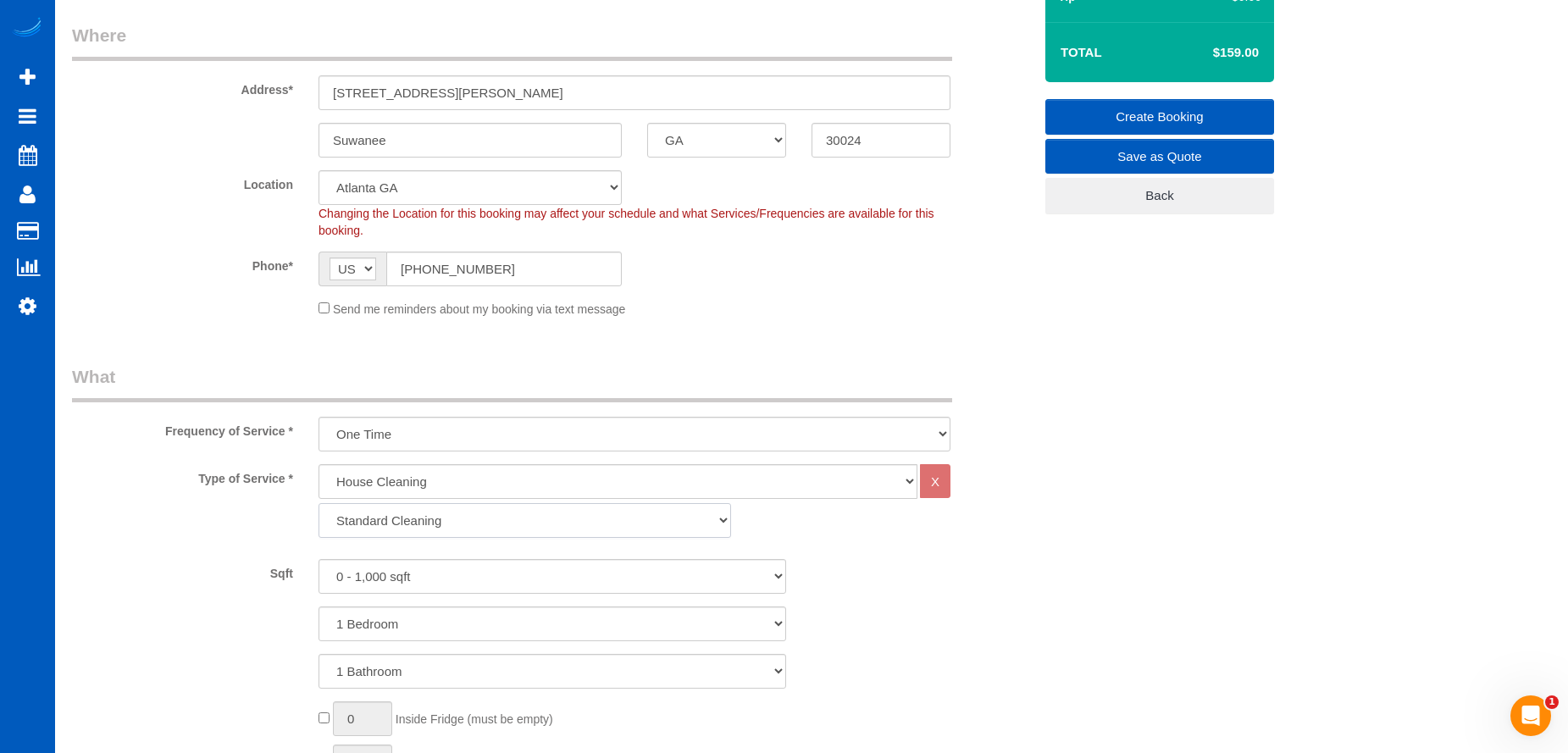
click at [420, 525] on select "Standard Cleaning Deep Cleaning Move In/ Out Cleaning" at bounding box center [525, 521] width 413 height 35
select select "367"
click at [319, 503] on select "Standard Cleaning Deep Cleaning Move In/ Out Cleaning" at bounding box center [525, 521] width 413 height 35
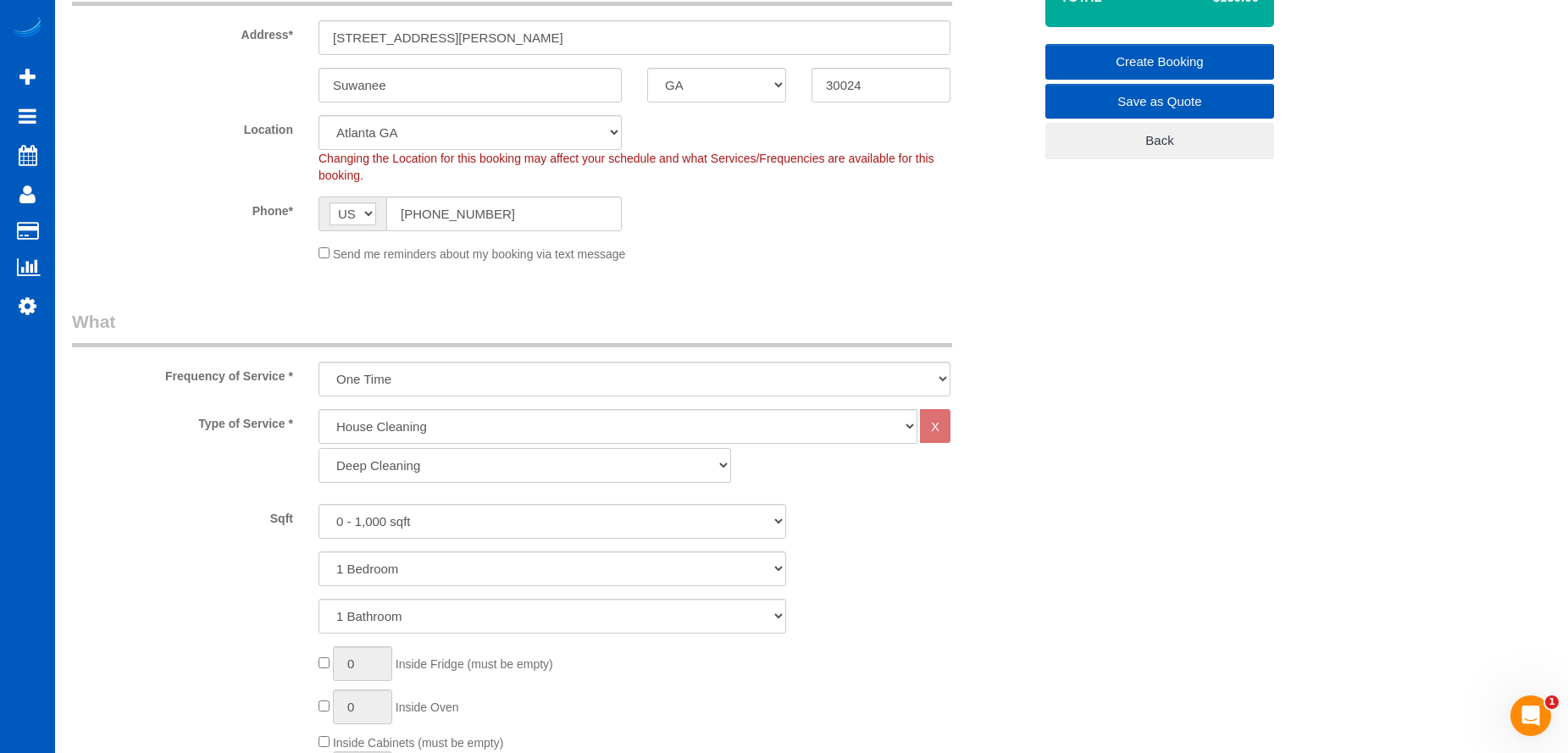
scroll to position [339, 0]
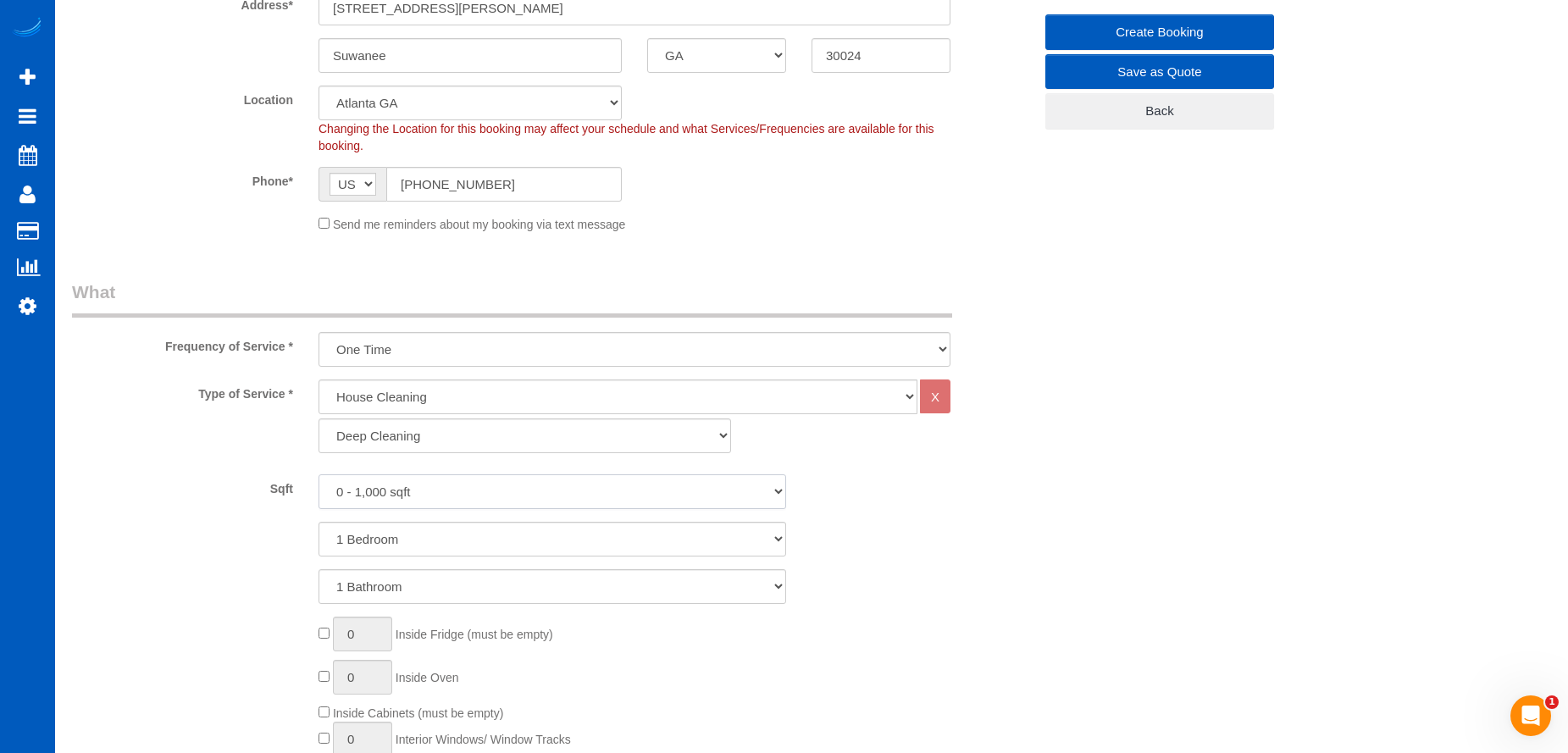
click at [505, 493] on select "0 - 1,000 sqft 1,001 - 1,500 sqft 1,501 - 2,000 sqft 2,001 - 2,500 sqft 2,501 -…" at bounding box center [552, 492] width 468 height 35
select select "3001"
click at [319, 475] on select "0 - 1,000 sqft 1,001 - 1,500 sqft 1,501 - 2,000 sqft 2,001 - 2,500 sqft 2,501 -…" at bounding box center [552, 492] width 468 height 35
click at [521, 544] on select "1 Bedroom 2 Bedrooms 3 Bedrooms 4 Bedrooms 5 Bedrooms 6 Bedrooms 7 Bedrooms" at bounding box center [552, 538] width 468 height 35
select select "5"
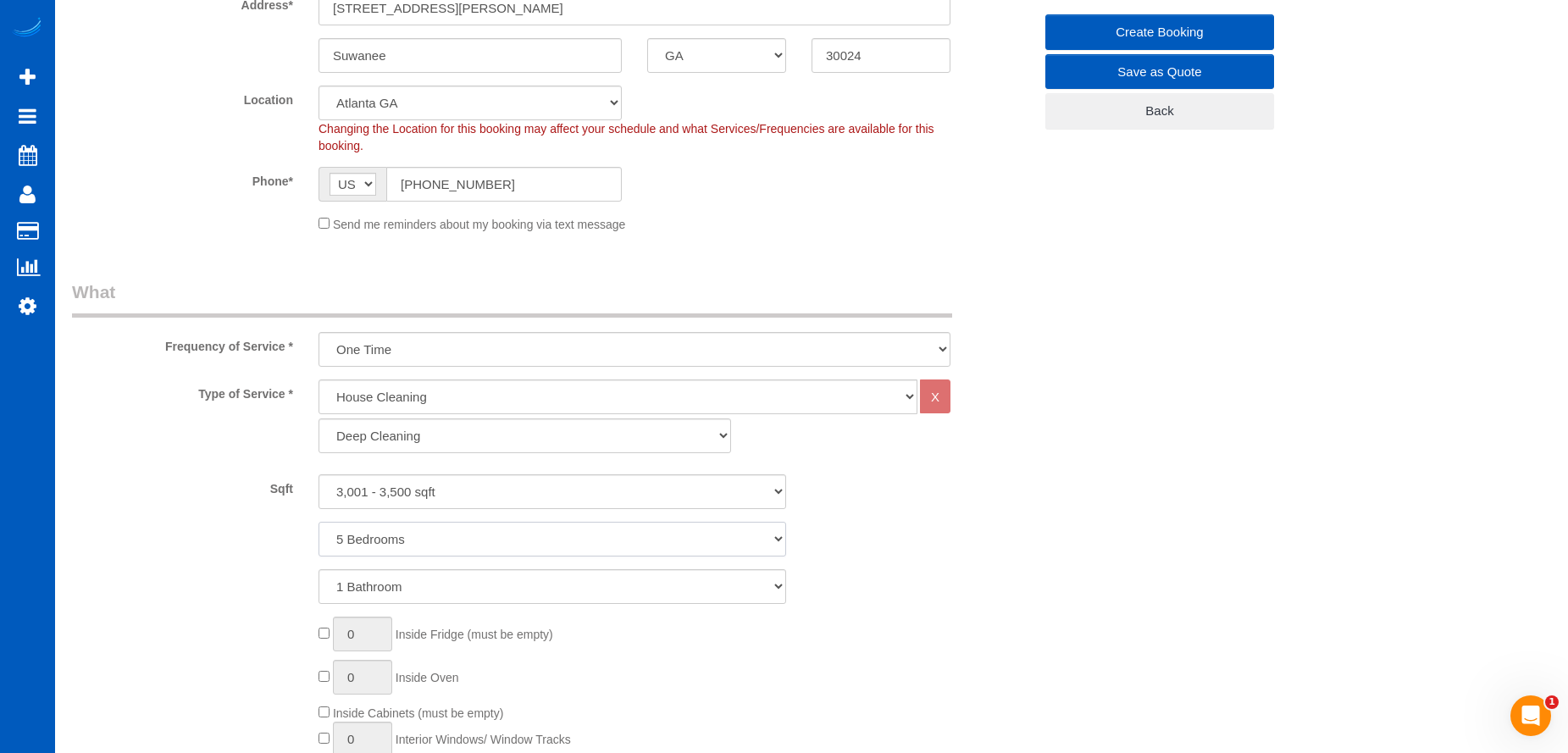
click at [319, 521] on select "1 Bedroom 2 Bedrooms 3 Bedrooms 4 Bedrooms 5 Bedrooms 6 Bedrooms 7 Bedrooms" at bounding box center [552, 538] width 468 height 35
click at [527, 584] on select "1 Bathroom 2 Bathrooms 3 Bathrooms 4 Bathrooms 5 Bathrooms 6 Bathrooms 7 Bathro…" at bounding box center [552, 586] width 468 height 35
select select "4"
click at [319, 569] on select "1 Bathroom 2 Bathrooms 3 Bathrooms 4 Bathrooms 5 Bathrooms 6 Bathrooms 7 Bathro…" at bounding box center [552, 586] width 468 height 35
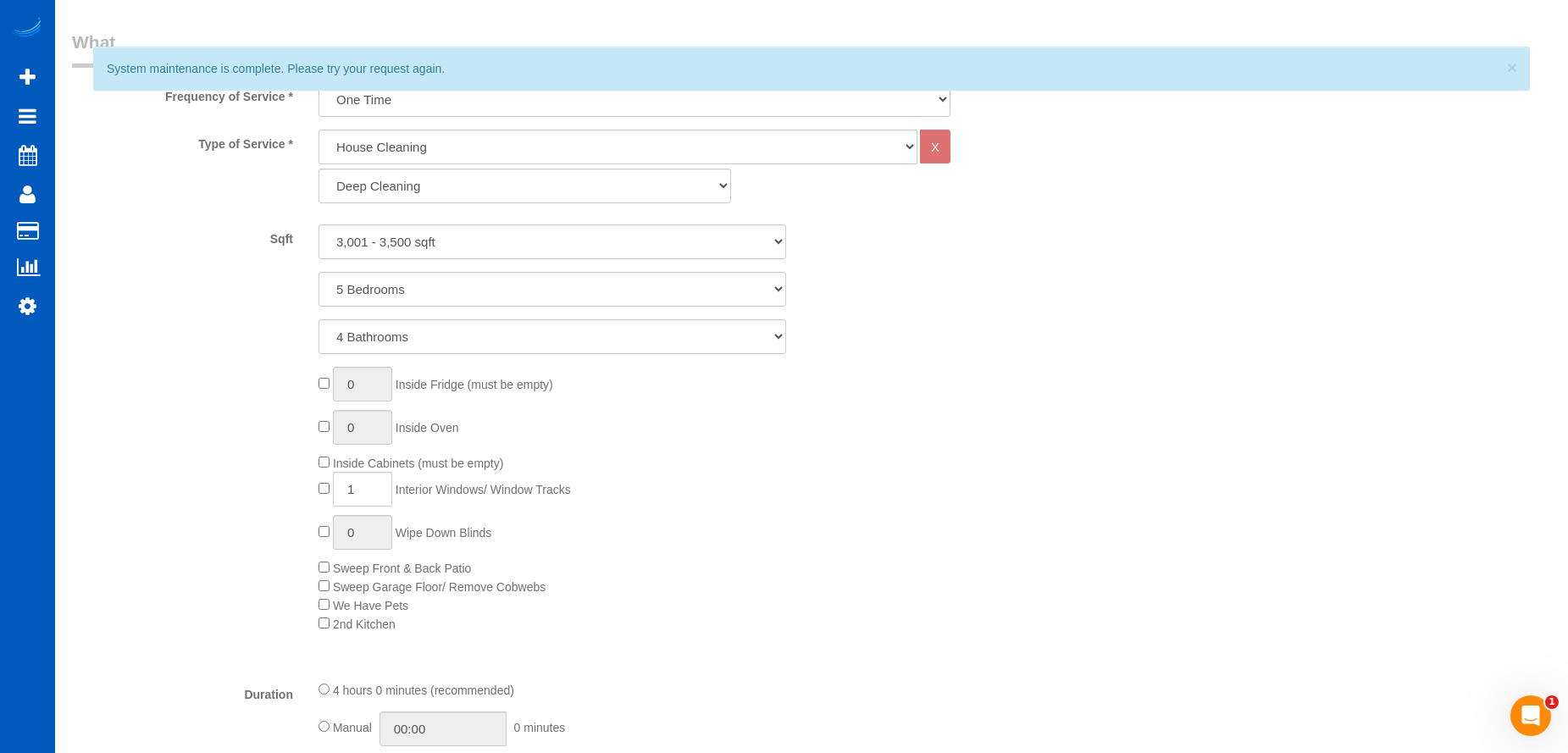
scroll to position [593, 0]
click at [375, 481] on input "1" at bounding box center [363, 485] width 59 height 35
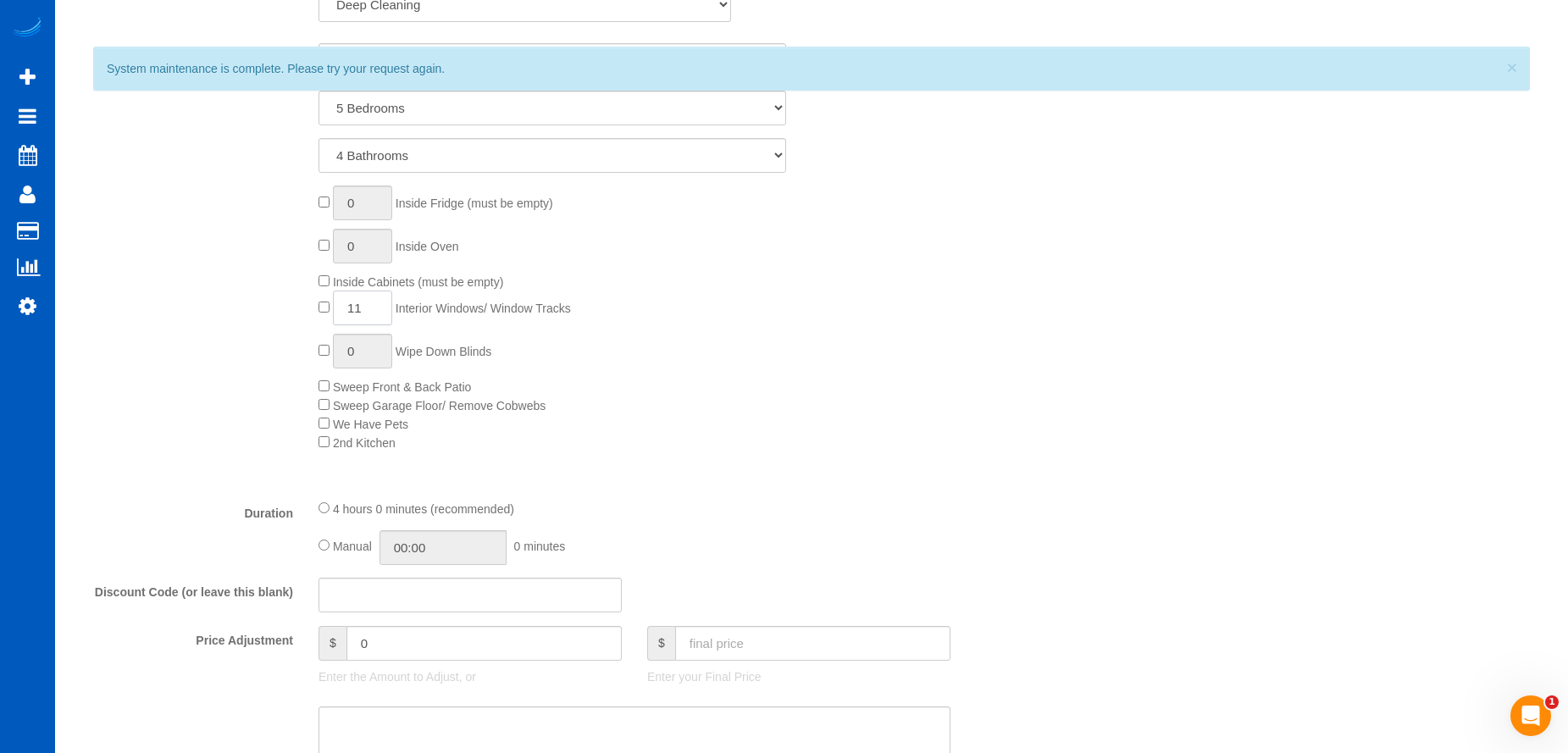
scroll to position [1017, 0]
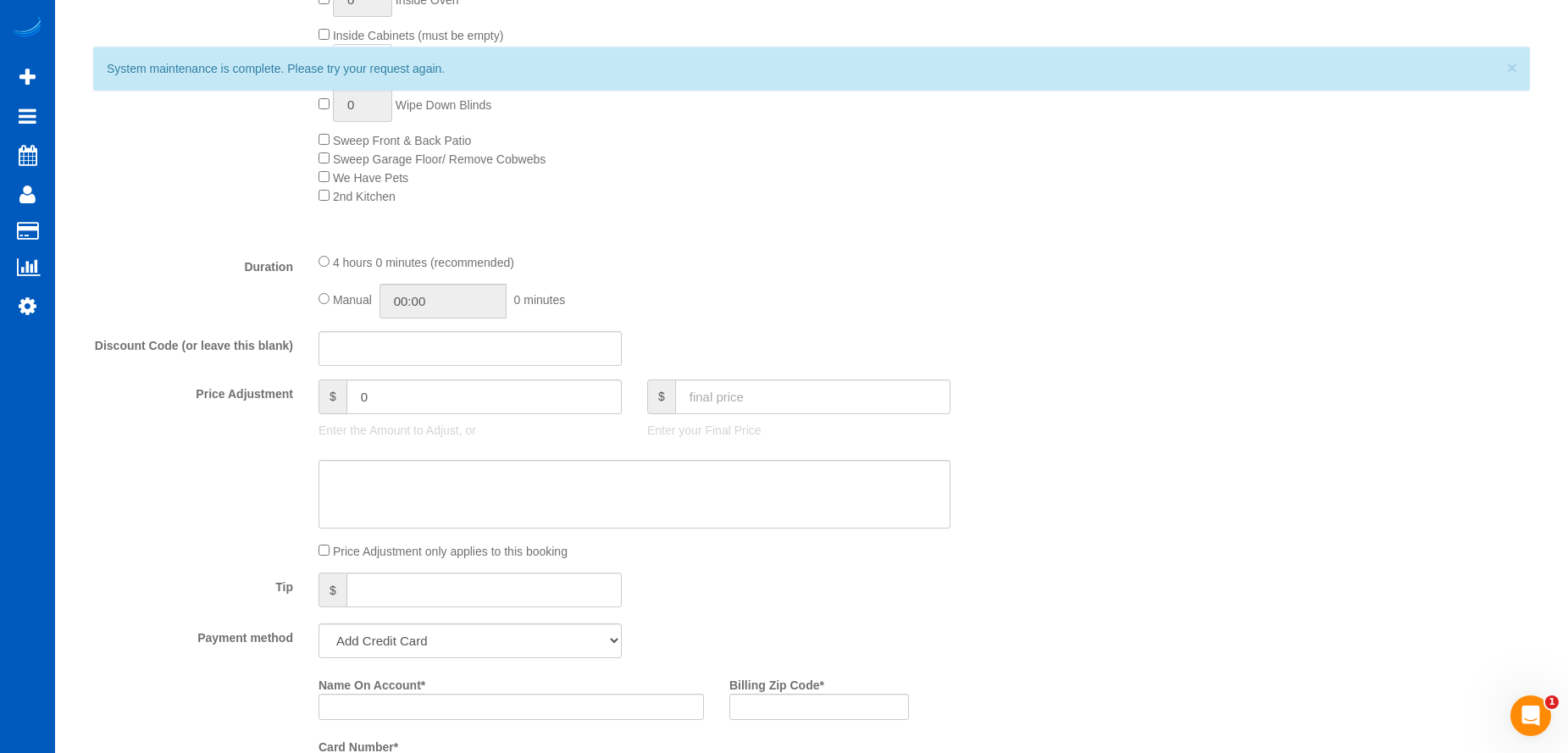
type input "11"
click at [810, 398] on input "text" at bounding box center [812, 397] width 276 height 35
type input "0"
click at [640, 489] on textarea at bounding box center [635, 495] width 632 height 69
type input "-559"
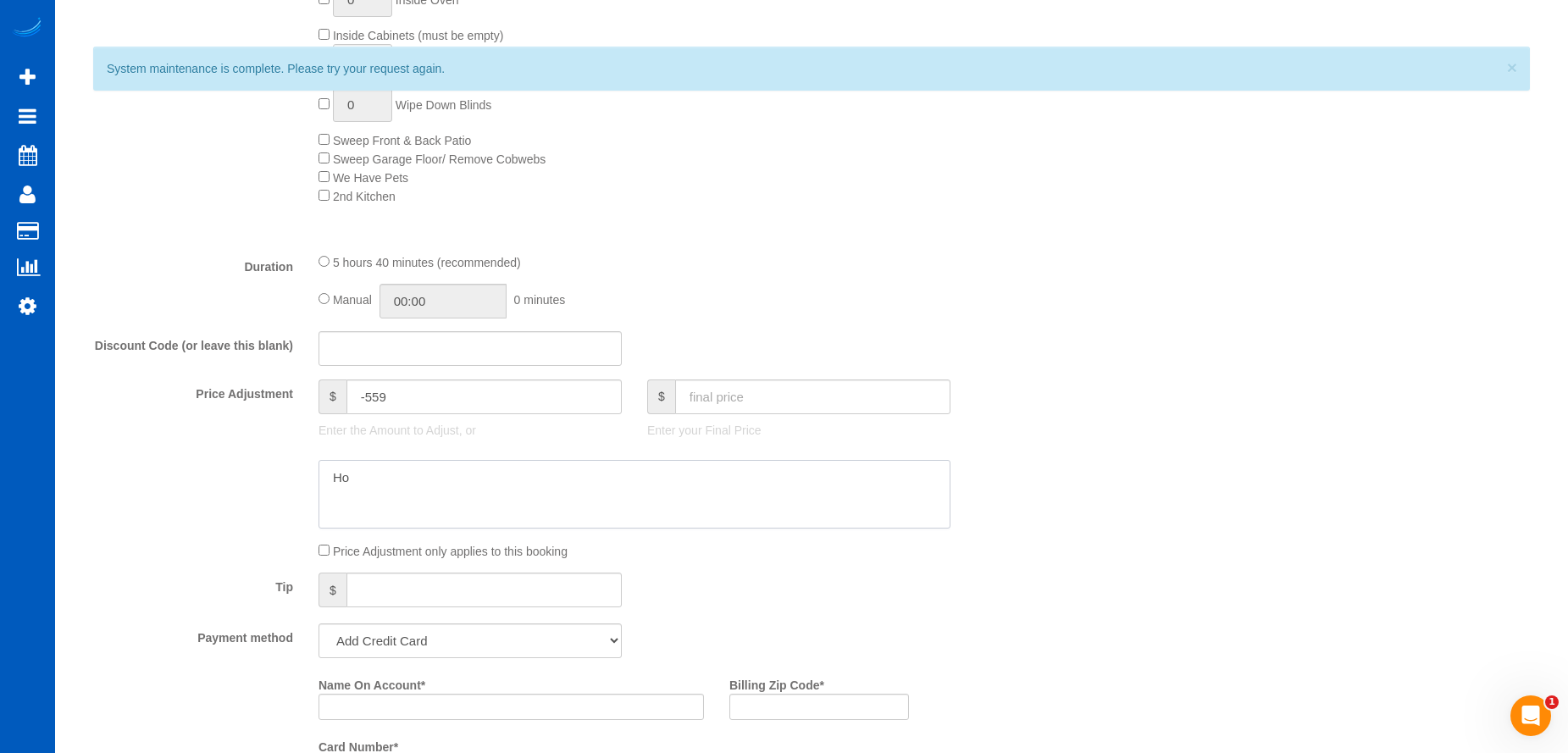
type textarea "H"
type textarea "Post construction - hourly"
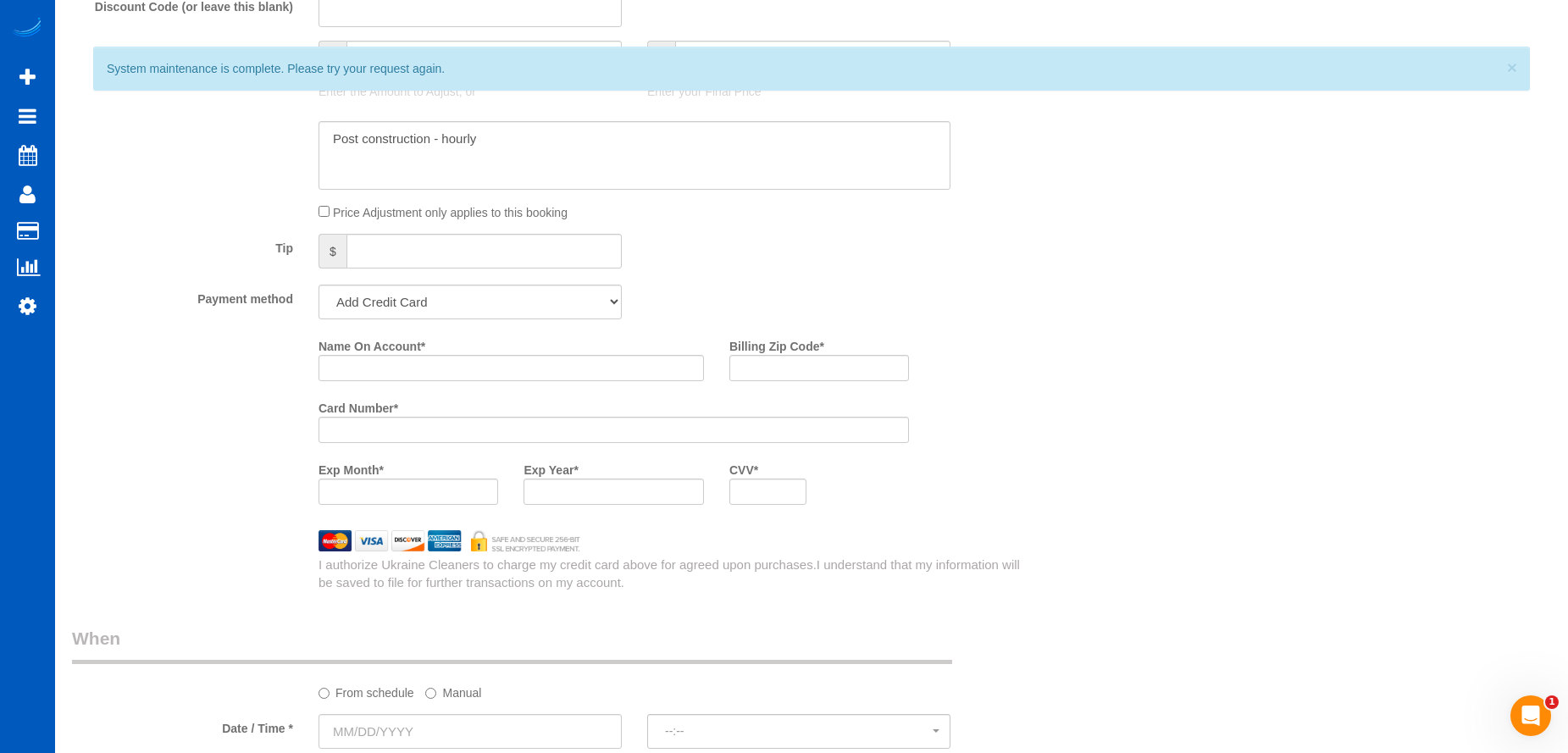
scroll to position [1610, 0]
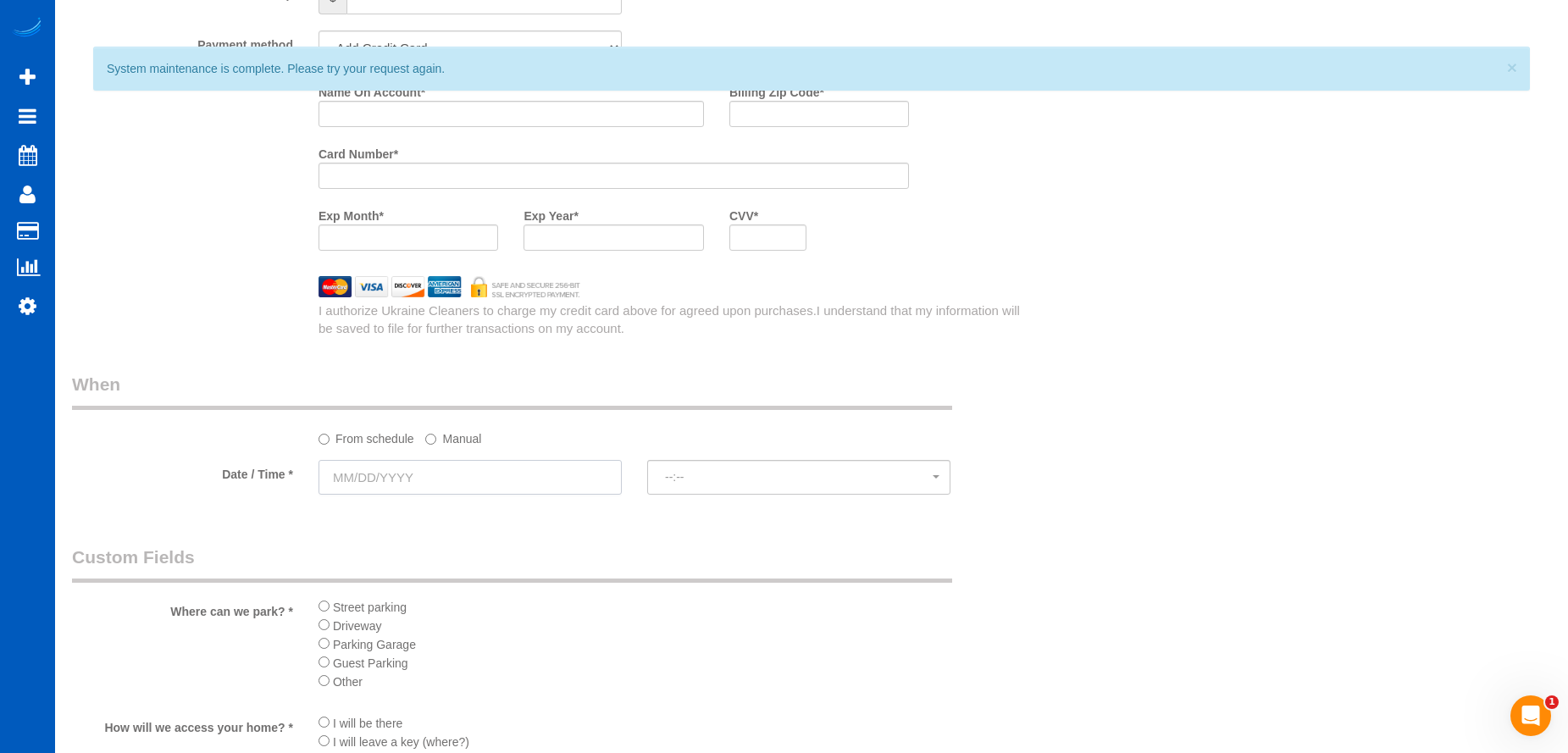
click at [507, 490] on input "text" at bounding box center [470, 477] width 303 height 35
click at [456, 439] on label "Manual" at bounding box center [453, 435] width 56 height 22
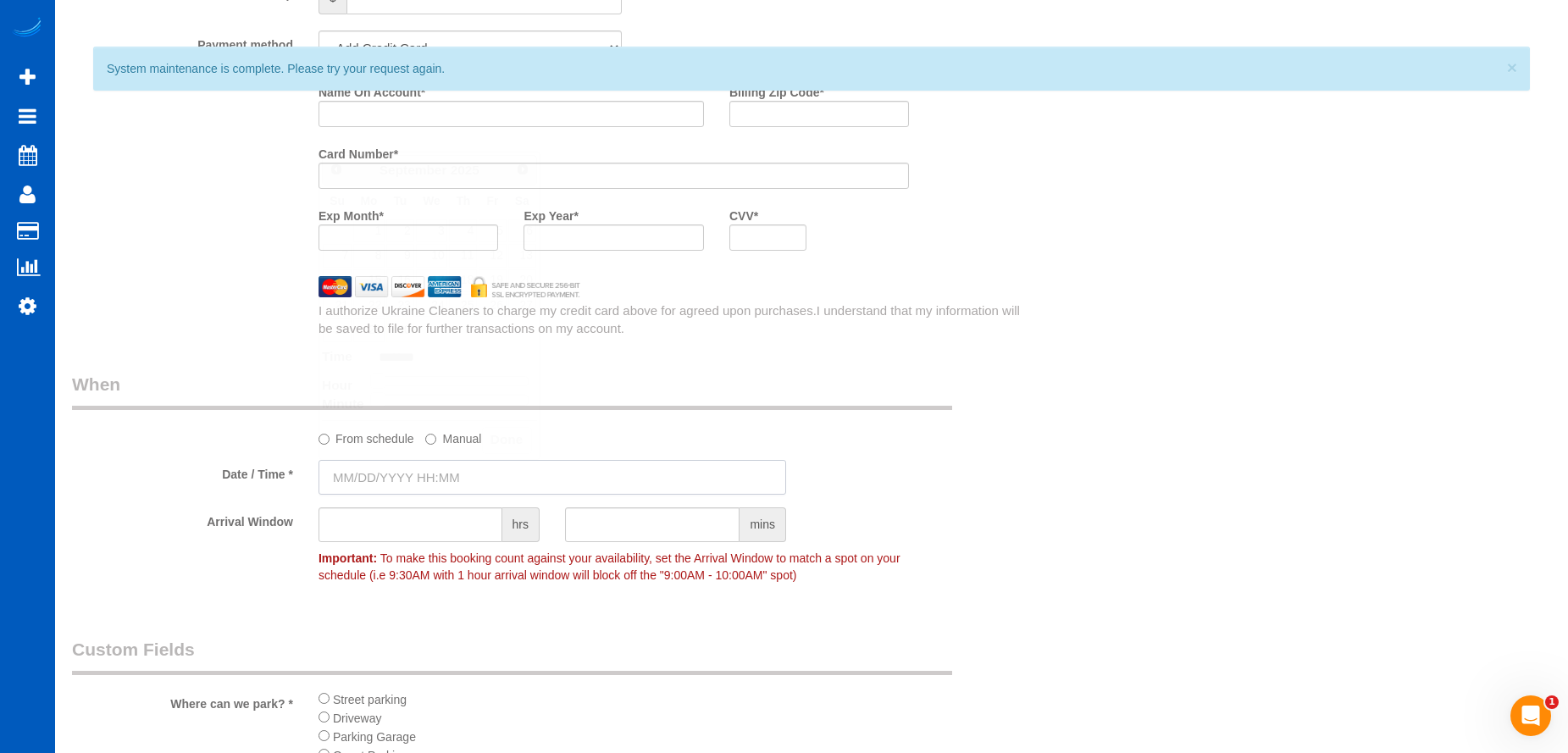
click at [439, 472] on input "text" at bounding box center [552, 477] width 468 height 35
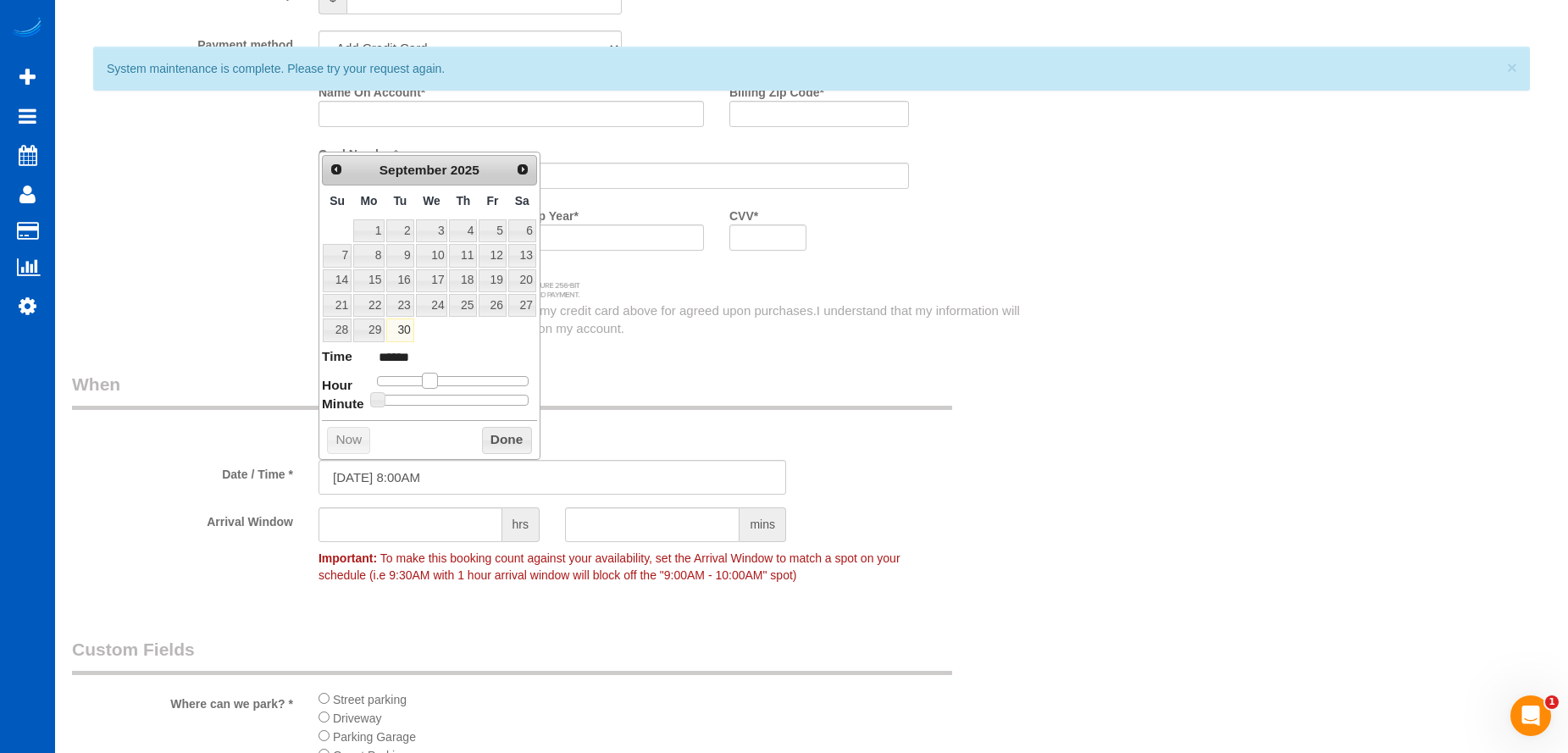
type input "[DATE] 9:00AM"
type input "******"
type input "[DATE] 11:00AM"
type input "*******"
type input "[DATE] 12:00PM"
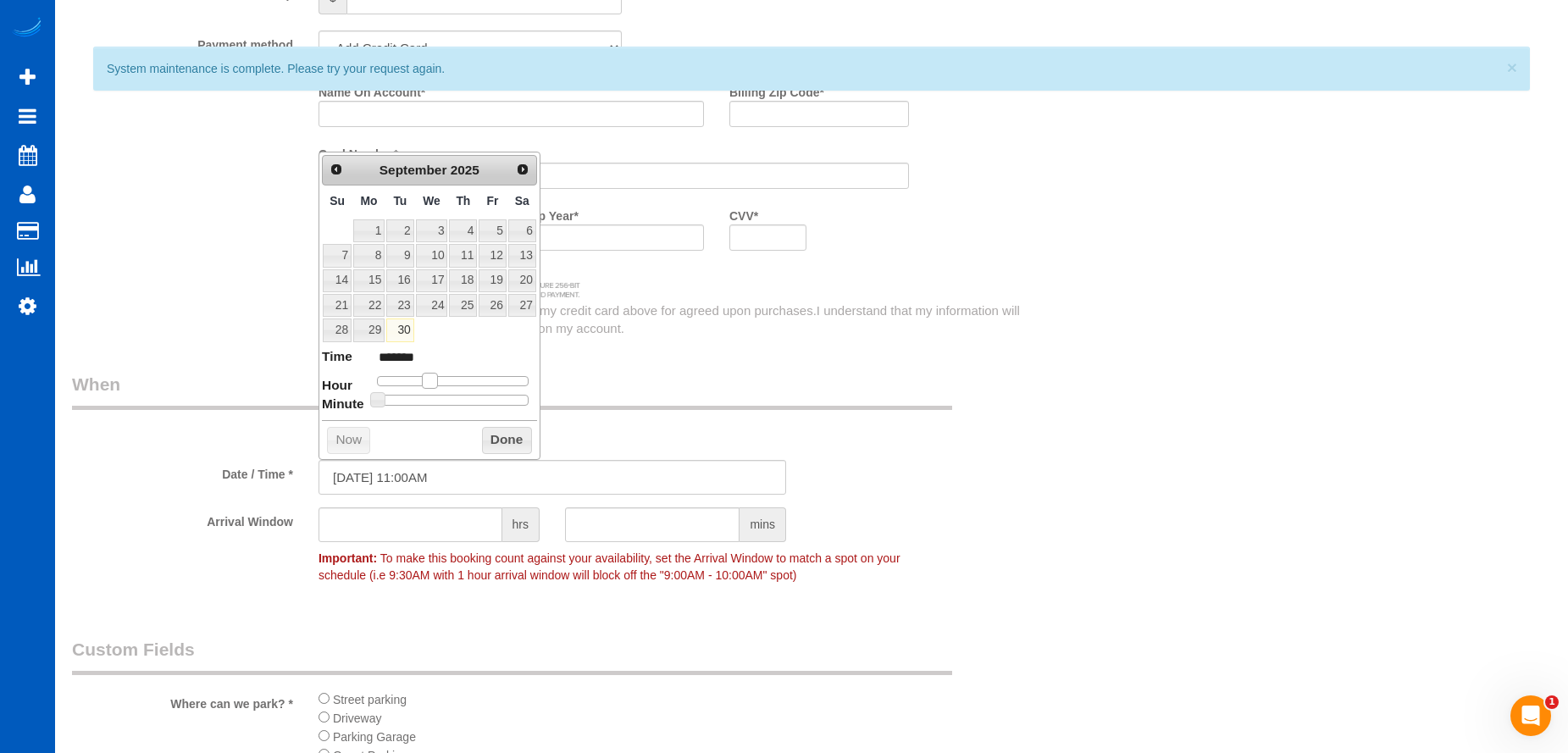
type input "*******"
type input "[DATE] 1:00PM"
type input "******"
type input "[DATE] 2:00PM"
type input "******"
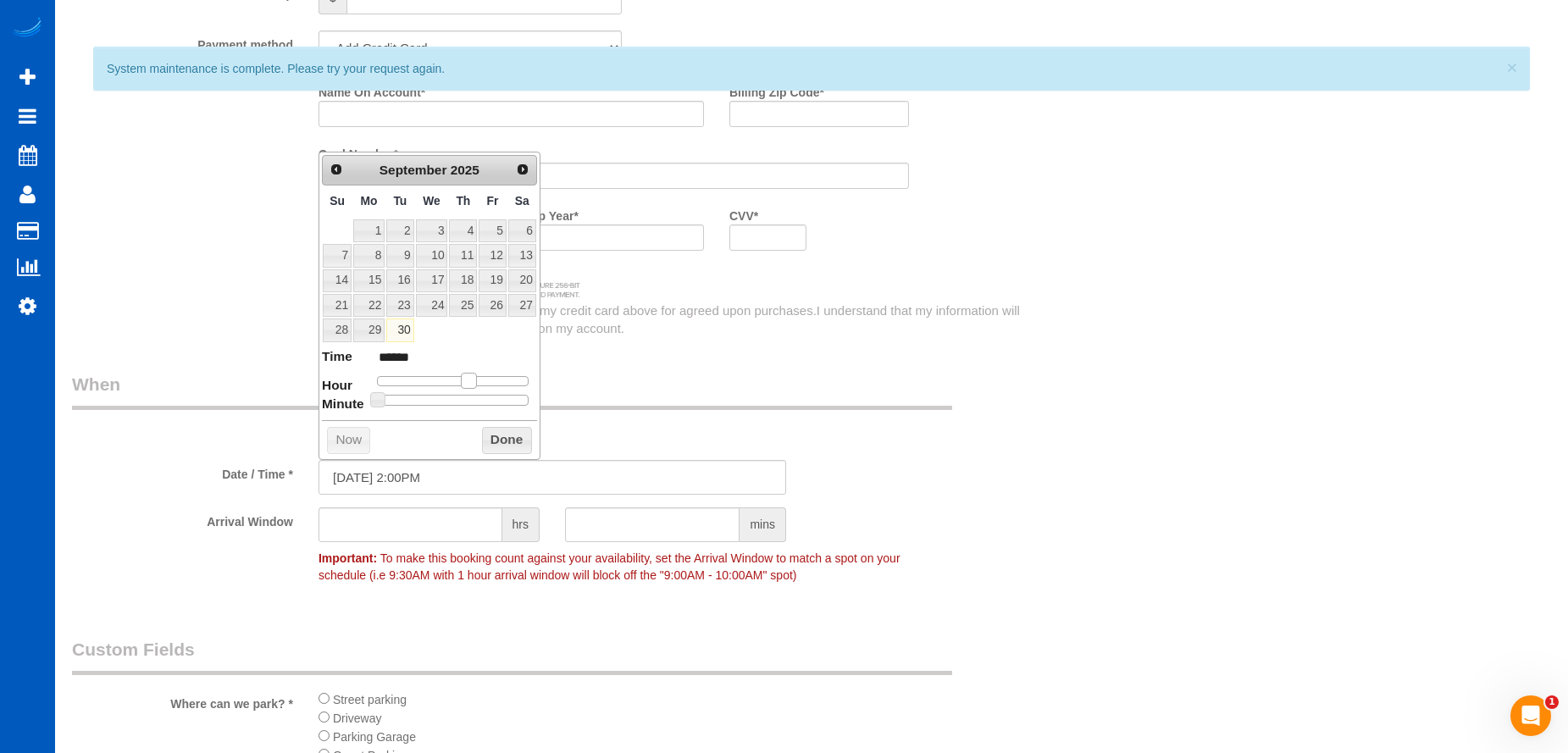
type input "[DATE] 3:00PM"
type input "******"
type input "[DATE] 4:00PM"
type input "******"
drag, startPoint x: 433, startPoint y: 373, endPoint x: 484, endPoint y: 379, distance: 51.4
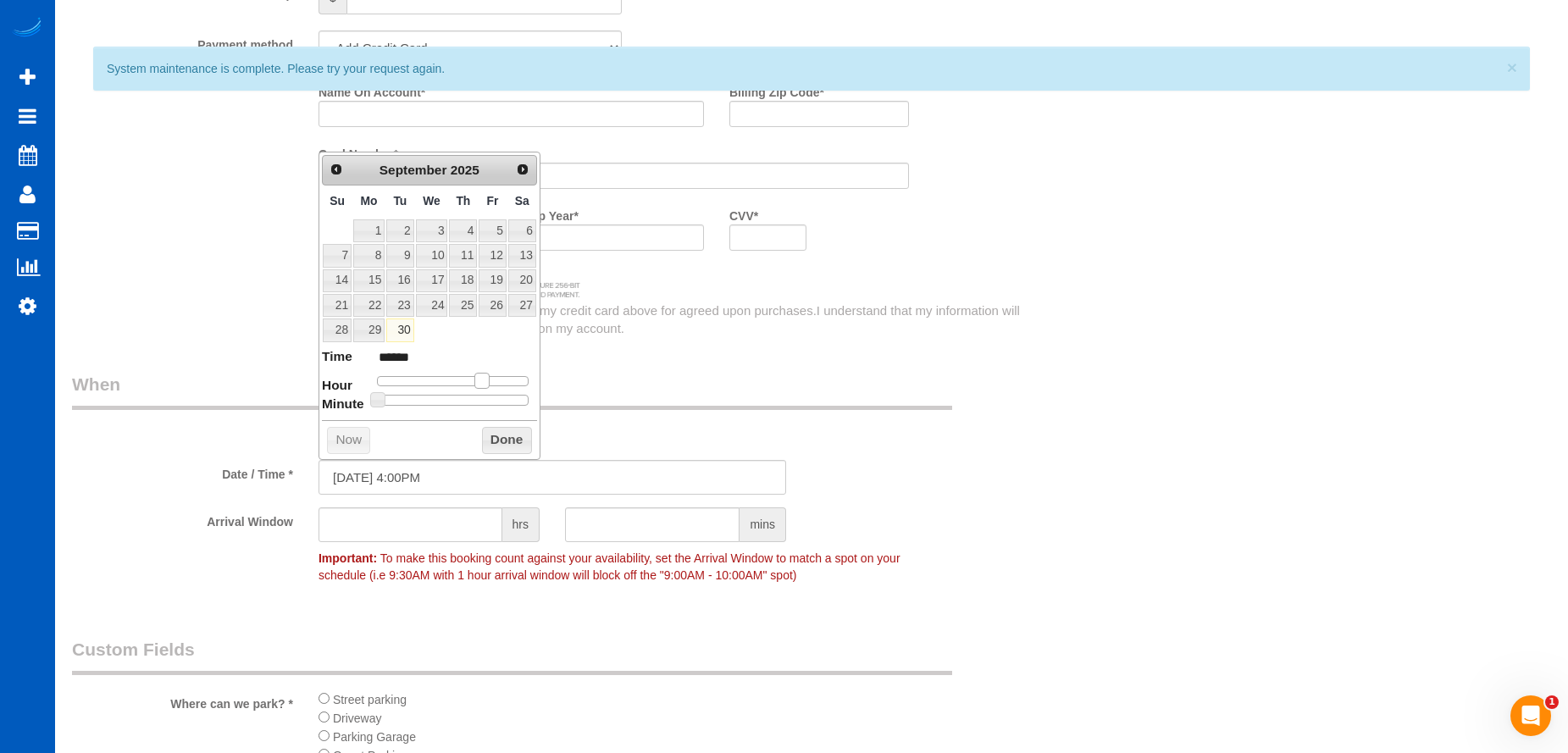
click at [484, 379] on span at bounding box center [482, 380] width 15 height 15
type input "[DATE] 4:05PM"
type input "******"
type input "[DATE] 4:10PM"
type input "******"
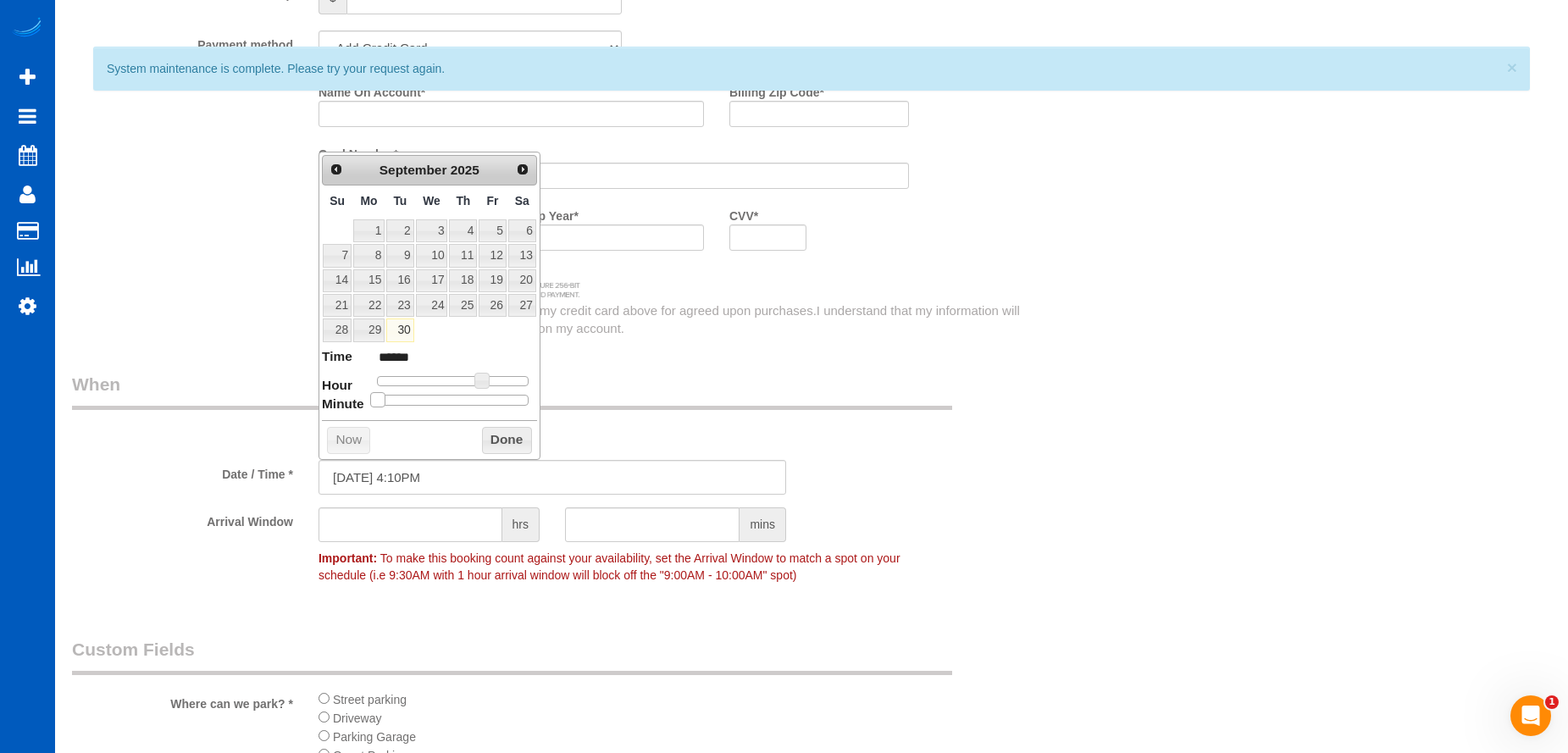
type input "[DATE] 4:15PM"
type input "******"
type input "[DATE] 4:20PM"
type input "******"
type input "[DATE] 4:25PM"
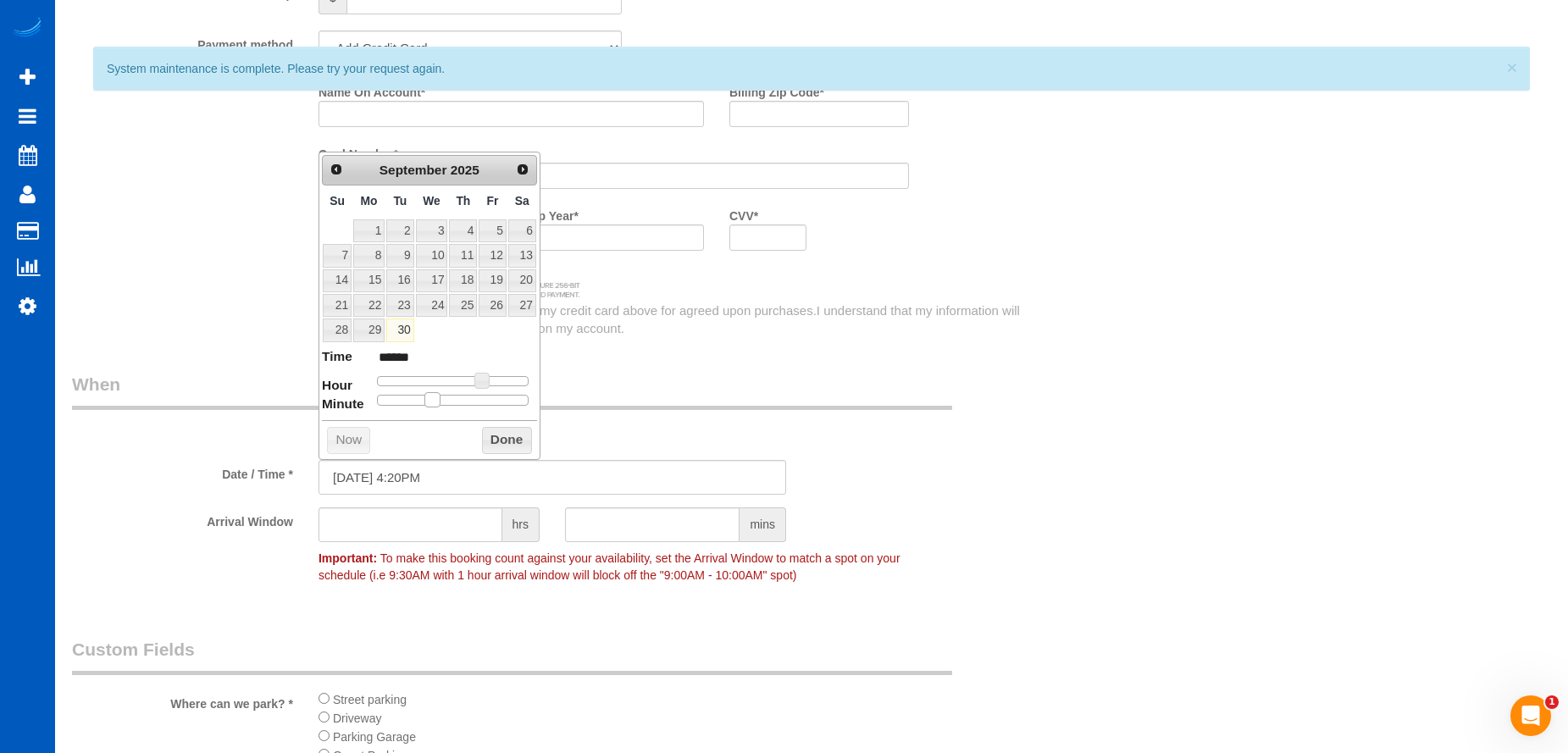
type input "******"
type input "[DATE] 4:30PM"
type input "******"
drag, startPoint x: 372, startPoint y: 401, endPoint x: 461, endPoint y: 401, distance: 89.0
click at [461, 401] on span at bounding box center [459, 399] width 15 height 15
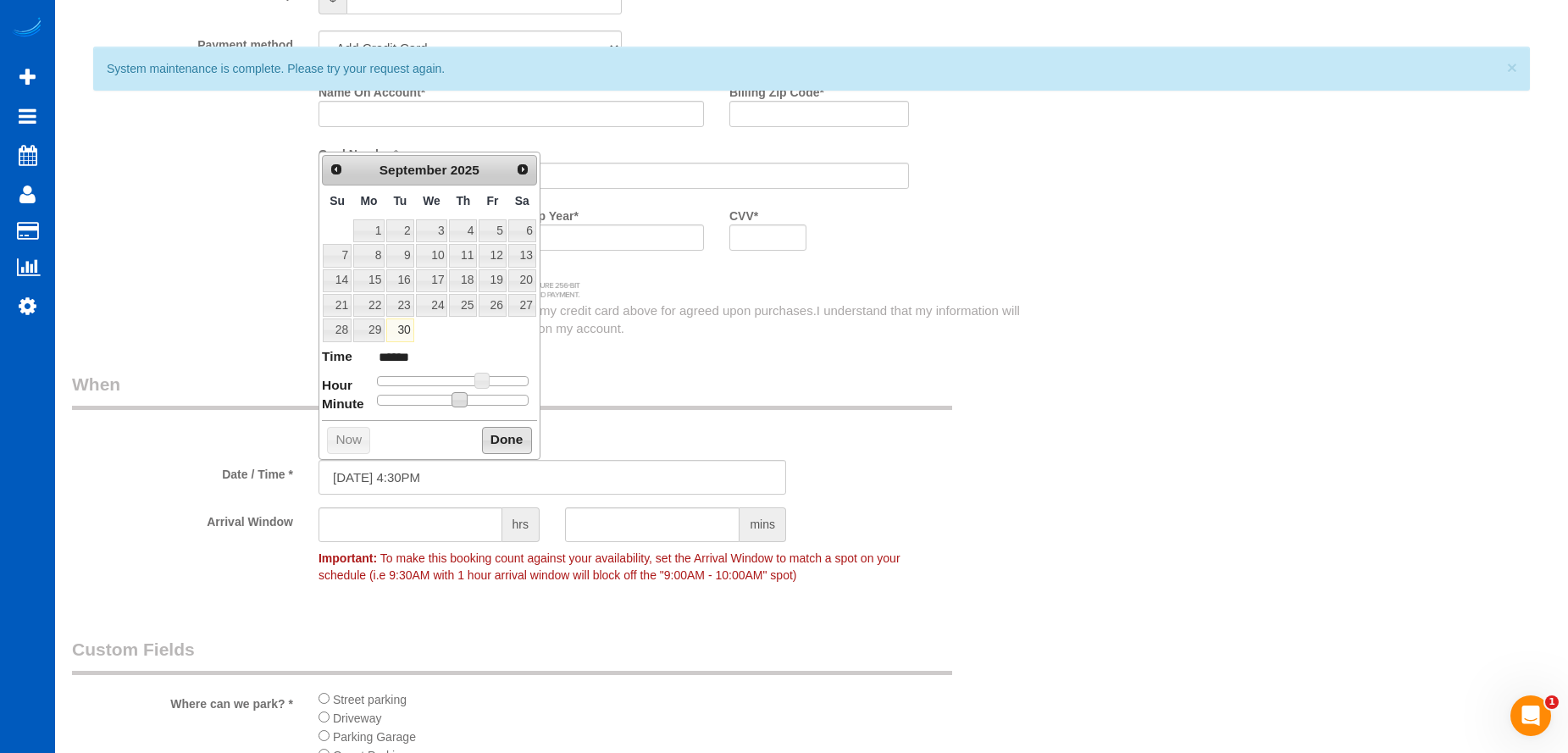
click at [518, 435] on button "Done" at bounding box center [507, 441] width 50 height 27
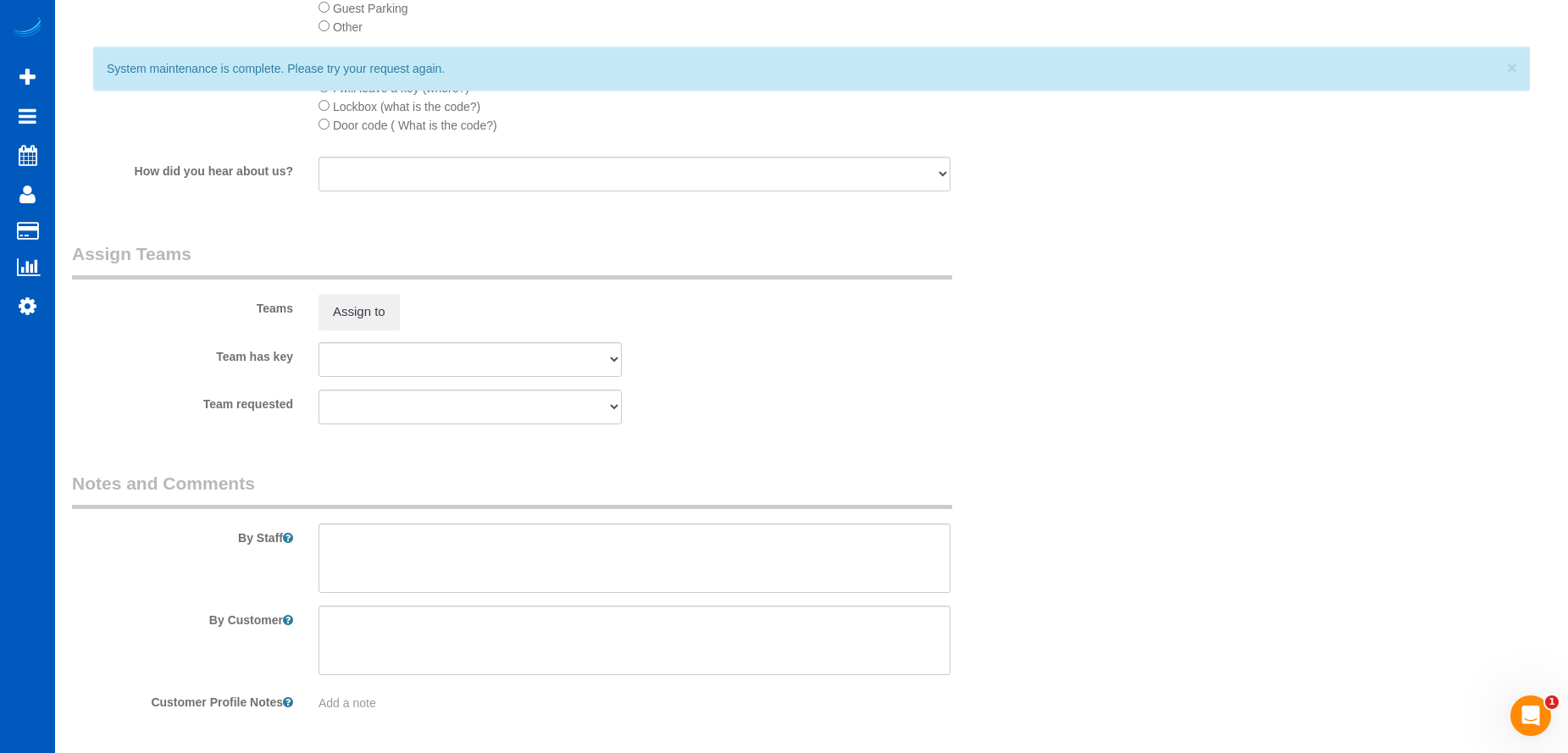
scroll to position [2372, 0]
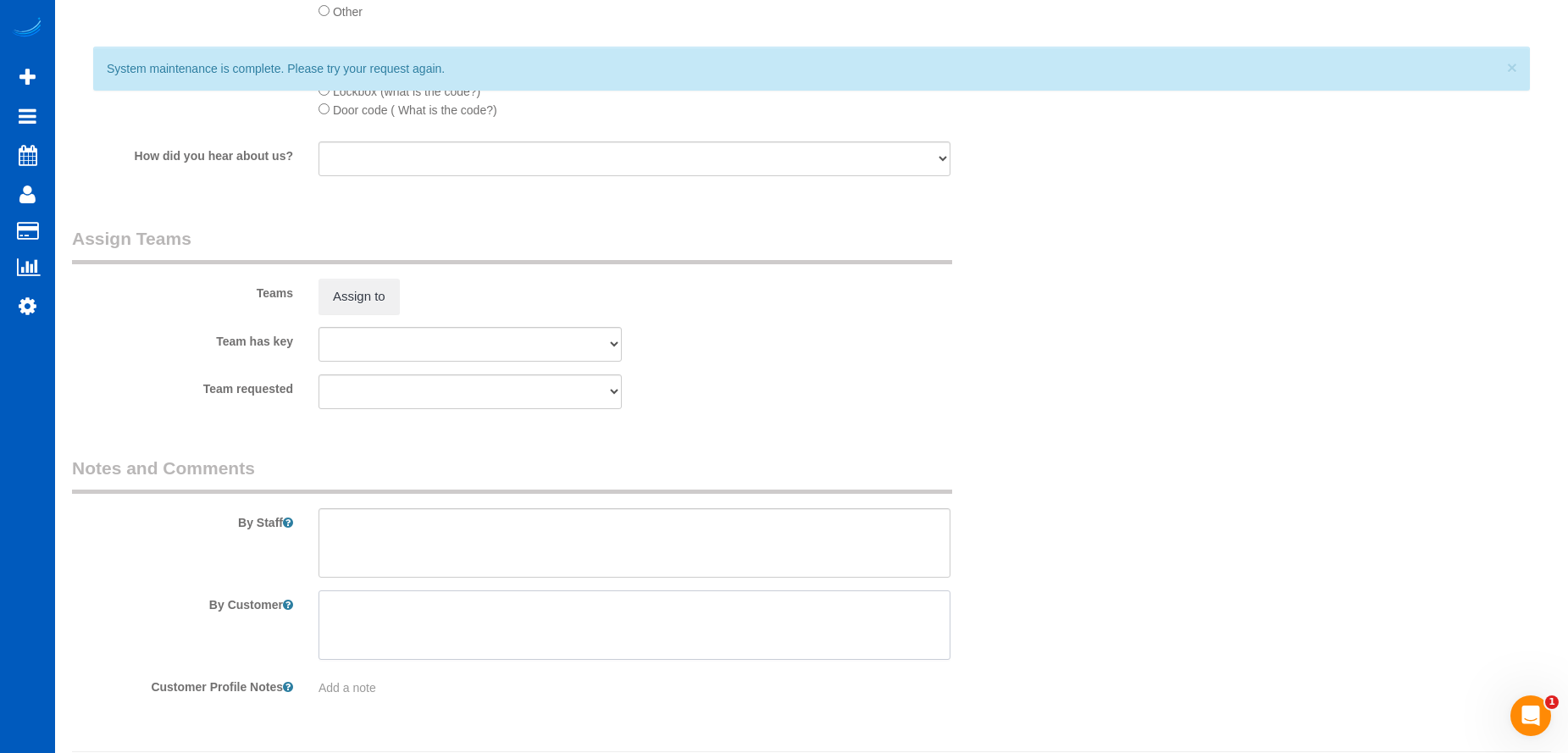
click at [462, 627] on textarea at bounding box center [635, 625] width 632 height 69
click at [461, 554] on textarea at bounding box center [635, 542] width 632 height 69
paste textarea "Hourly post construction cleaning. Cleaning any 11 windows. Bringing steam clea…"
click at [553, 521] on textarea at bounding box center [635, 542] width 632 height 69
click at [531, 525] on textarea at bounding box center [635, 542] width 632 height 69
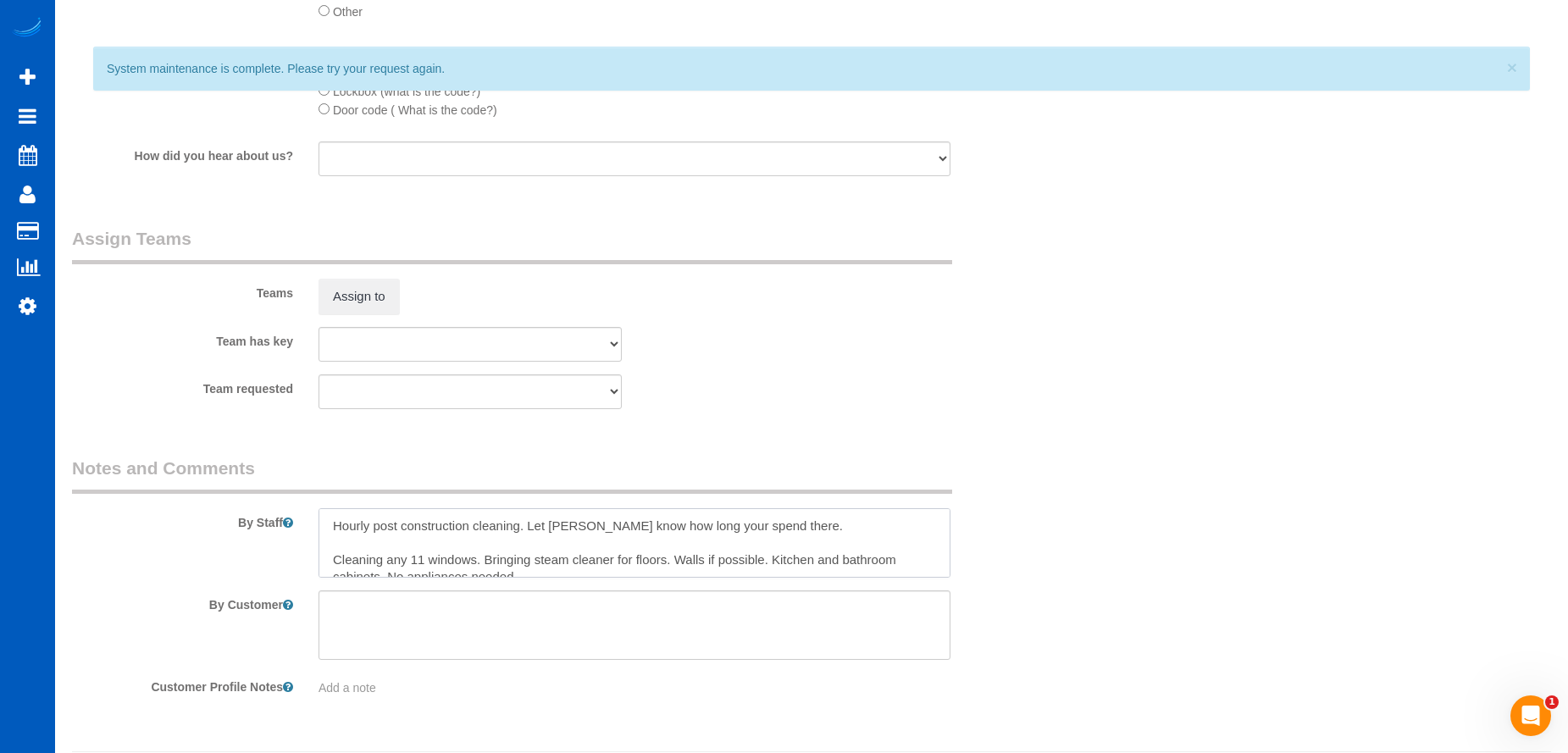
type textarea "Hourly post construction cleaning. Let [PERSON_NAME] know how long your spend t…"
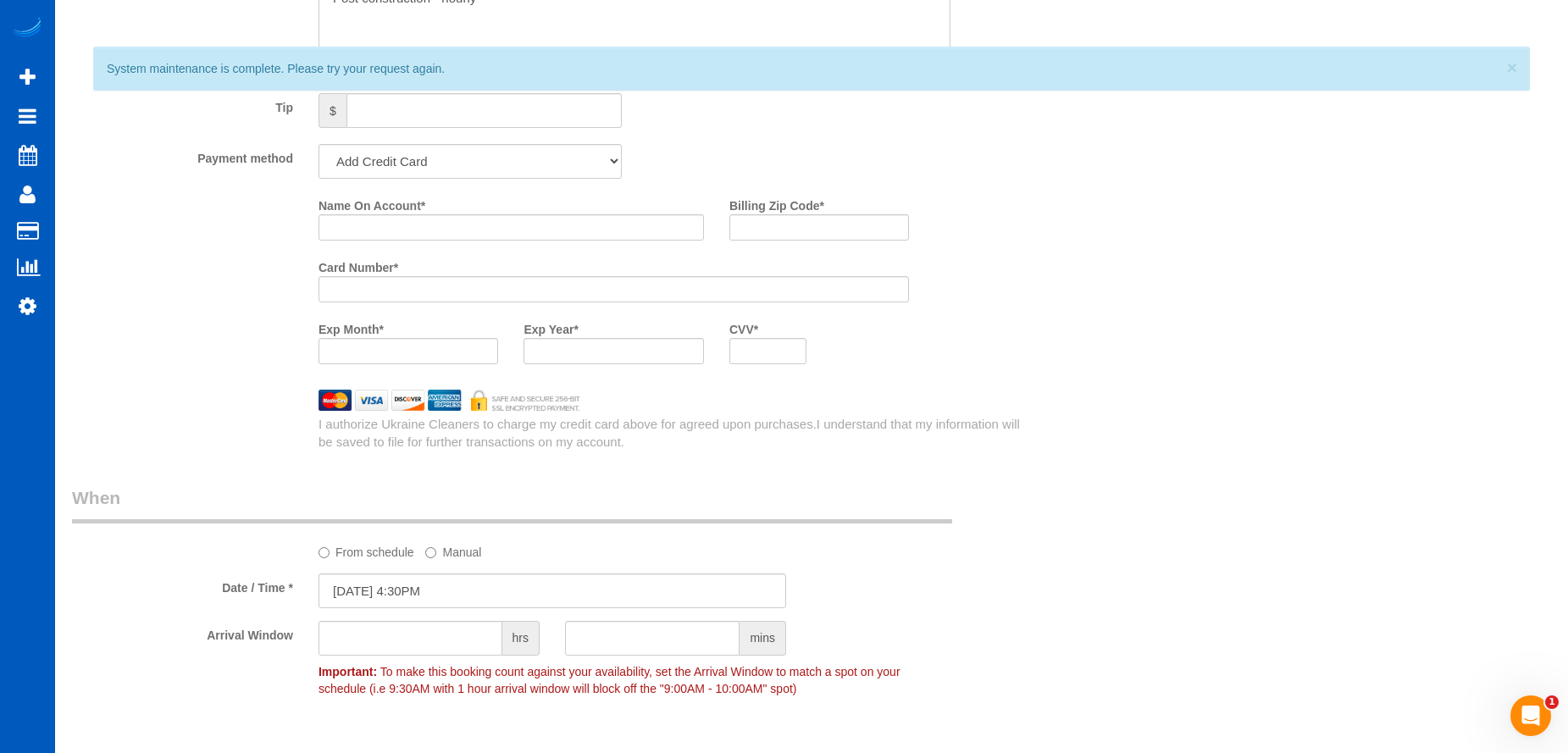
scroll to position [1440, 0]
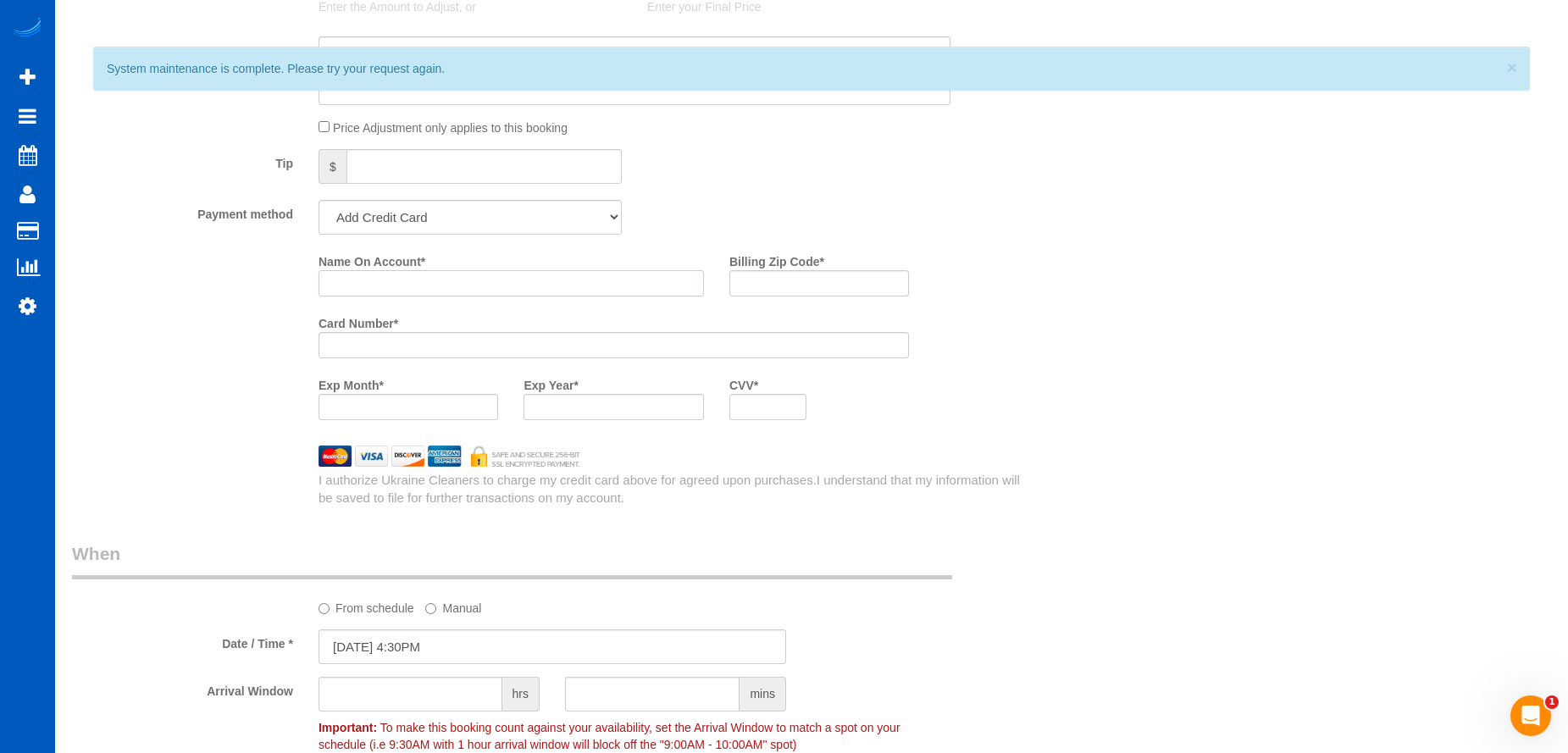
click at [482, 286] on input "Name On Account *" at bounding box center [512, 283] width 386 height 26
paste input "[PERSON_NAME]"
type input "[PERSON_NAME]"
click at [788, 284] on input "Billing Zip Code *" at bounding box center [819, 283] width 180 height 26
paste input "30024"
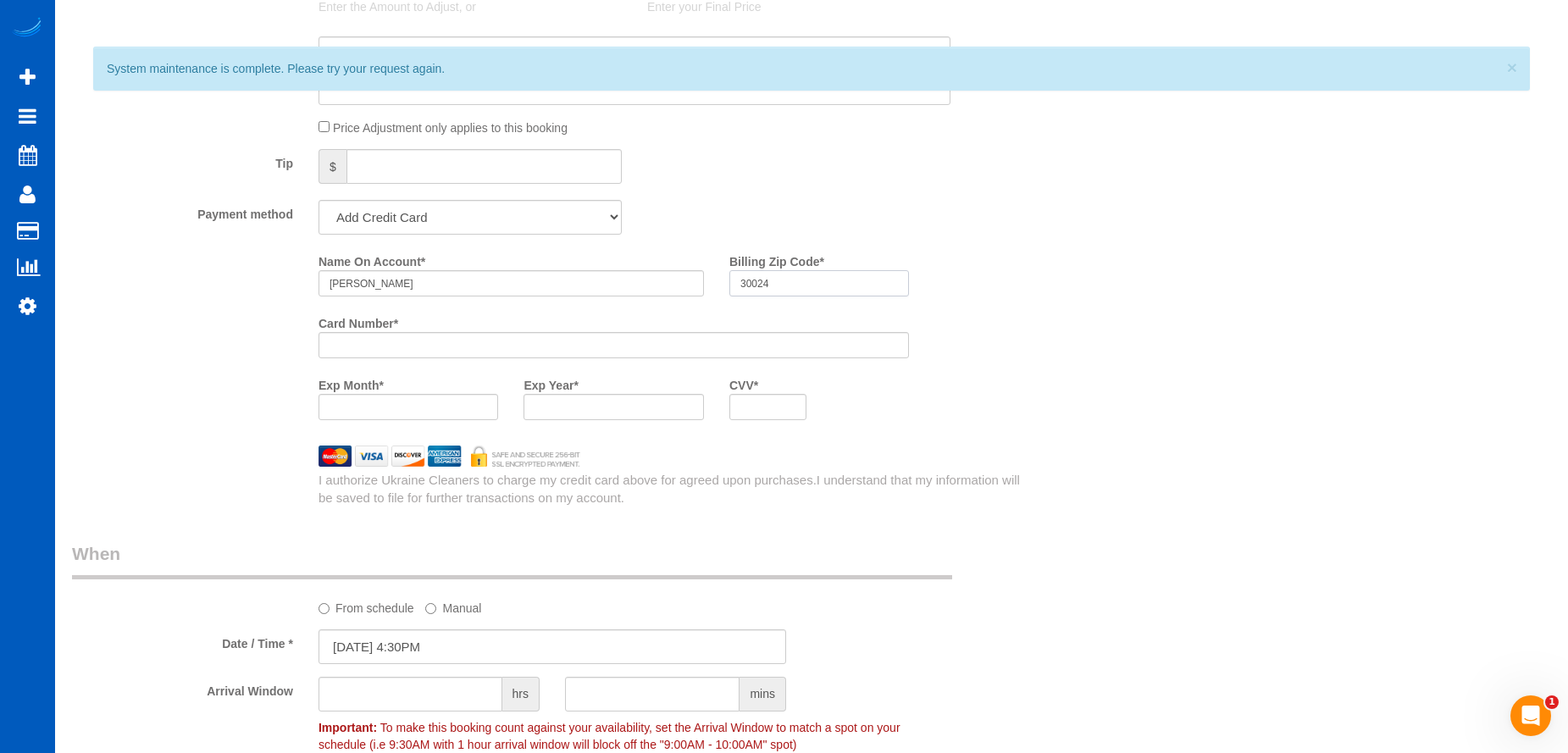
type input "30024"
click at [483, 337] on div at bounding box center [614, 345] width 591 height 26
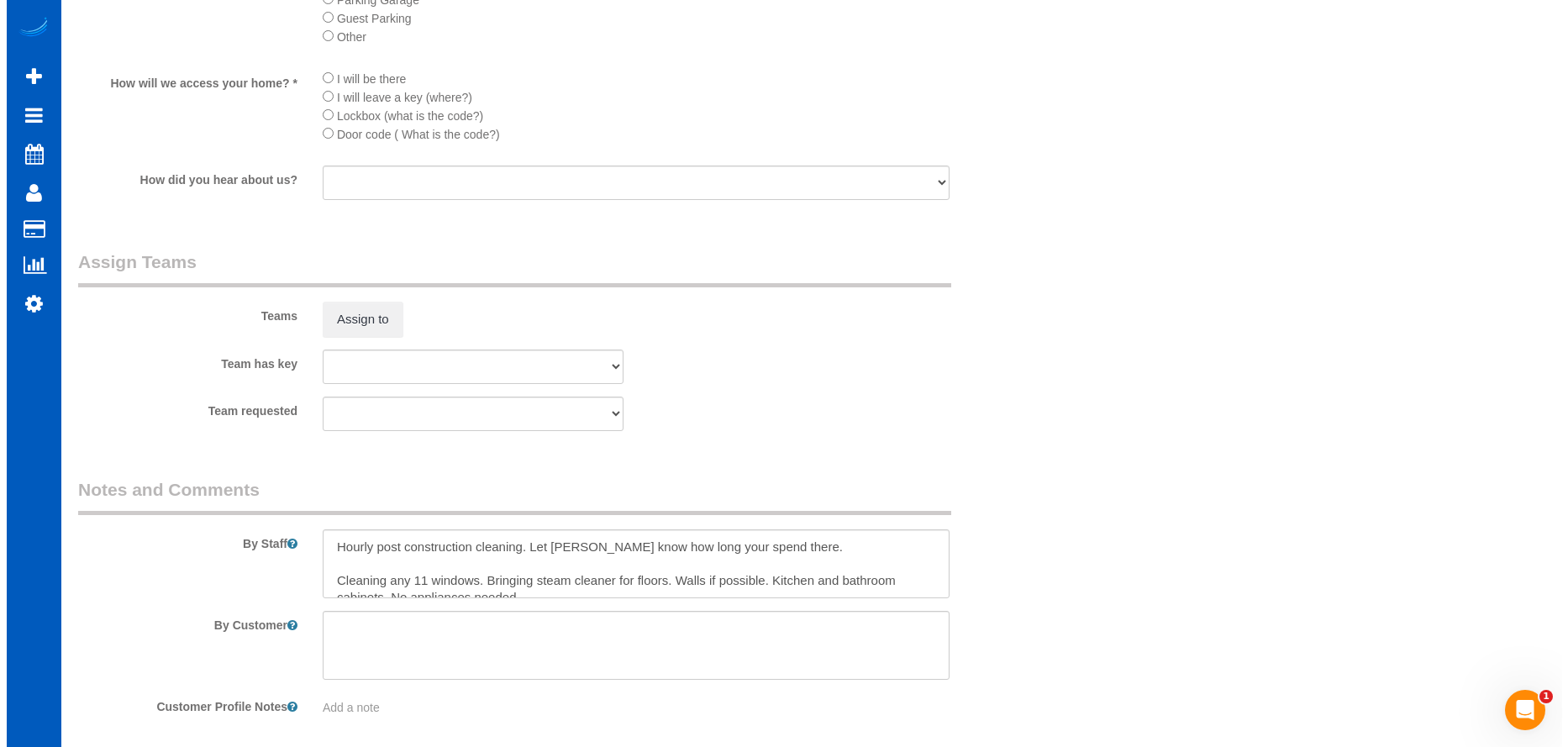
scroll to position [2402, 0]
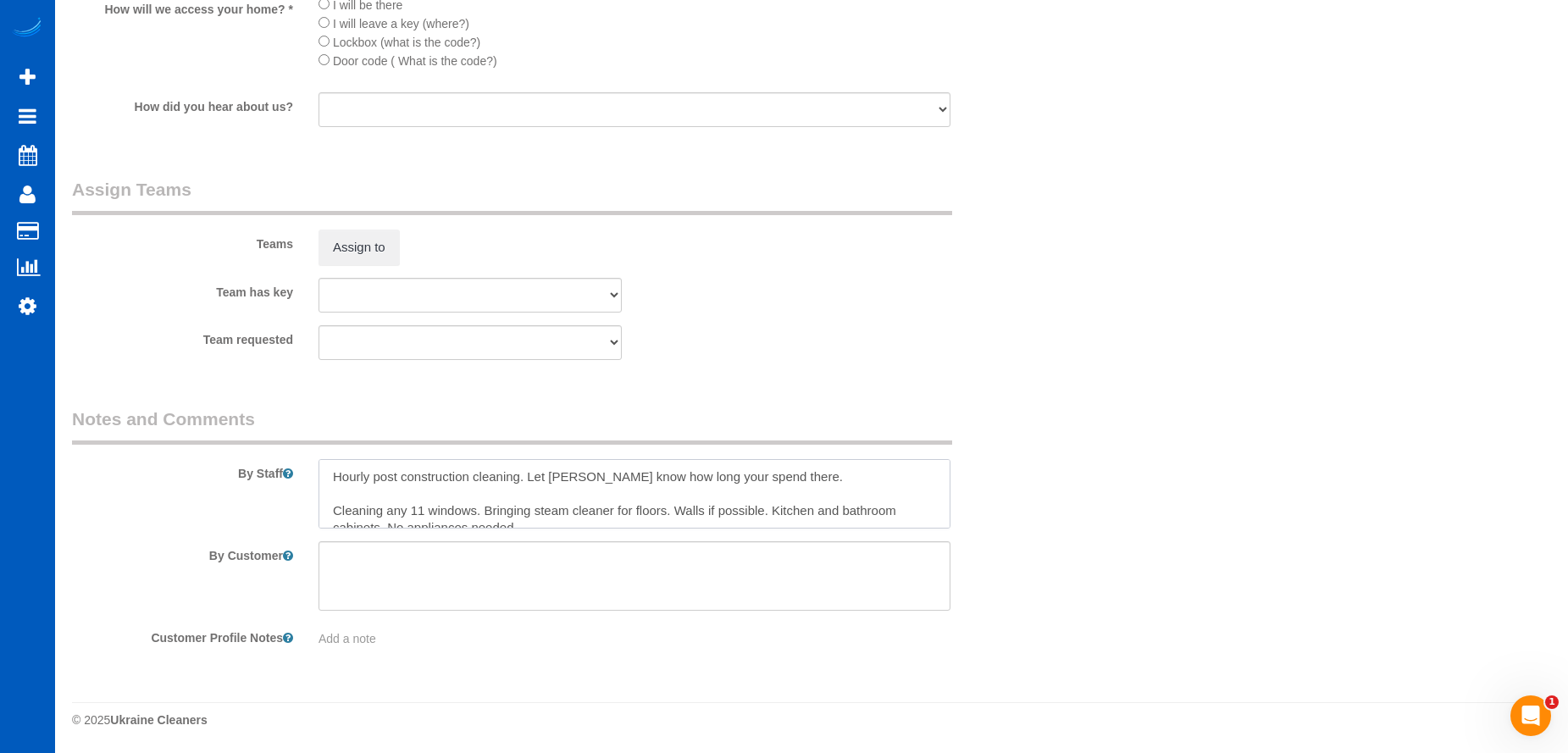
click at [329, 477] on textarea at bounding box center [635, 494] width 632 height 69
type textarea "Booked by [PERSON_NAME]. Hourly post construction cleaning. Let [PERSON_NAME] k…"
click at [388, 241] on button "Assign to" at bounding box center [359, 248] width 82 height 36
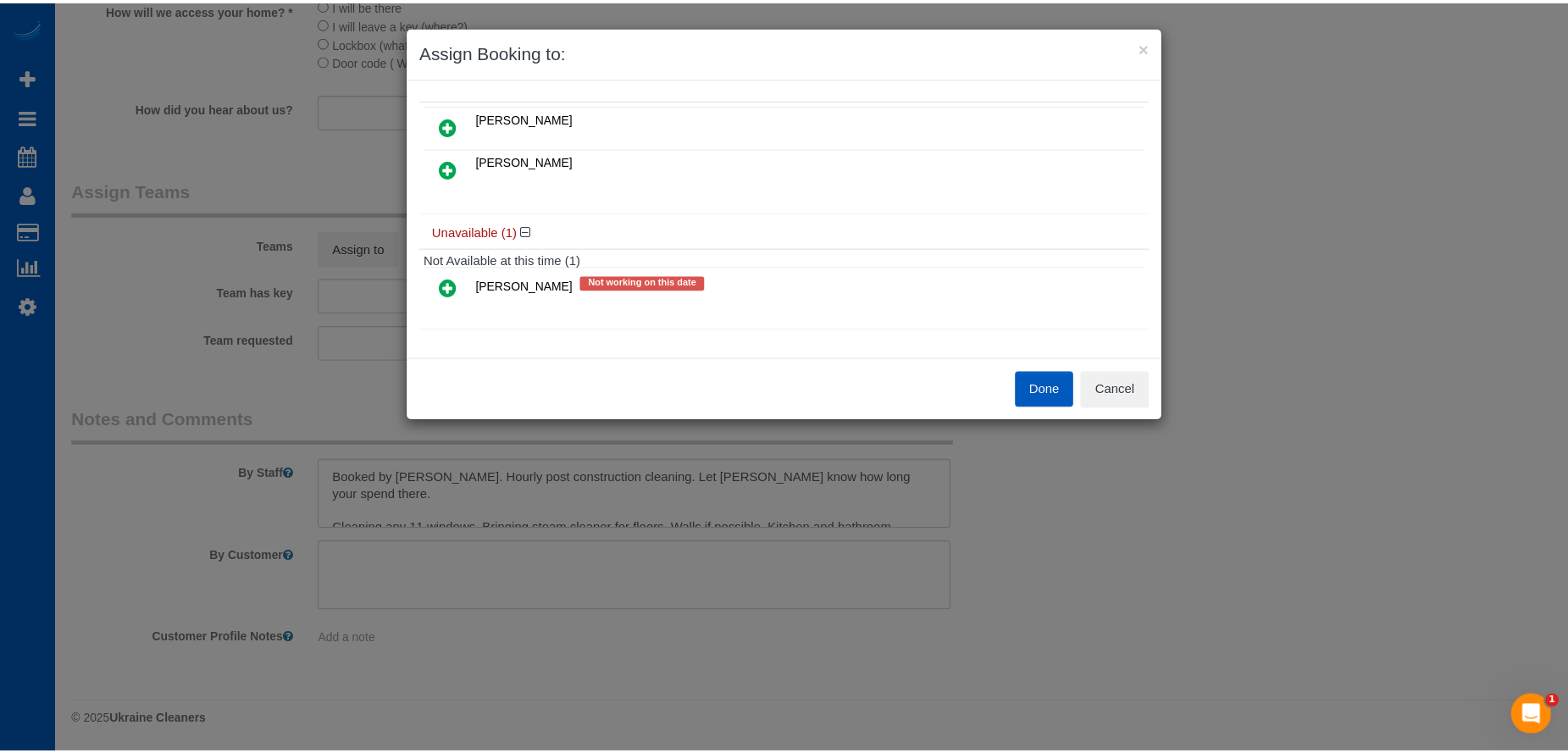
scroll to position [0, 0]
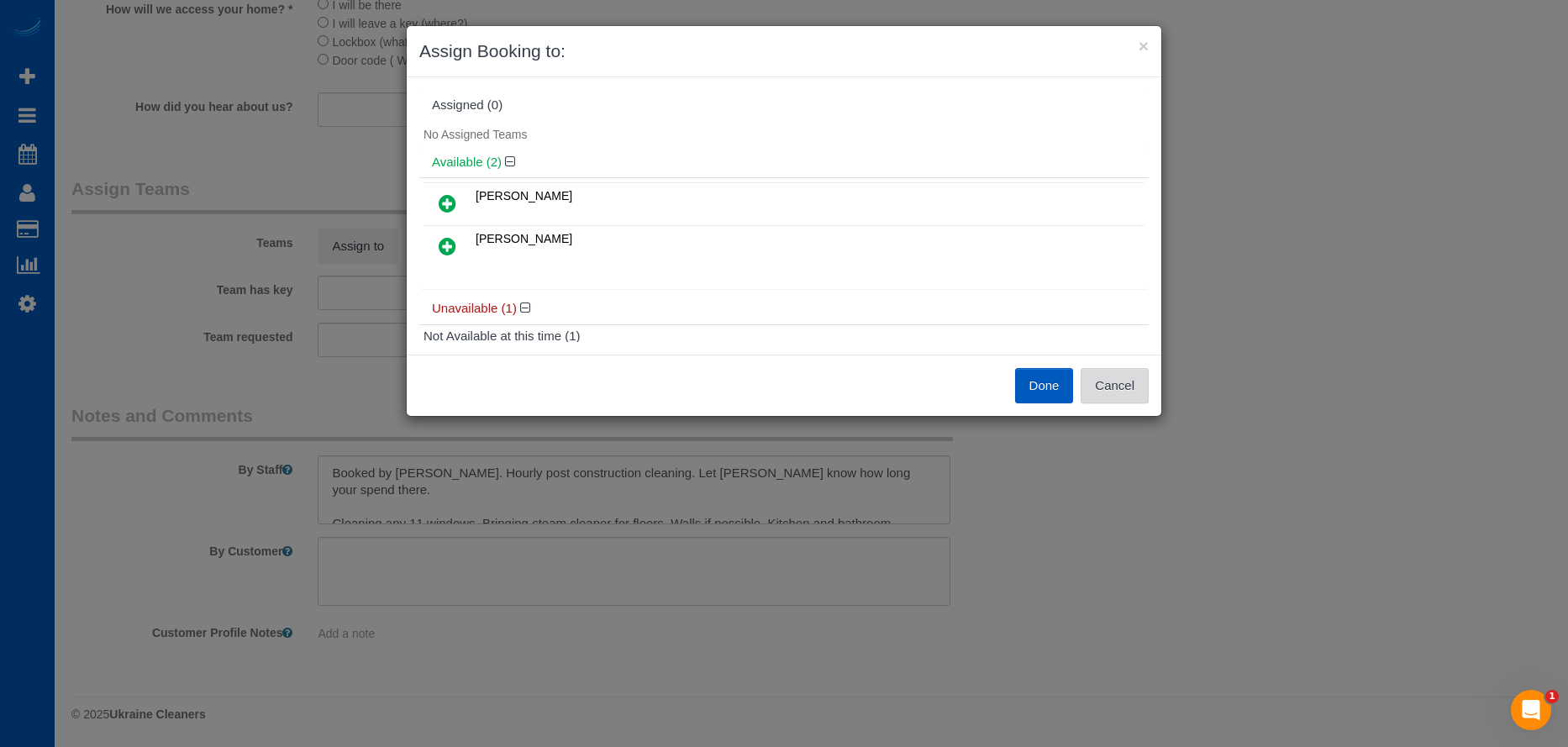
click at [1146, 393] on button "Cancel" at bounding box center [1115, 386] width 68 height 36
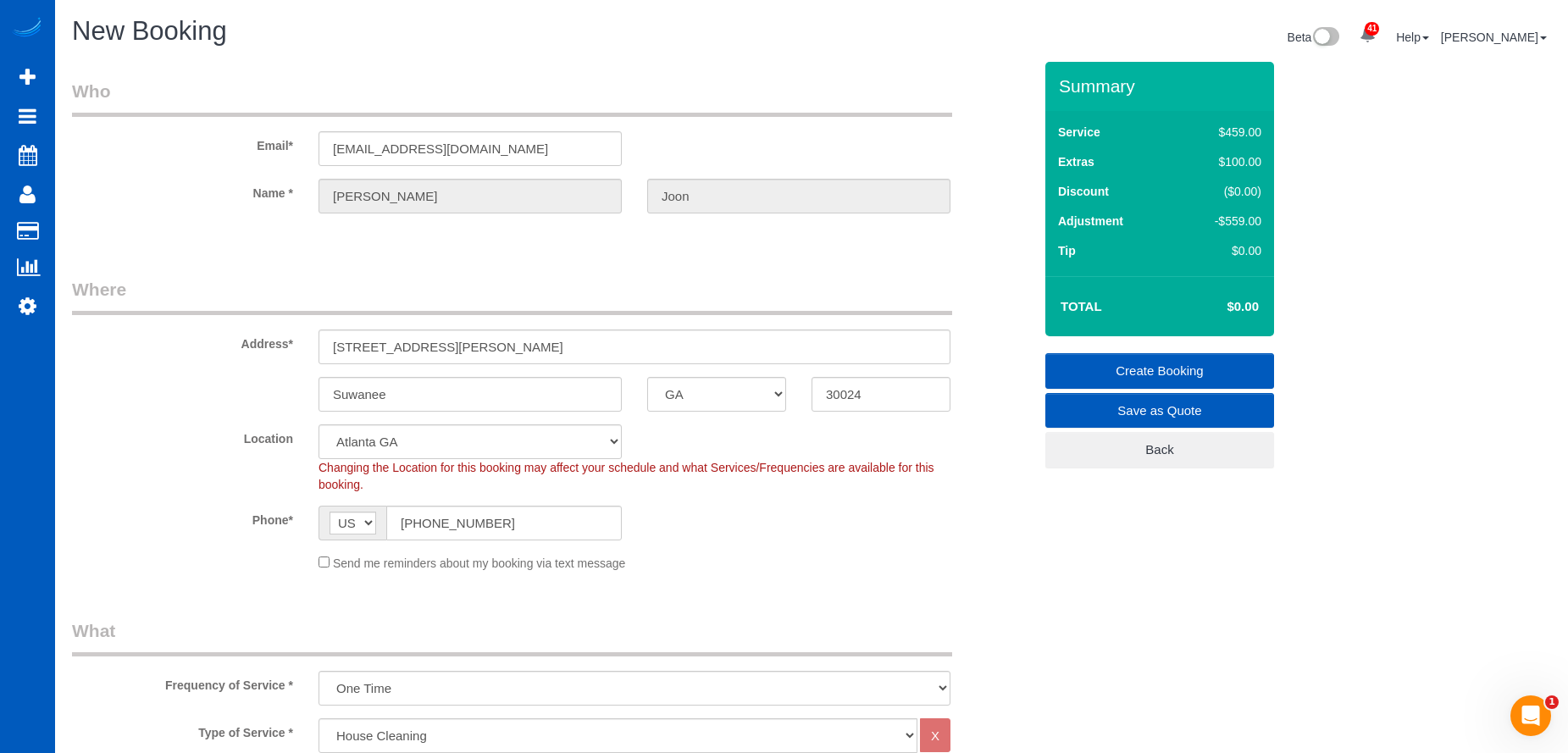
click at [1094, 374] on link "Create Booking" at bounding box center [1160, 372] width 229 height 36
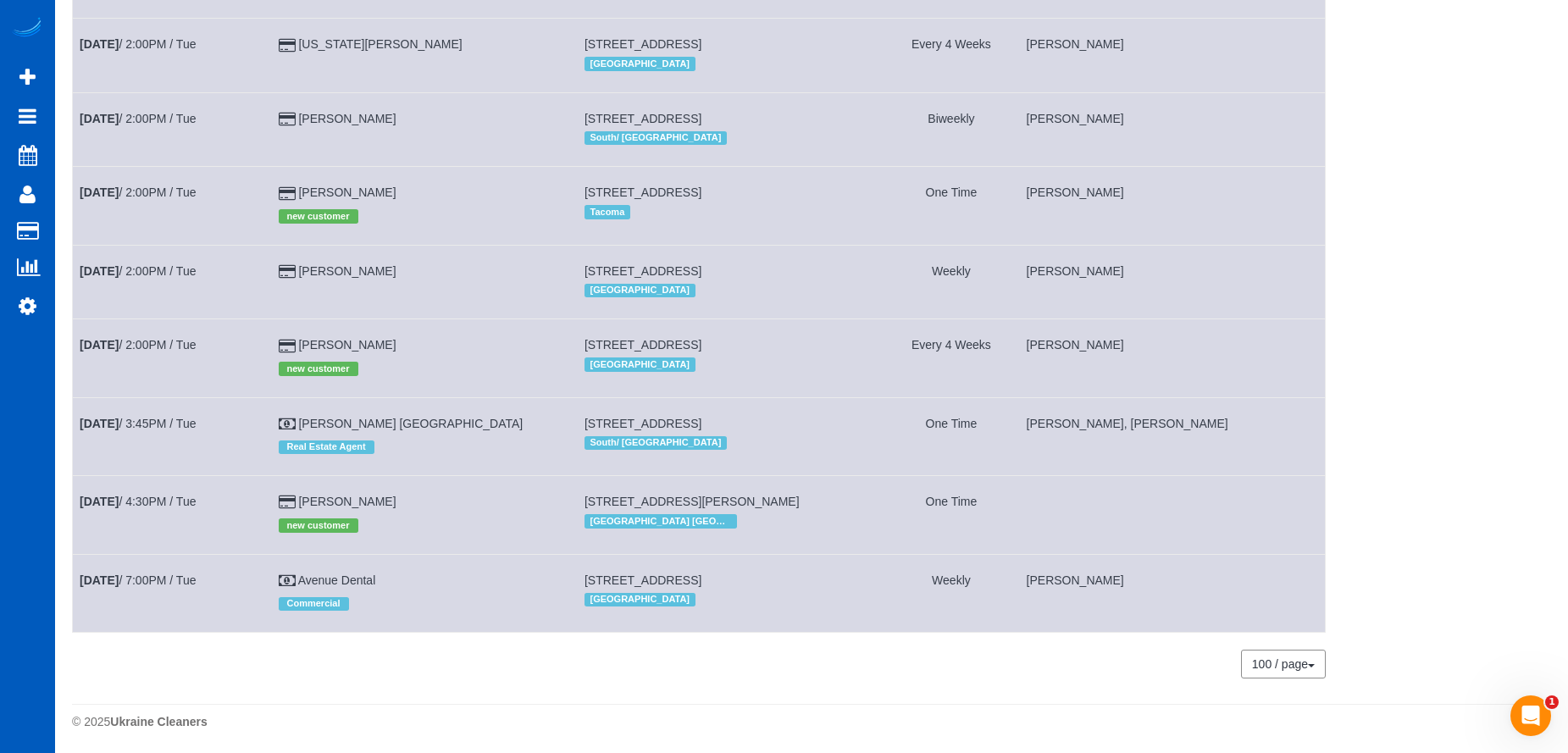
scroll to position [2359, 0]
